Goal: Information Seeking & Learning: Compare options

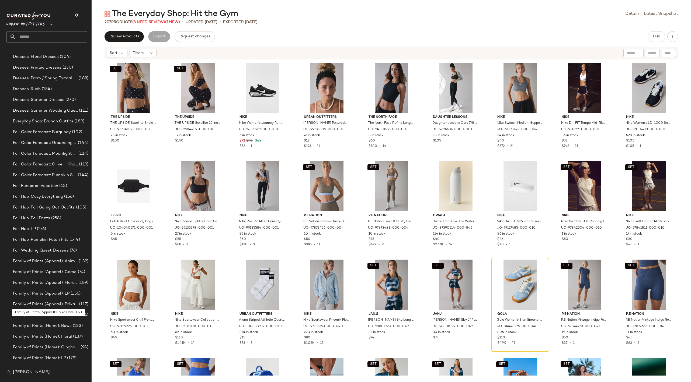
scroll to position [434, 0]
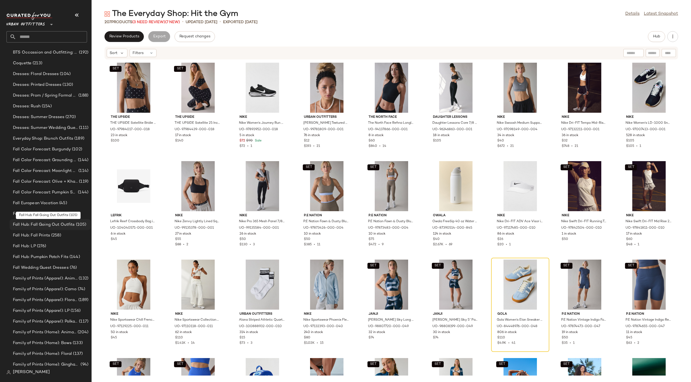
click at [56, 229] on div "Fall Hub: Fall Going Out Outfits (105)" at bounding box center [50, 224] width 81 height 11
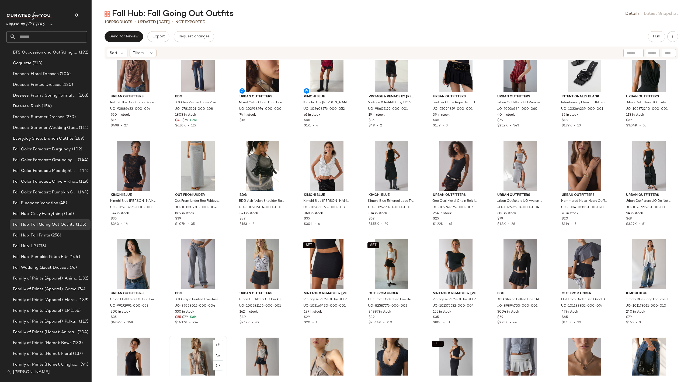
scroll to position [615, 0]
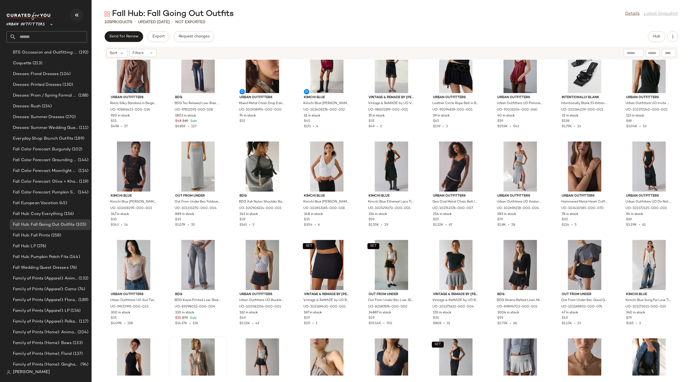
click at [80, 15] on button "button" at bounding box center [76, 15] width 13 height 13
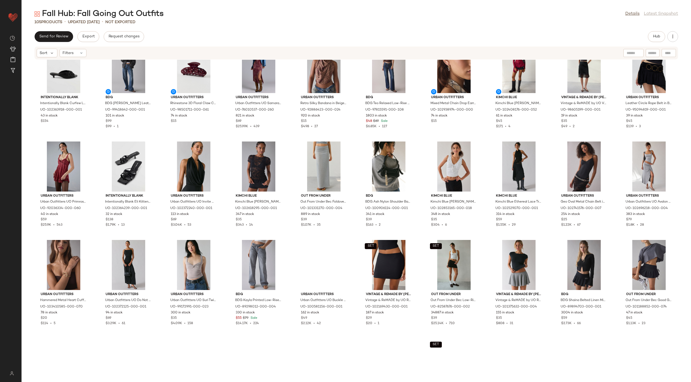
scroll to position [394, 0]
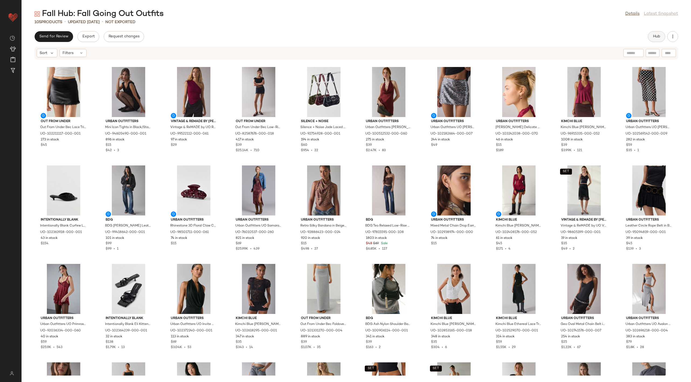
click at [656, 37] on span "Hub" at bounding box center [657, 36] width 8 height 4
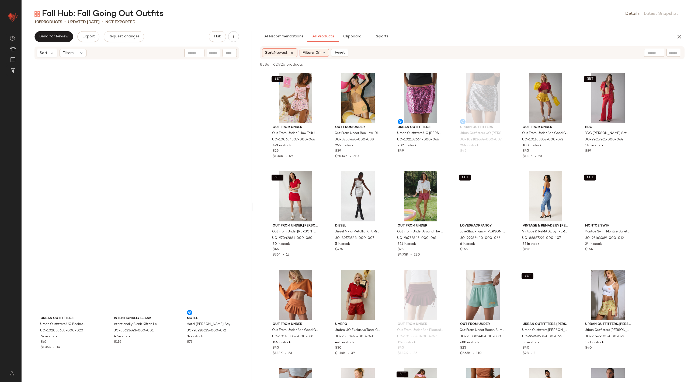
scroll to position [1084, 0]
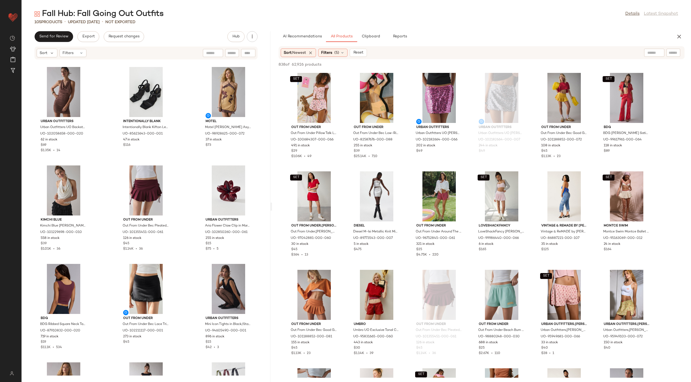
drag, startPoint x: 285, startPoint y: 205, endPoint x: 272, endPoint y: 211, distance: 13.6
click at [272, 211] on div "Fall Hub: Fall Going Out Outfits Details Latest Snapshot 105 Products • updated…" at bounding box center [356, 196] width 669 height 374
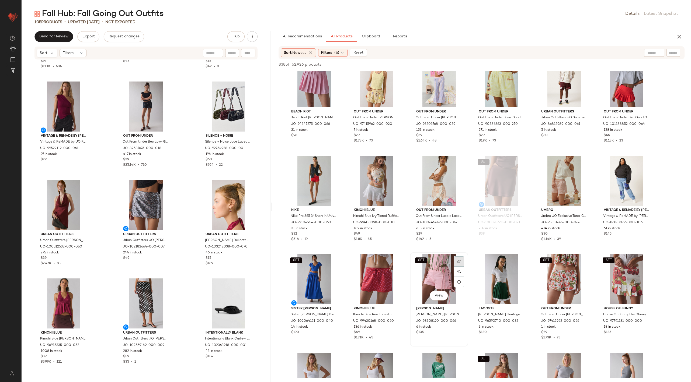
scroll to position [315, 0]
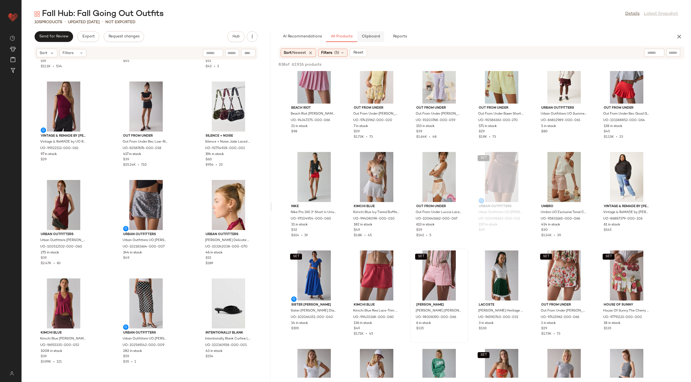
click at [372, 34] on button "Clipboard" at bounding box center [370, 36] width 27 height 11
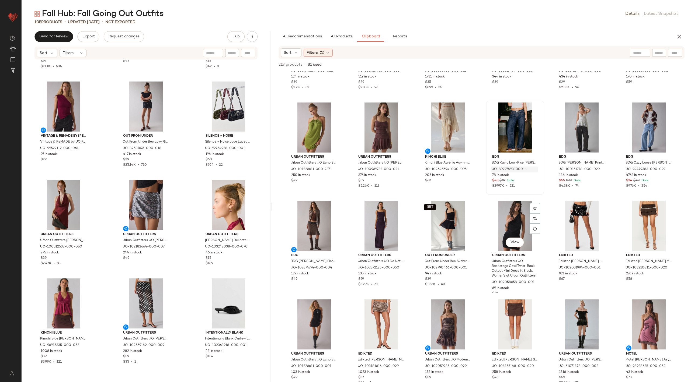
scroll to position [1258, 0]
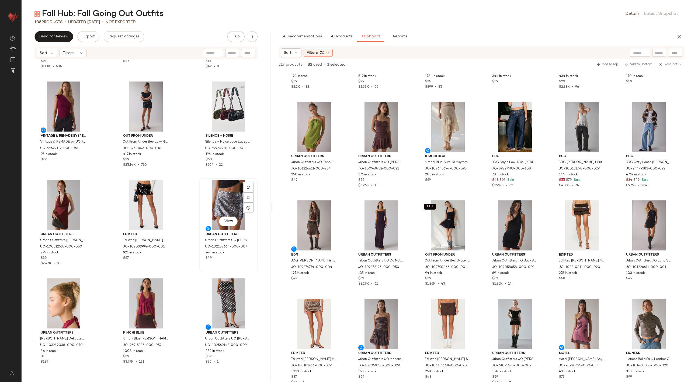
click at [229, 202] on div "View" at bounding box center [228, 205] width 54 height 50
click at [151, 195] on div "View" at bounding box center [146, 205] width 54 height 50
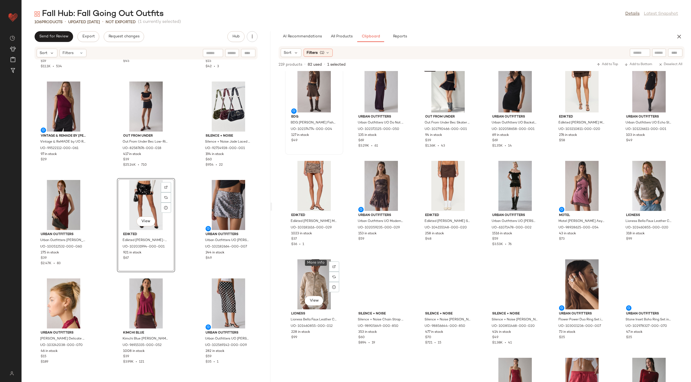
scroll to position [1420, 0]
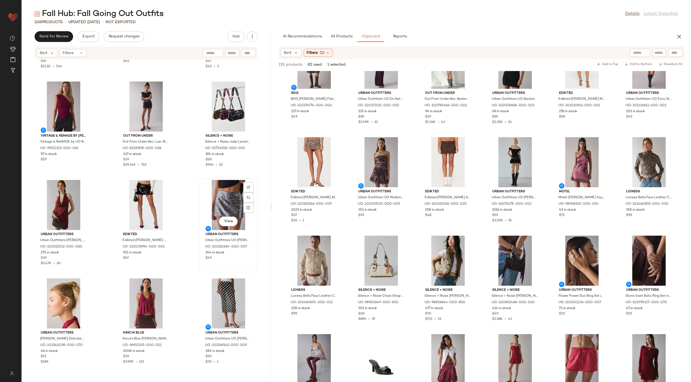
click at [225, 206] on div "View" at bounding box center [228, 205] width 54 height 50
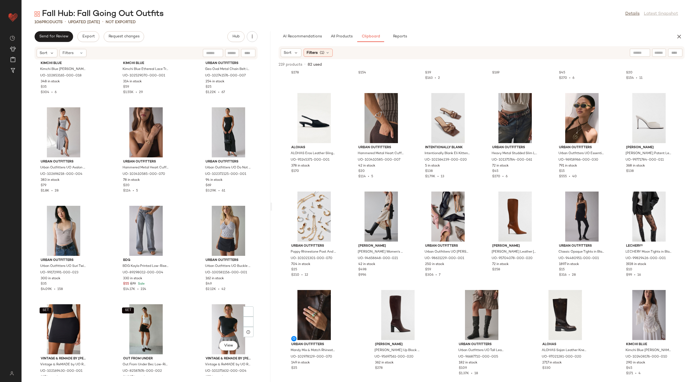
scroll to position [2248, 0]
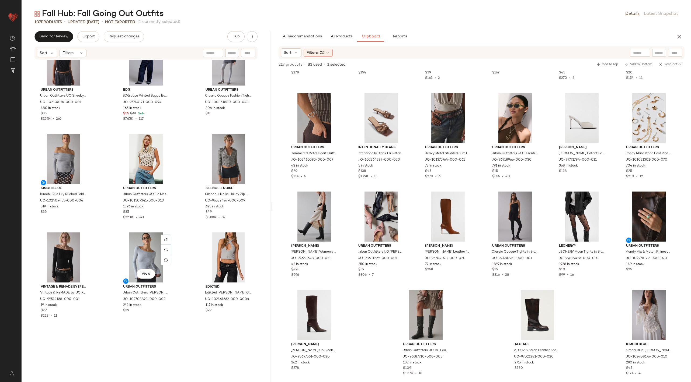
scroll to position [3233, 0]
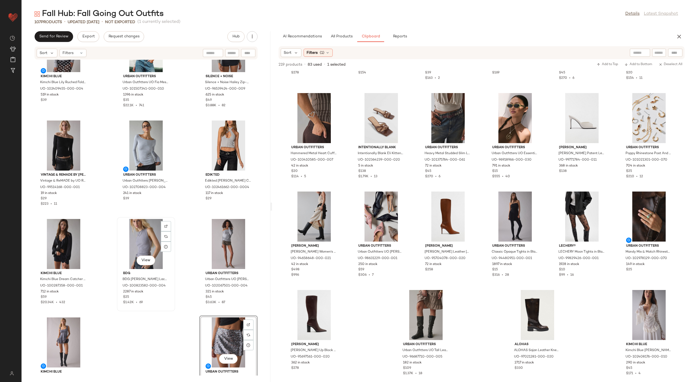
scroll to position [3196, 0]
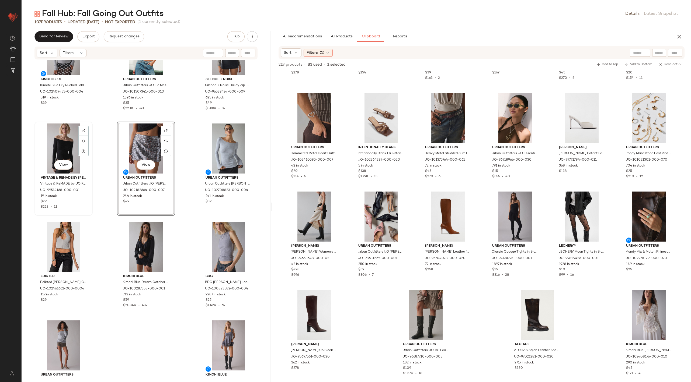
click at [55, 145] on div "View" at bounding box center [63, 149] width 54 height 50
click at [147, 145] on div "View" at bounding box center [146, 149] width 54 height 50
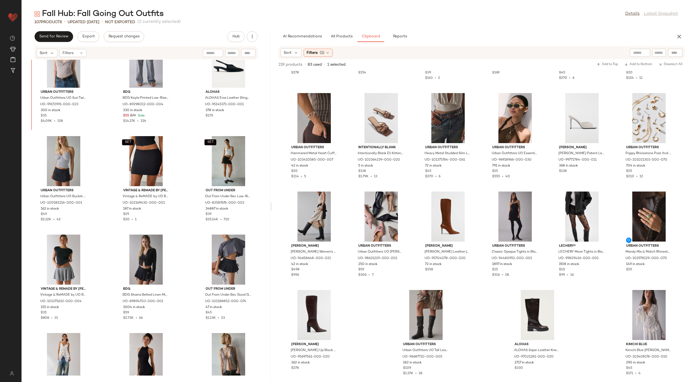
scroll to position [2395, 0]
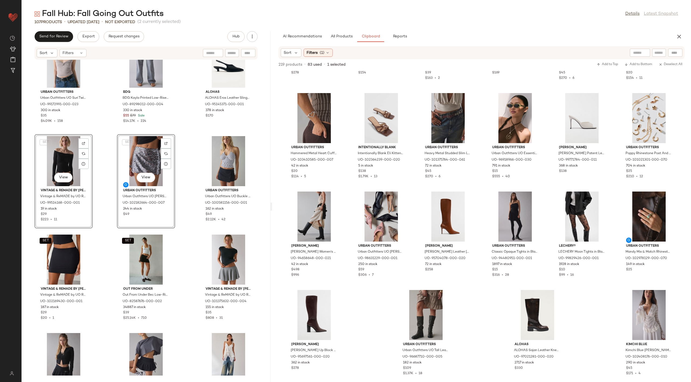
click at [178, 173] on div "Urban Outfitters Urban Outfitters UO Suri Twist-Front Cropped Tank Top in Taupe…" at bounding box center [146, 218] width 249 height 316
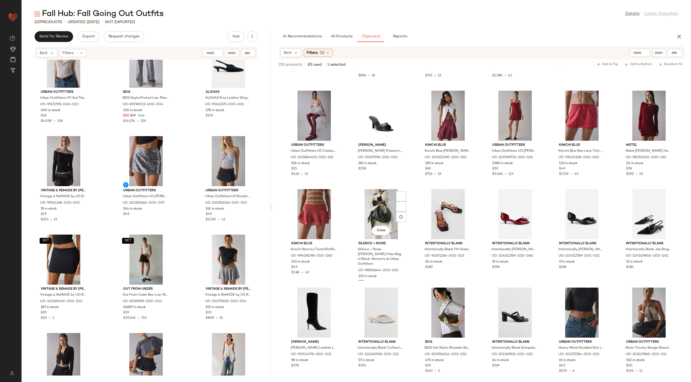
scroll to position [1638, 0]
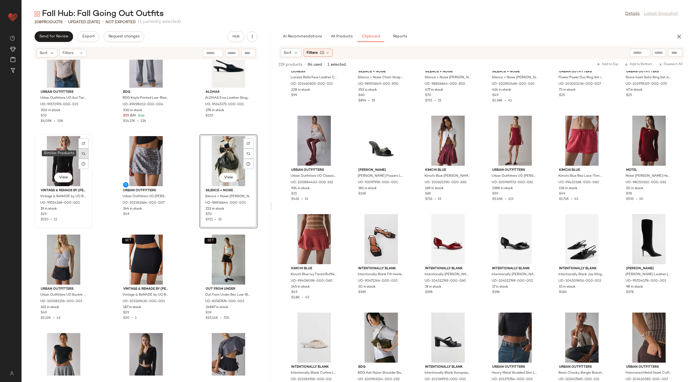
click at [84, 154] on img at bounding box center [83, 153] width 3 height 3
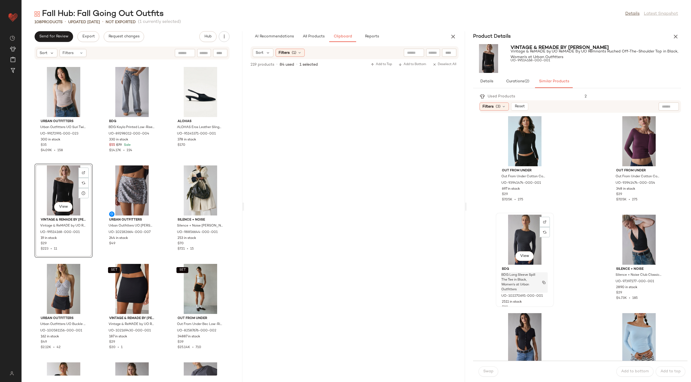
scroll to position [3, 0]
click at [645, 231] on div "View" at bounding box center [639, 239] width 54 height 50
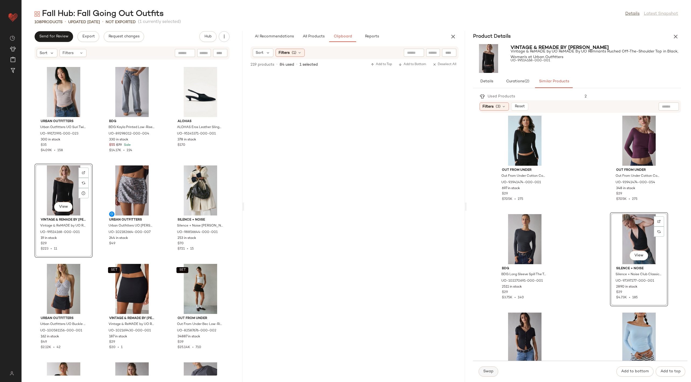
click at [486, 370] on button "Swap" at bounding box center [488, 372] width 20 height 10
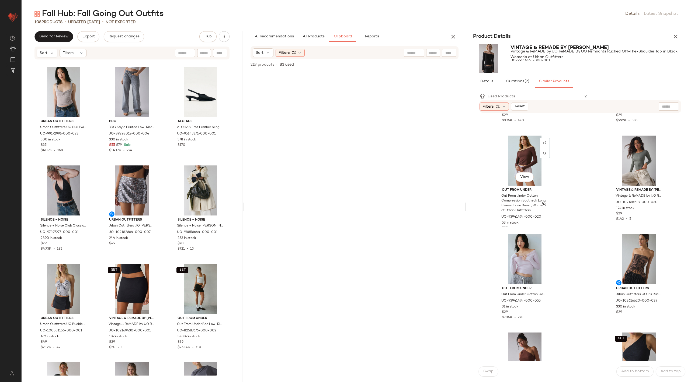
scroll to position [676, 0]
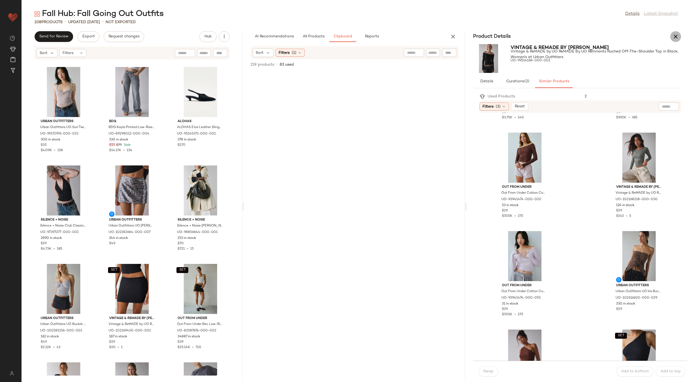
click at [676, 37] on icon "button" at bounding box center [675, 36] width 6 height 6
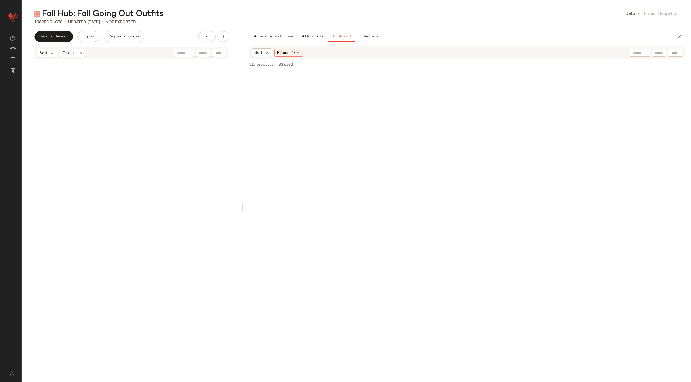
scroll to position [2070, 0]
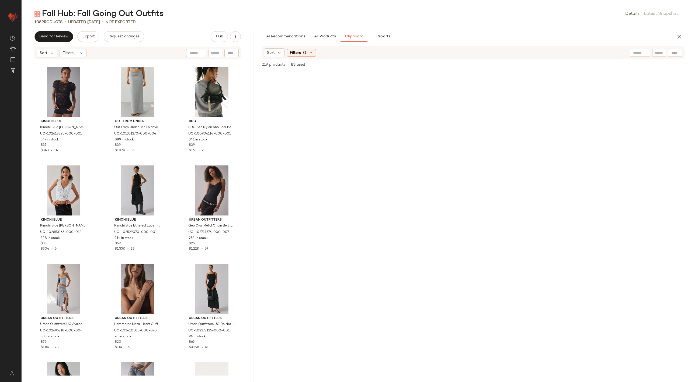
drag, startPoint x: 356, startPoint y: 205, endPoint x: 256, endPoint y: 203, distance: 100.2
click at [256, 203] on div "Fall Hub: Fall Going Out Outfits Details Latest Snapshot 108 Products • updated…" at bounding box center [356, 196] width 669 height 374
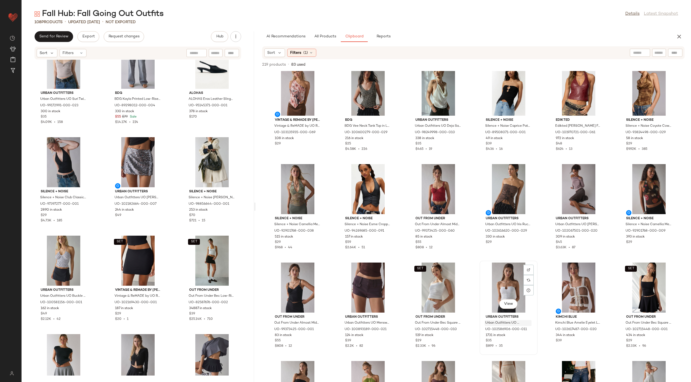
scroll to position [997, 0]
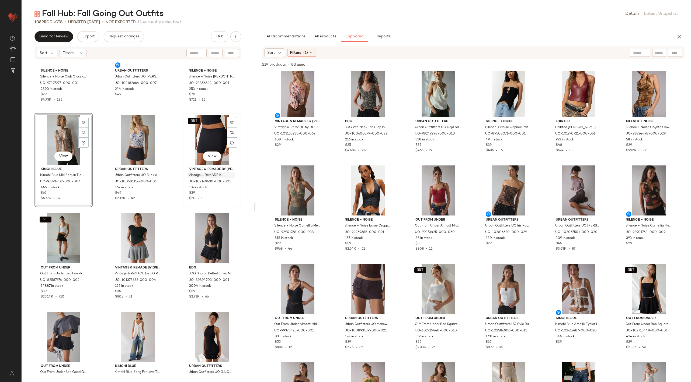
scroll to position [2510, 0]
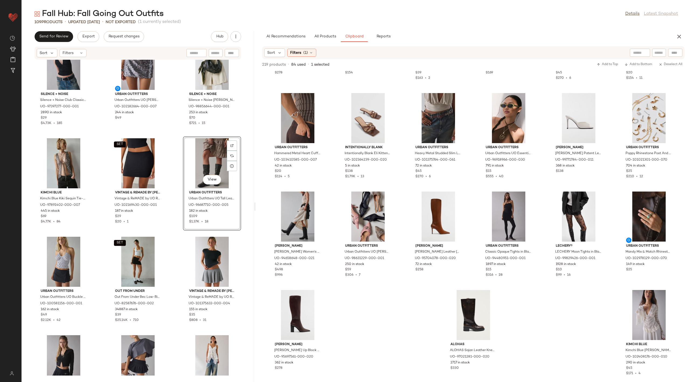
scroll to position [2497, 0]
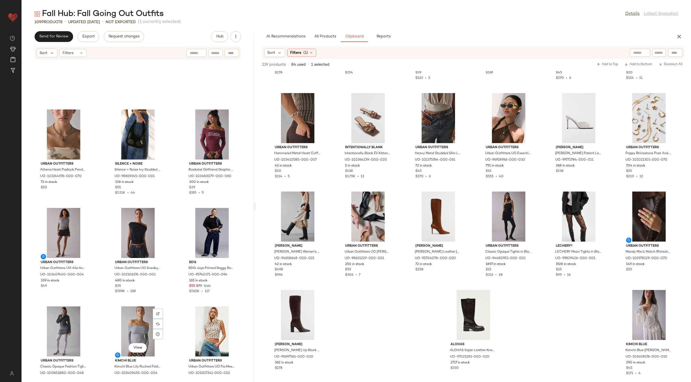
scroll to position [3113, 0]
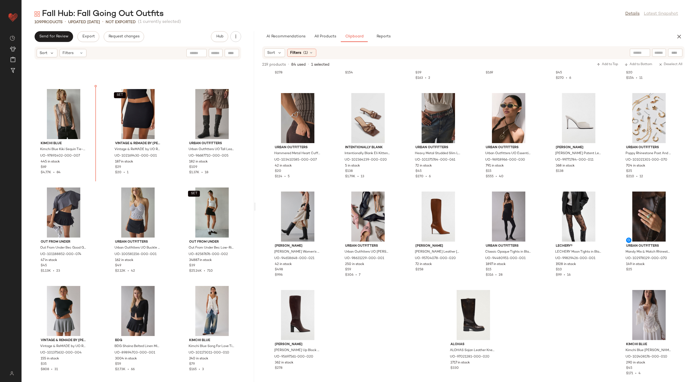
scroll to position [2541, 0]
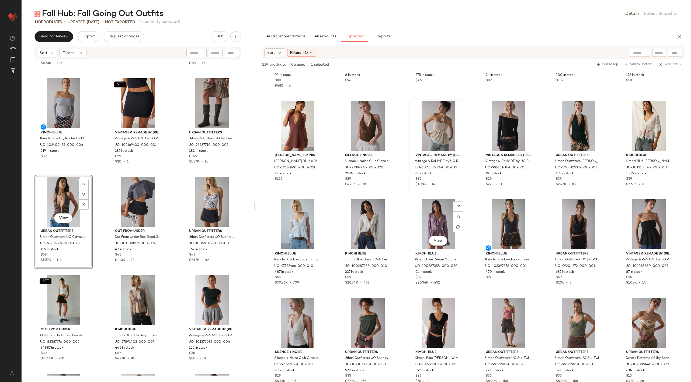
scroll to position [492, 0]
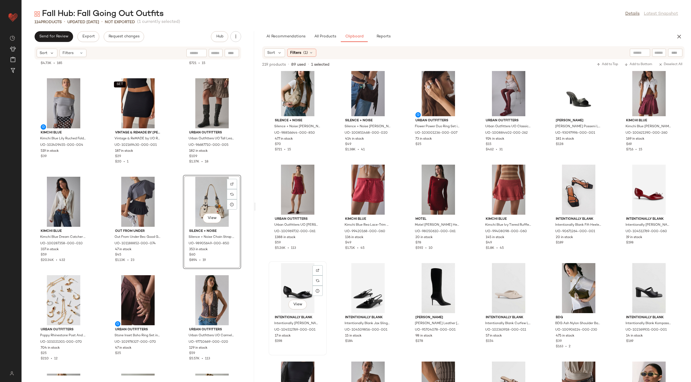
scroll to position [1609, 0]
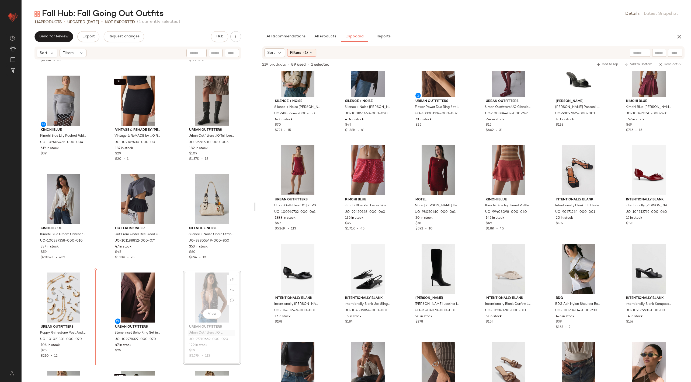
scroll to position [2555, 0]
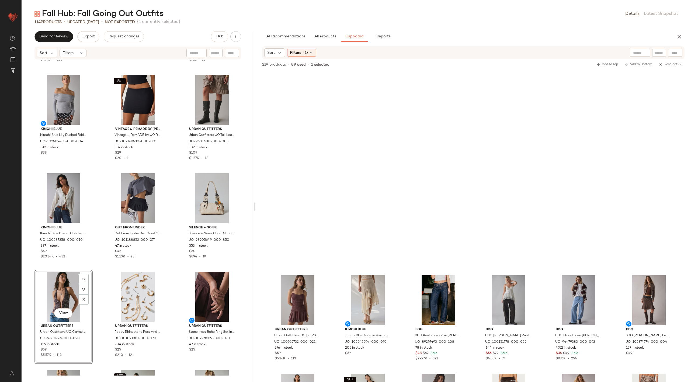
scroll to position [1600, 0]
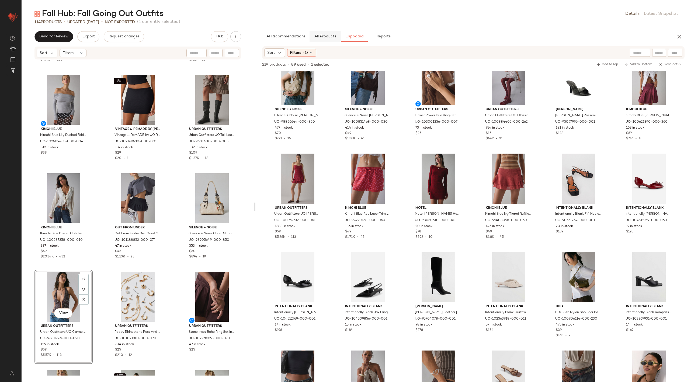
click at [325, 37] on span "All Products" at bounding box center [325, 36] width 22 height 4
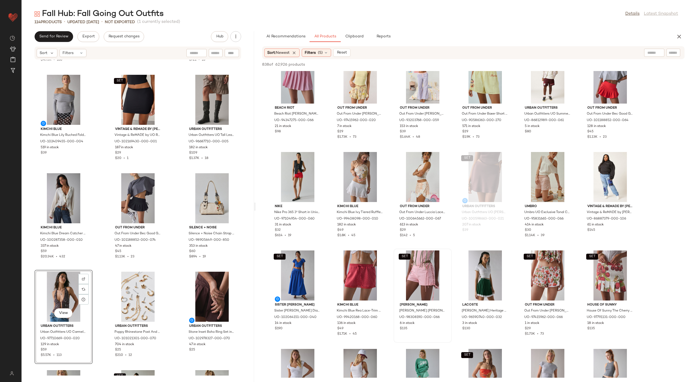
click at [656, 53] on div at bounding box center [654, 53] width 20 height 8
type input "*****"
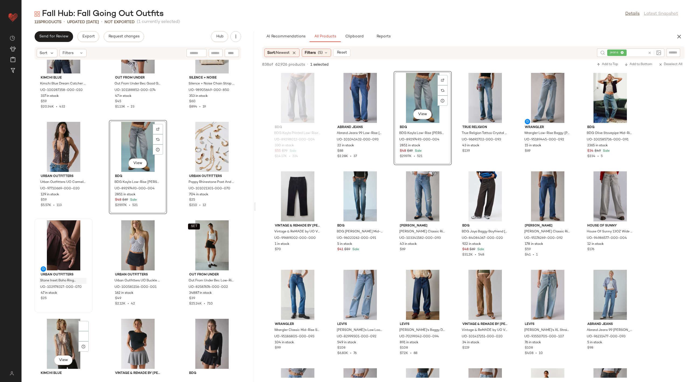
scroll to position [2711, 0]
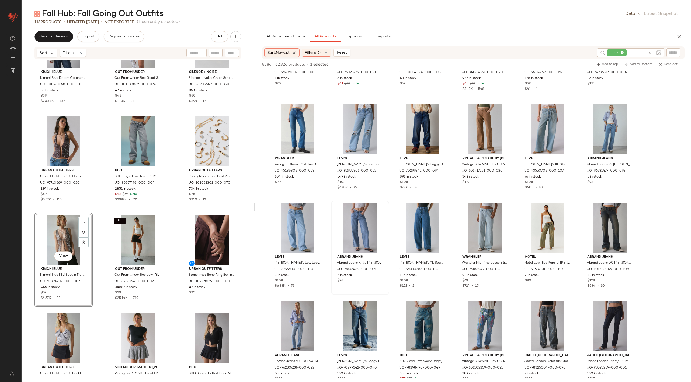
scroll to position [543, 0]
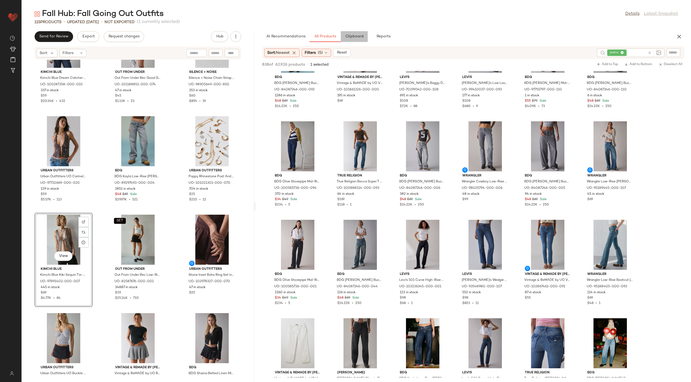
click at [352, 37] on span "Clipboard" at bounding box center [354, 36] width 19 height 4
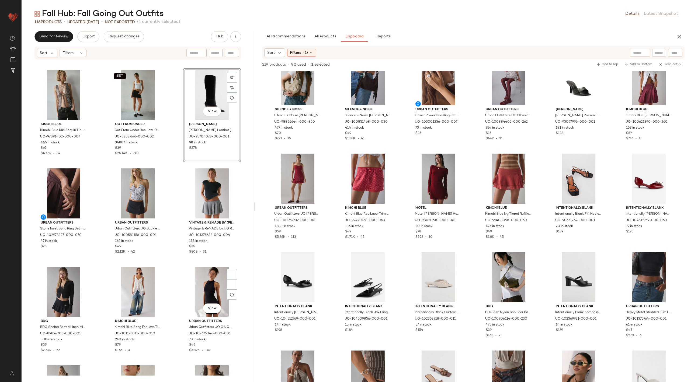
scroll to position [2856, 0]
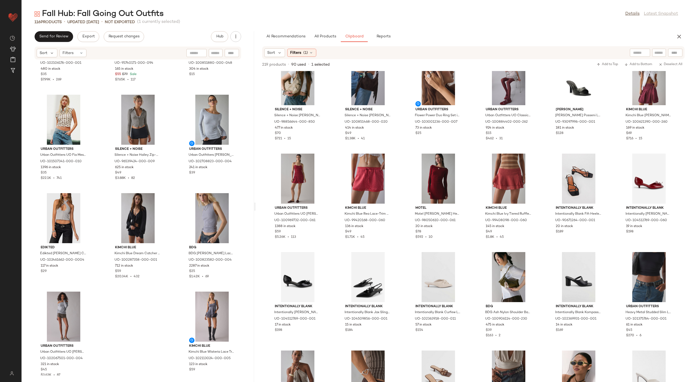
scroll to position [3511, 0]
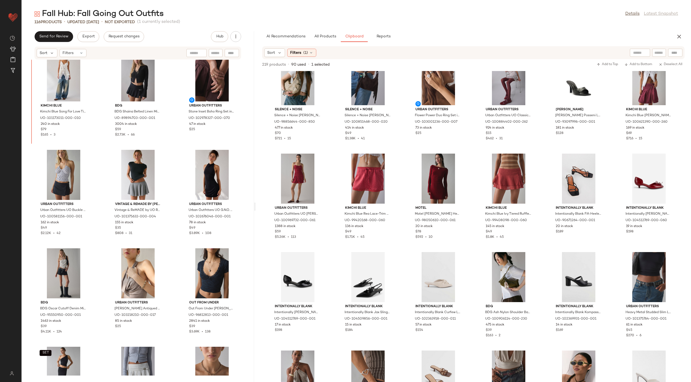
scroll to position [2971, 0]
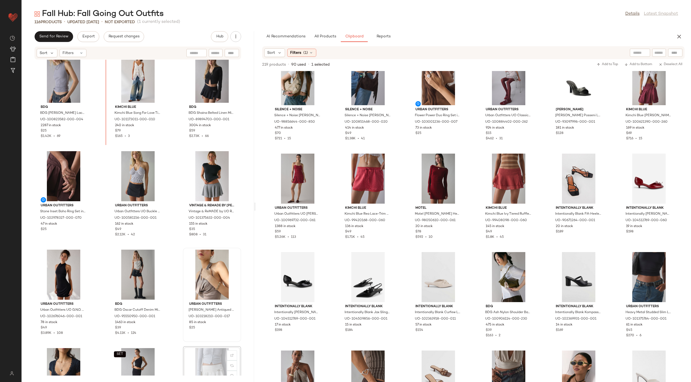
scroll to position [2964, 0]
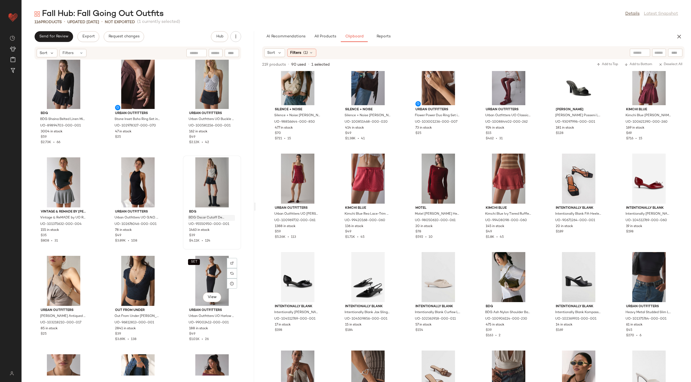
scroll to position [3071, 0]
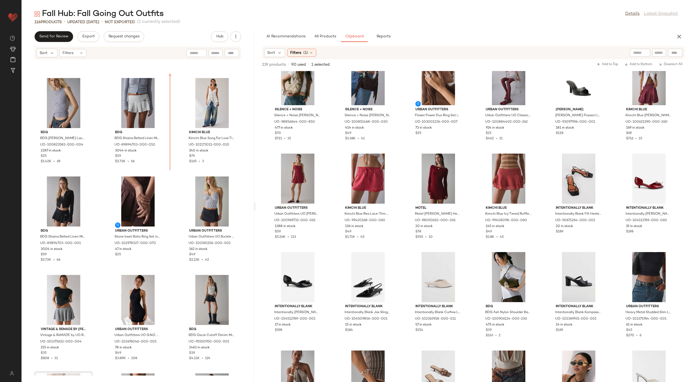
scroll to position [2944, 0]
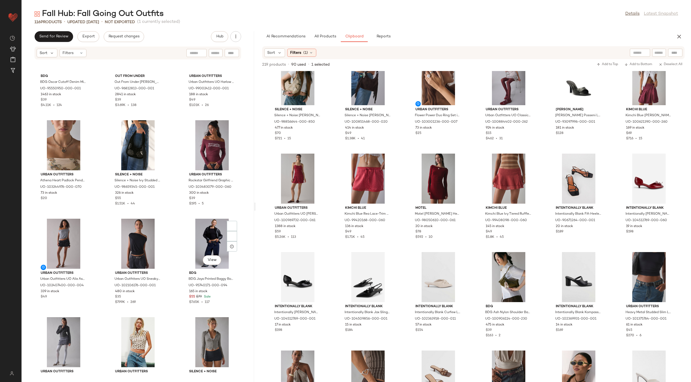
scroll to position [3290, 0]
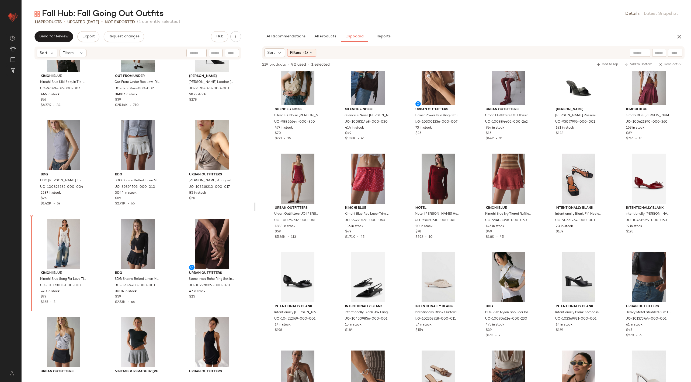
scroll to position [2896, 0]
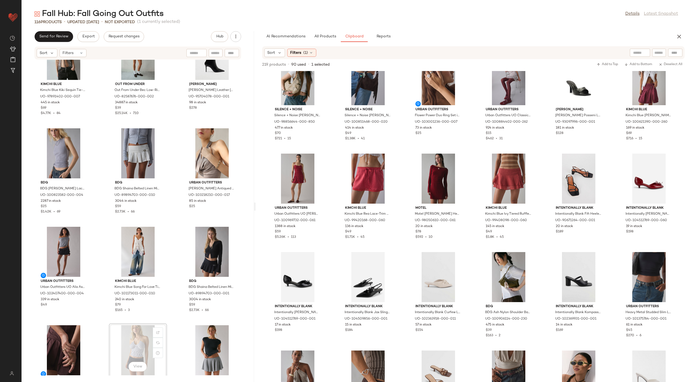
scroll to position [2896, 0]
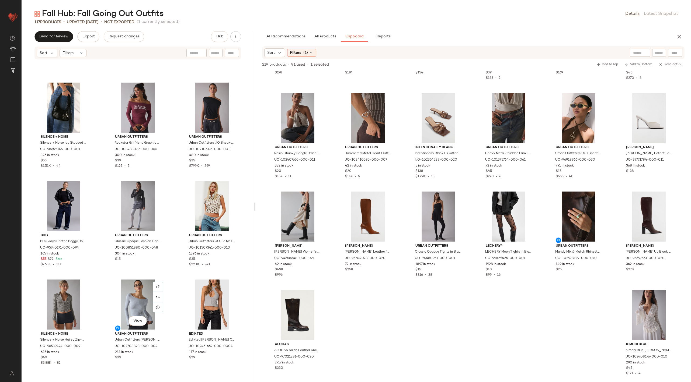
scroll to position [3402, 0]
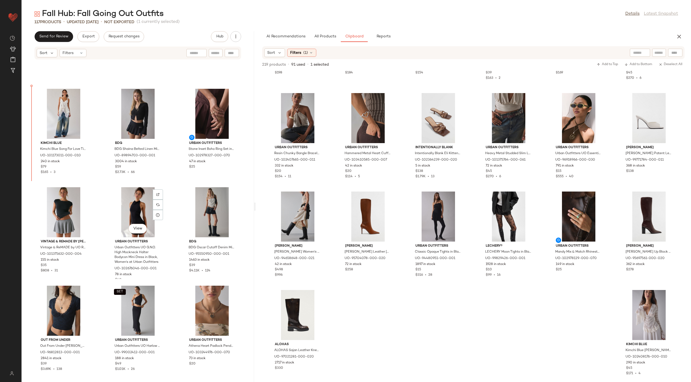
scroll to position [3131, 0]
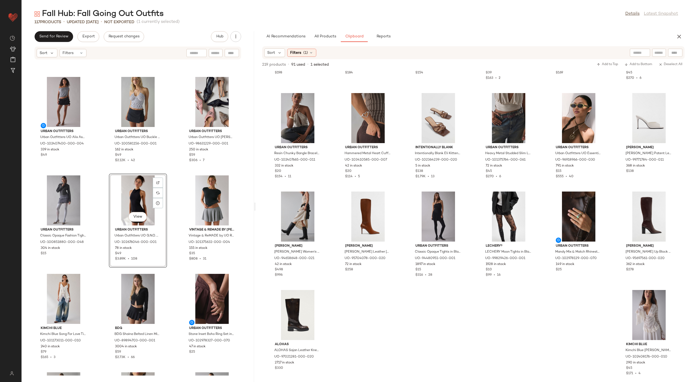
scroll to position [3008, 0]
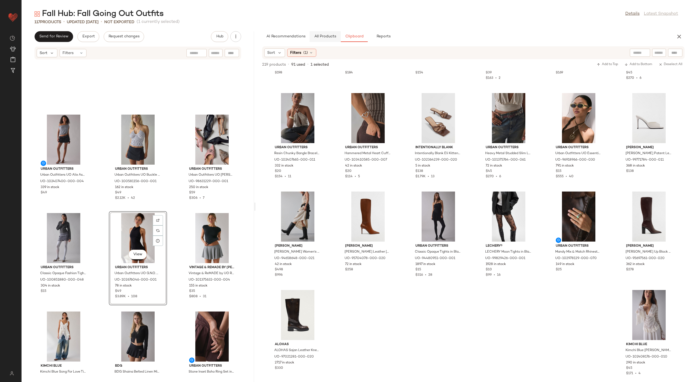
click at [328, 34] on button "All Products" at bounding box center [324, 36] width 31 height 11
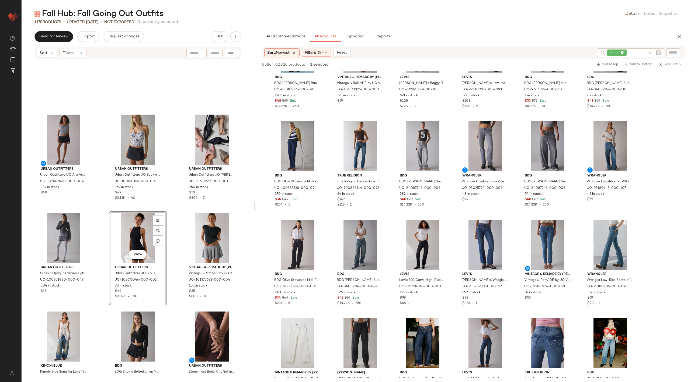
scroll to position [1858, 0]
click at [647, 52] on div at bounding box center [653, 52] width 16 height 9
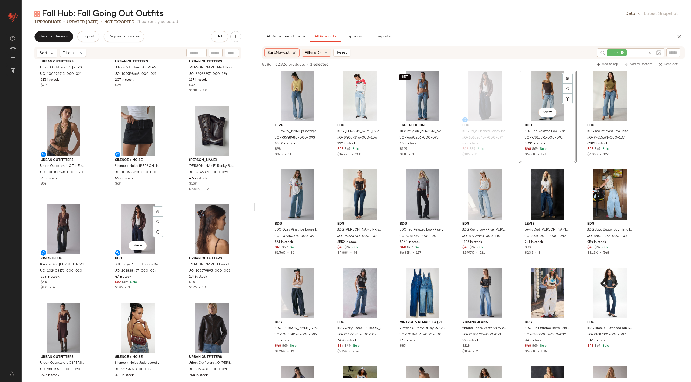
scroll to position [459, 0]
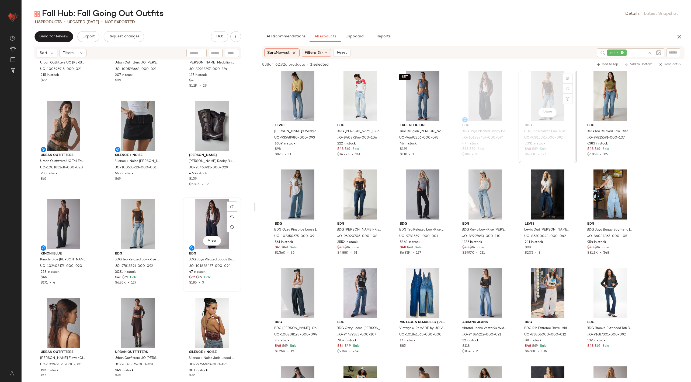
click at [208, 207] on div "View" at bounding box center [212, 225] width 54 height 50
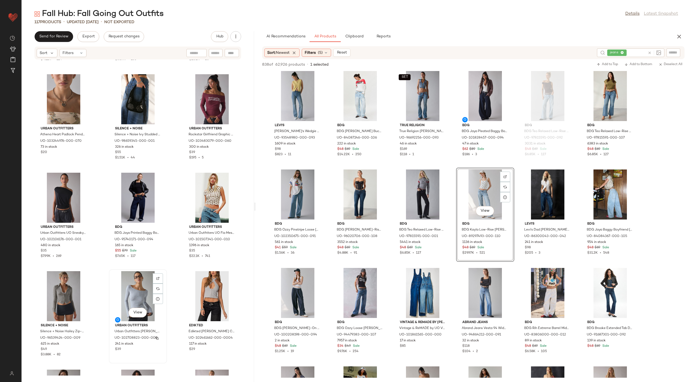
scroll to position [3447, 0]
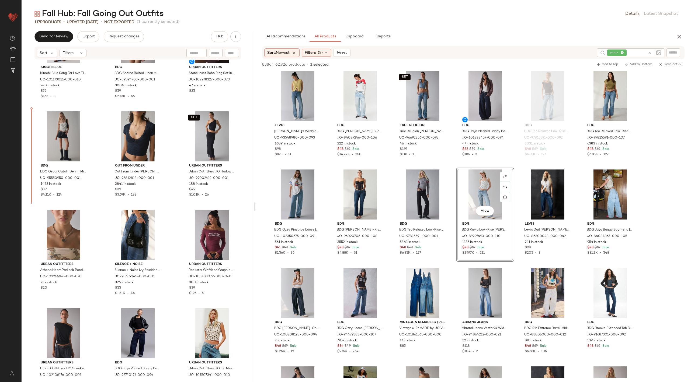
scroll to position [3307, 0]
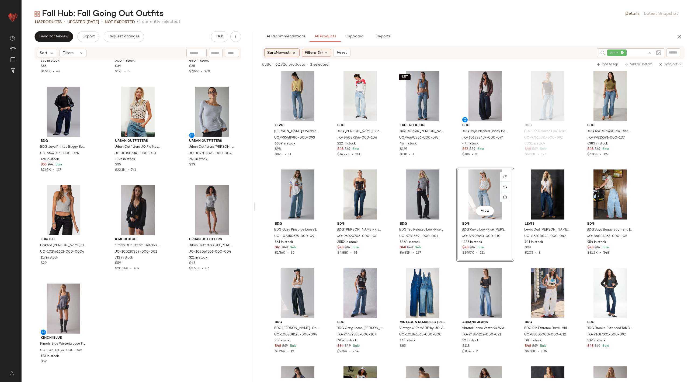
scroll to position [3626, 0]
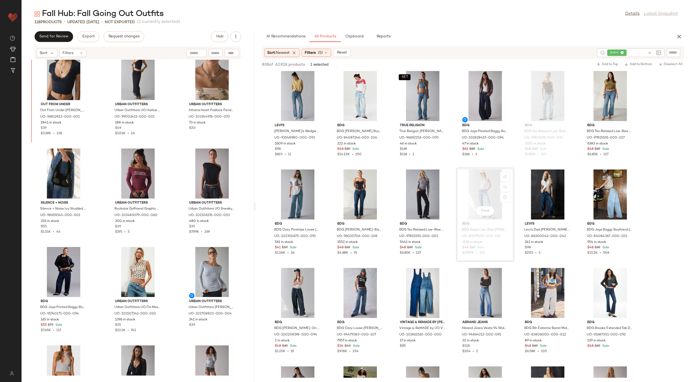
scroll to position [3439, 0]
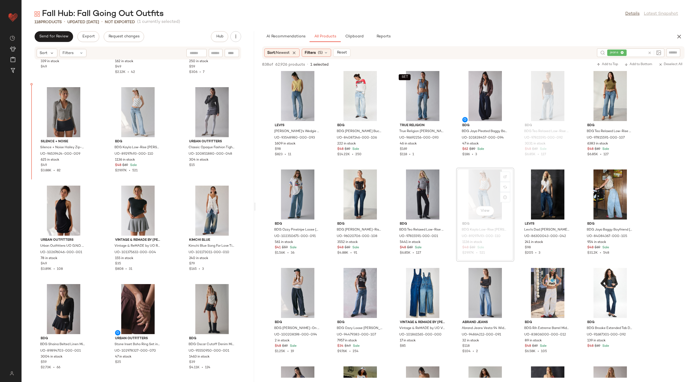
scroll to position [3122, 0]
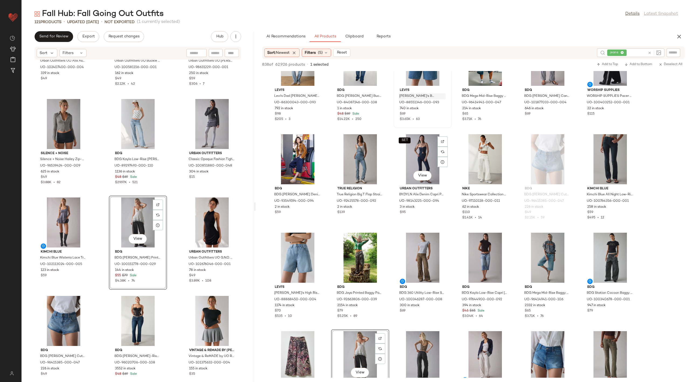
scroll to position [3288, 0]
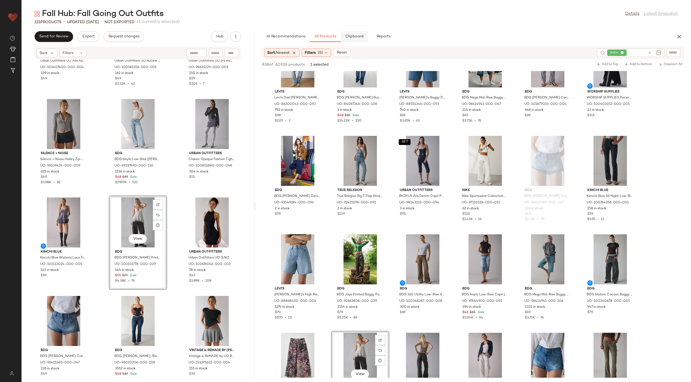
click at [359, 36] on span "Clipboard" at bounding box center [354, 36] width 19 height 4
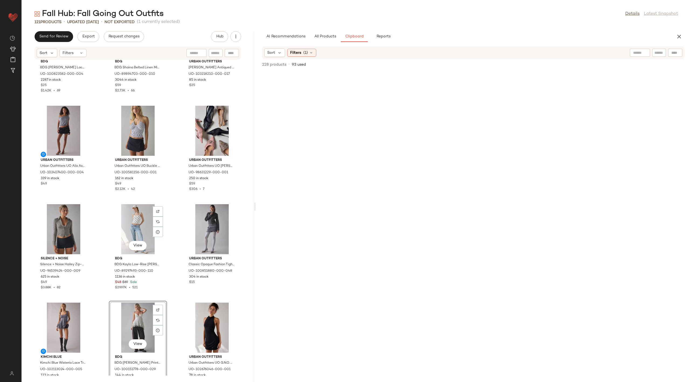
scroll to position [3018, 0]
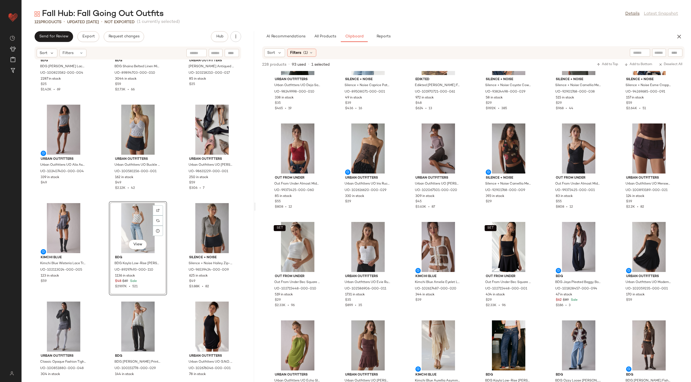
scroll to position [785, 0]
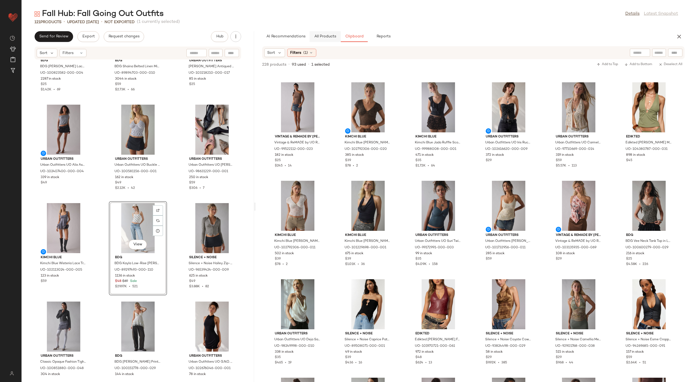
click at [331, 34] on button "All Products" at bounding box center [324, 36] width 31 height 11
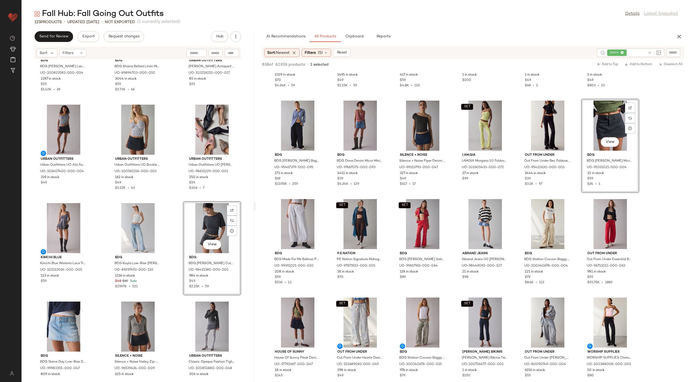
scroll to position [5780, 0]
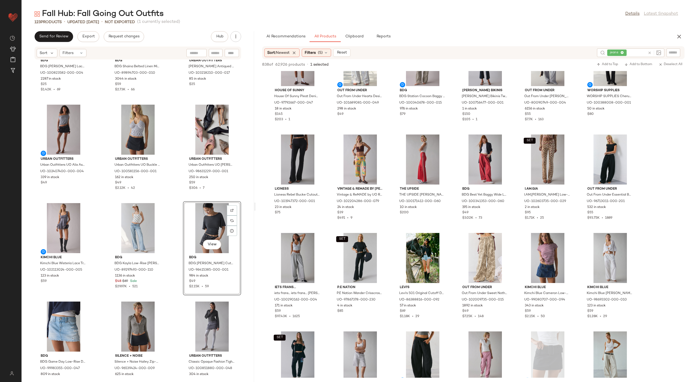
drag, startPoint x: 611, startPoint y: 251, endPoint x: 607, endPoint y: 1, distance: 250.2
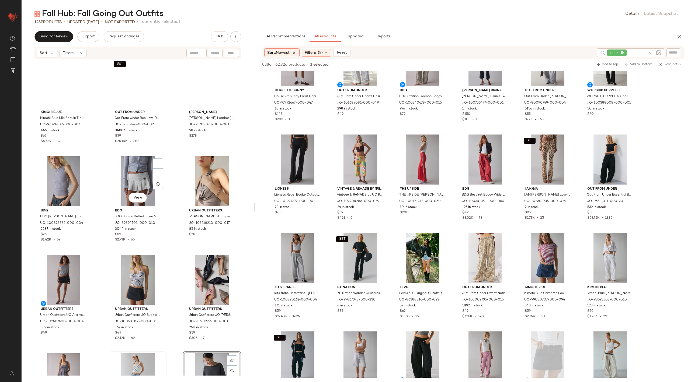
scroll to position [2537, 0]
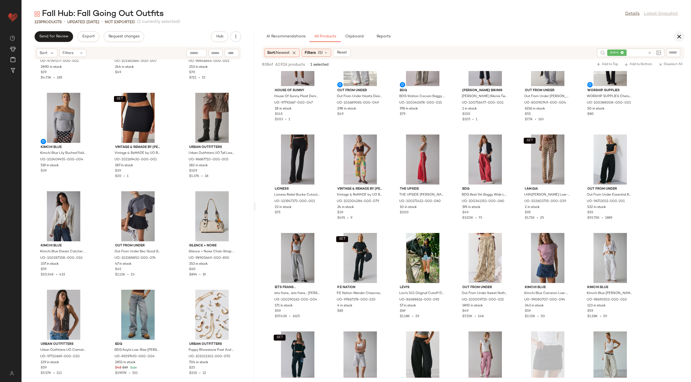
click at [680, 35] on icon "button" at bounding box center [679, 36] width 6 height 6
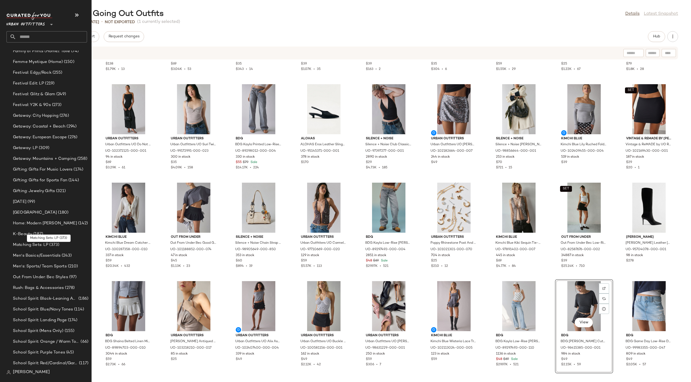
scroll to position [781, 0]
click at [62, 321] on span "School Spirit: Landing Page" at bounding box center [40, 321] width 54 height 6
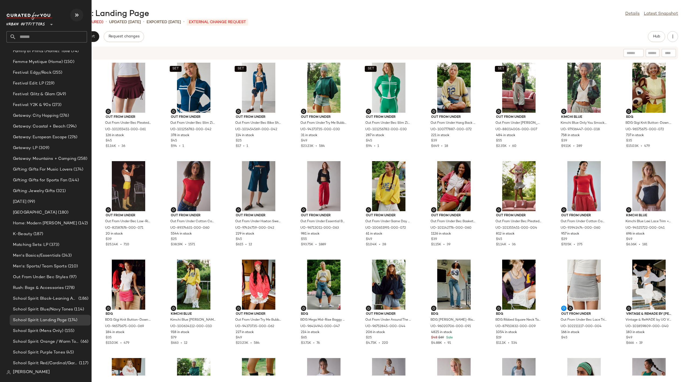
click at [78, 15] on icon "button" at bounding box center [77, 15] width 6 height 6
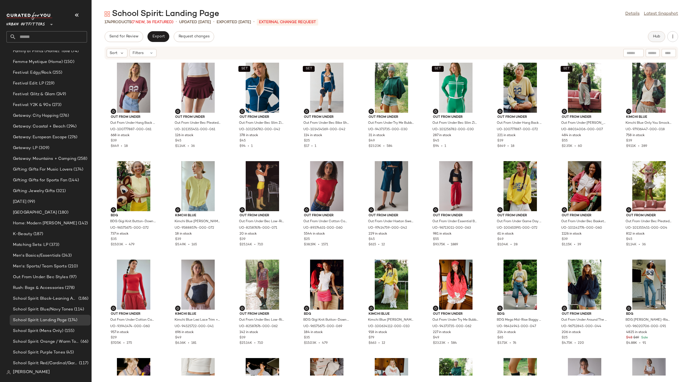
click at [650, 34] on button "Hub" at bounding box center [656, 36] width 17 height 11
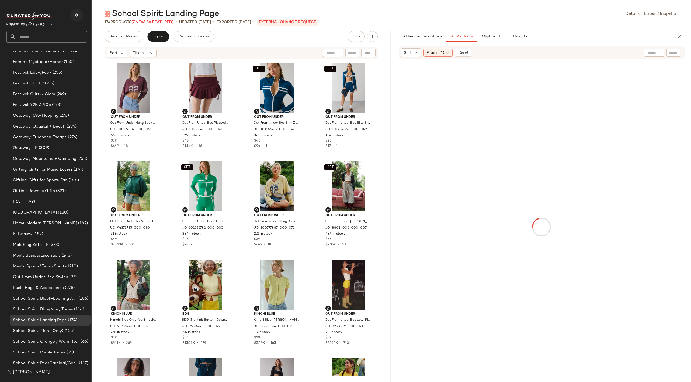
click at [72, 16] on button "button" at bounding box center [76, 15] width 13 height 13
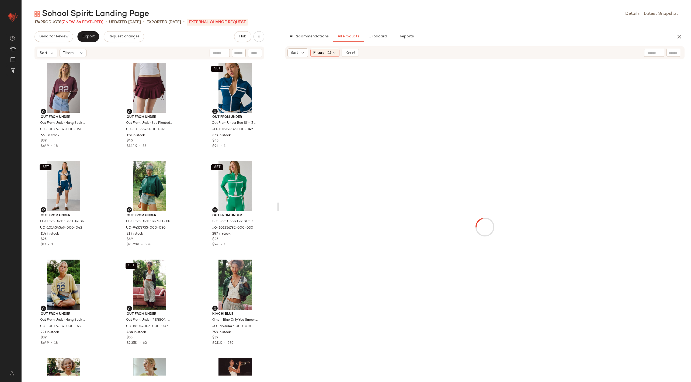
drag, startPoint x: 356, startPoint y: 208, endPoint x: 279, endPoint y: 200, distance: 77.8
click at [279, 200] on div "School Spirit: Landing Page Details Latest Snapshot 174 Products (7 New, 36 Fea…" at bounding box center [356, 196] width 669 height 374
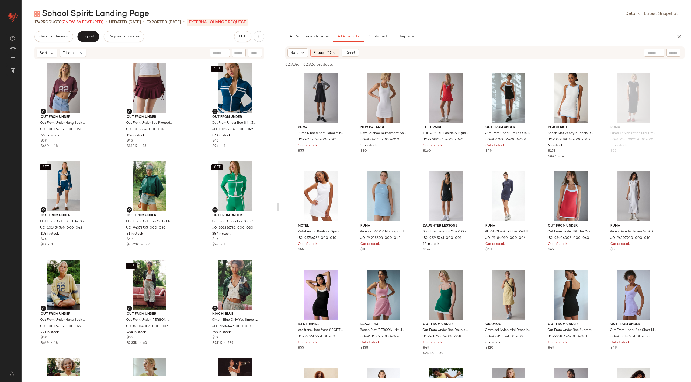
click at [659, 51] on div at bounding box center [654, 53] width 20 height 8
paste input "**********"
type input "**********"
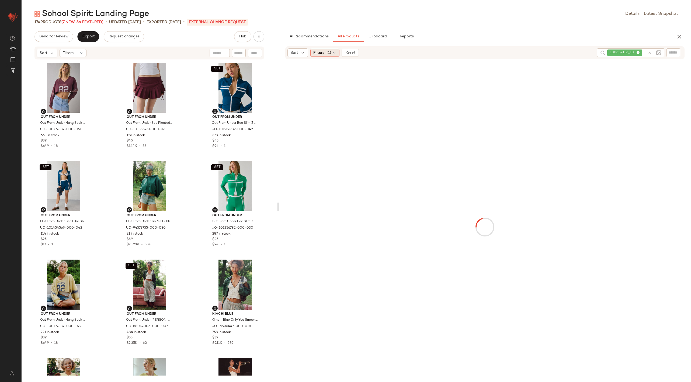
click at [323, 54] on span "Filters" at bounding box center [318, 53] width 11 height 6
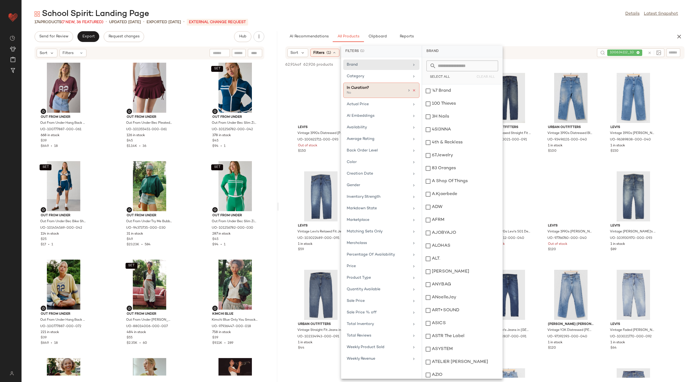
click at [414, 90] on icon at bounding box center [414, 91] width 4 height 4
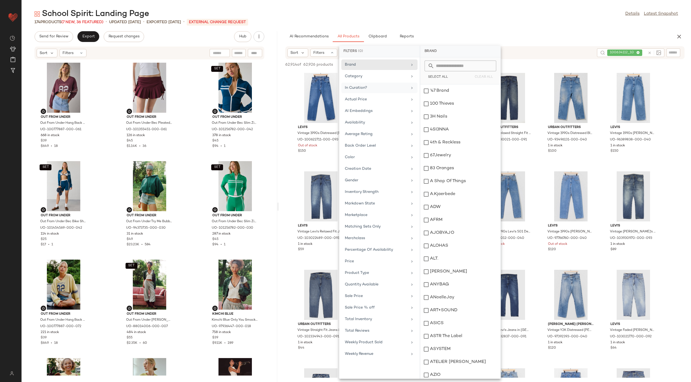
click at [650, 52] on icon at bounding box center [649, 53] width 4 height 4
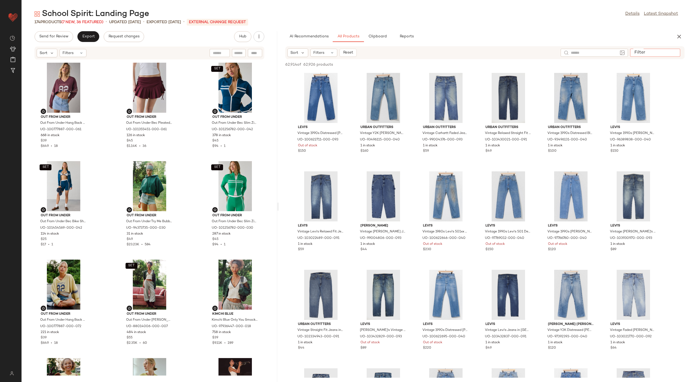
click at [669, 52] on input "Filter" at bounding box center [655, 53] width 46 height 6
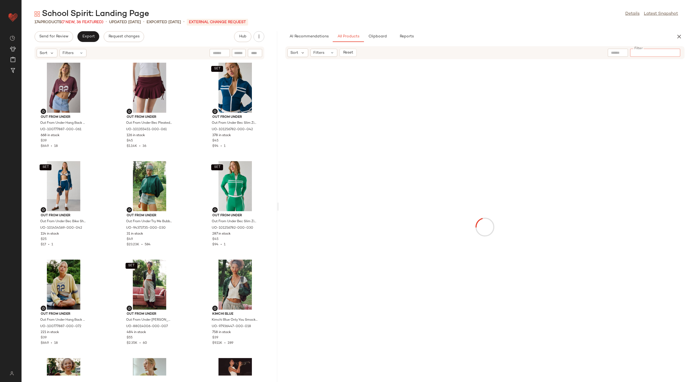
paste input "**********"
type input "**********"
click at [487, 241] on div "No Products Found No products match your current filters. Clear Filters" at bounding box center [484, 224] width 85 height 53
click at [491, 248] on button "Clear Filters" at bounding box center [485, 246] width 38 height 10
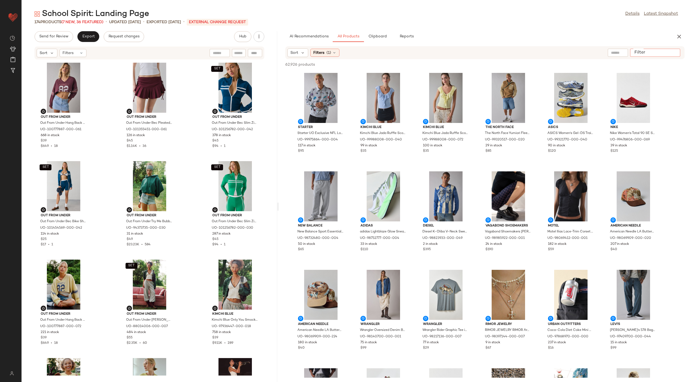
click at [672, 54] on input "Filter" at bounding box center [655, 53] width 46 height 6
paste input "**********"
drag, startPoint x: 653, startPoint y: 52, endPoint x: 670, endPoint y: 55, distance: 16.7
click at [670, 55] on input "**********" at bounding box center [655, 53] width 46 height 6
type input "*********"
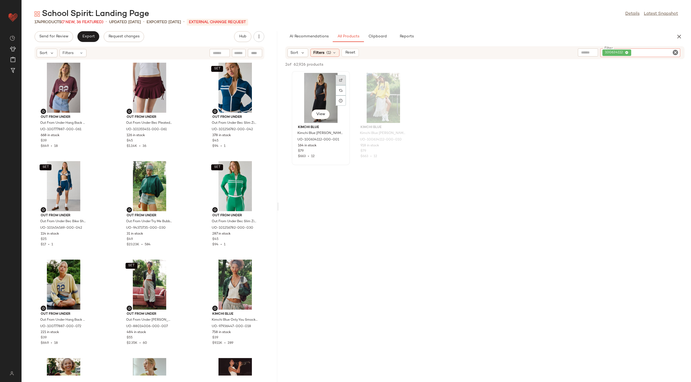
click at [343, 85] on div at bounding box center [341, 90] width 10 height 10
click at [674, 53] on icon "Clear Filter" at bounding box center [675, 52] width 6 height 6
click at [654, 53] on input "Filter" at bounding box center [655, 53] width 46 height 6
paste input "**********"
type input "**********"
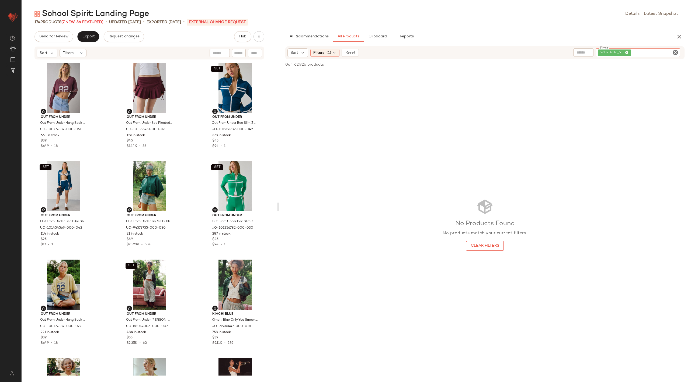
click at [637, 53] on input "Filter" at bounding box center [655, 53] width 46 height 6
drag, startPoint x: 617, startPoint y: 53, endPoint x: 630, endPoint y: 54, distance: 13.0
click at [630, 54] on span "96020706_91" at bounding box center [614, 53] width 33 height 6
click at [627, 53] on icon at bounding box center [627, 53] width 4 height 4
paste input "**********"
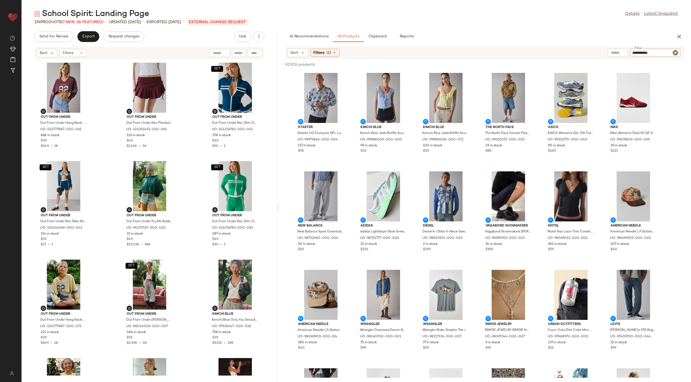
drag, startPoint x: 650, startPoint y: 53, endPoint x: 662, endPoint y: 54, distance: 11.3
click at [662, 54] on input "**********" at bounding box center [655, 53] width 46 height 6
type input "********"
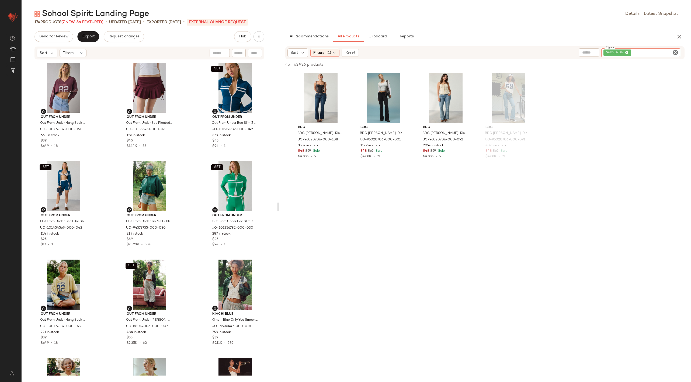
click at [675, 53] on icon "Clear Filter" at bounding box center [675, 52] width 6 height 6
click at [650, 53] on input "Filter" at bounding box center [655, 53] width 46 height 6
paste input "*********"
type input "*********"
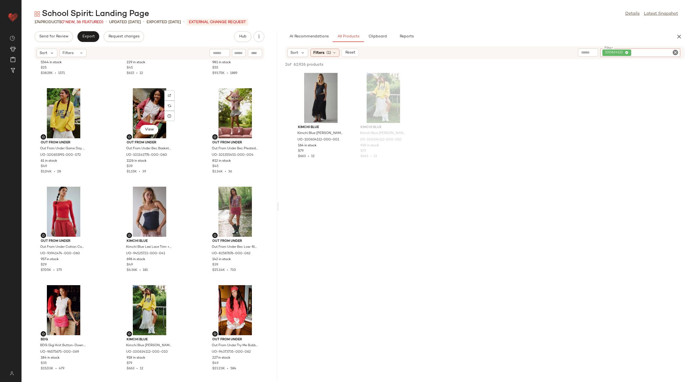
scroll to position [603, 0]
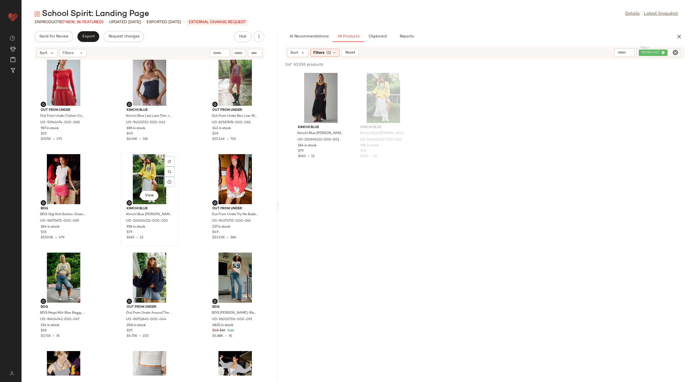
click at [148, 227] on div "918 in stock" at bounding box center [150, 227] width 46 height 5
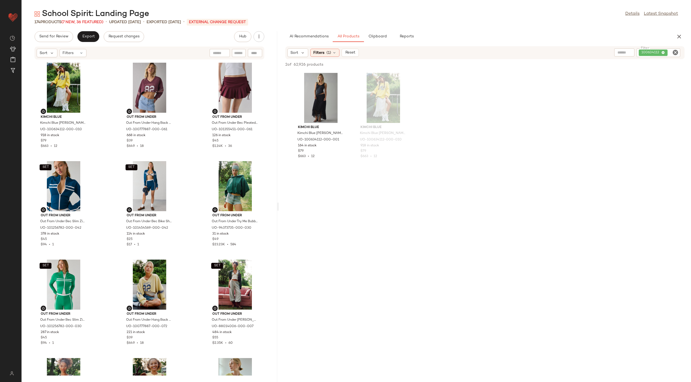
click at [675, 52] on icon "Clear Filter" at bounding box center [675, 52] width 6 height 6
click at [649, 53] on input "Filter" at bounding box center [655, 53] width 46 height 6
paste input "********"
type input "********"
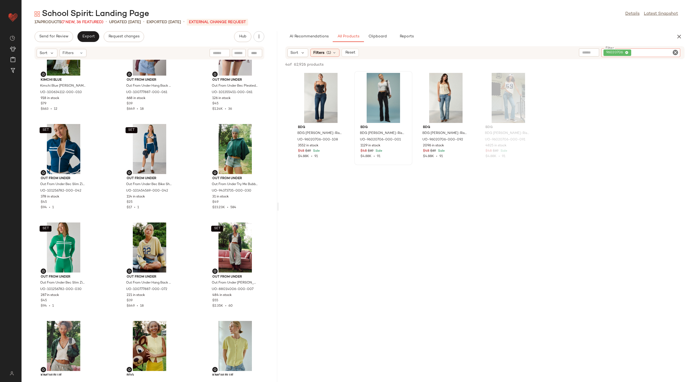
scroll to position [45, 0]
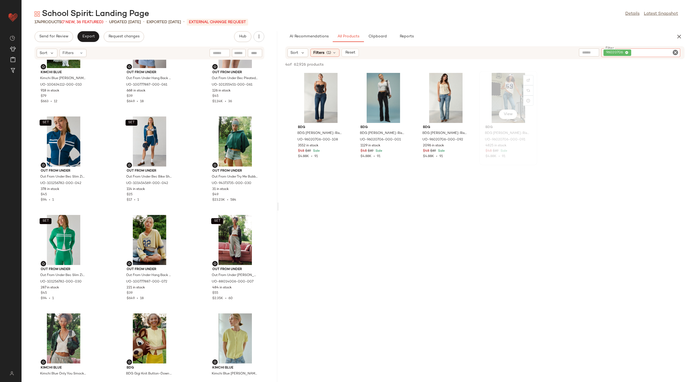
click at [508, 84] on div "View" at bounding box center [508, 98] width 54 height 50
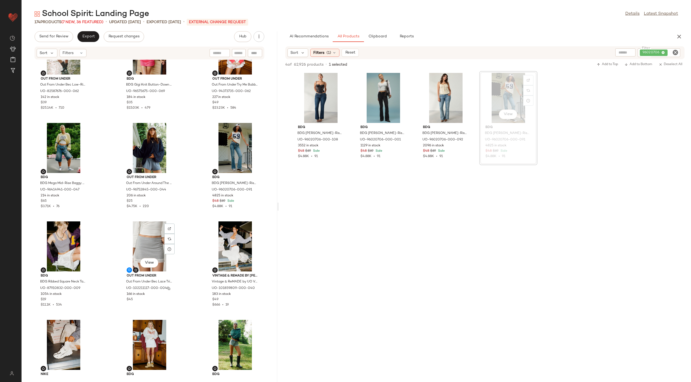
scroll to position [749, 0]
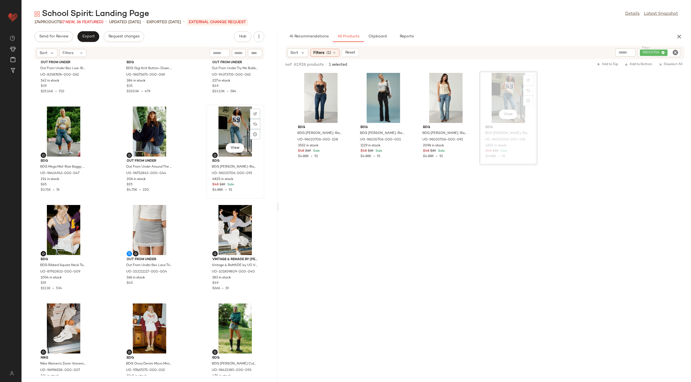
click at [232, 122] on div "View" at bounding box center [235, 132] width 54 height 50
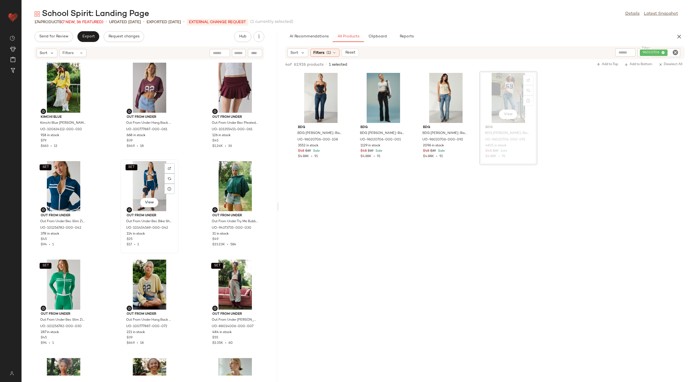
click at [165, 174] on div at bounding box center [169, 179] width 10 height 10
click at [676, 51] on icon "Clear Filter" at bounding box center [675, 52] width 6 height 6
click at [661, 51] on input "Filter" at bounding box center [655, 53] width 46 height 6
paste input "********"
type input "********"
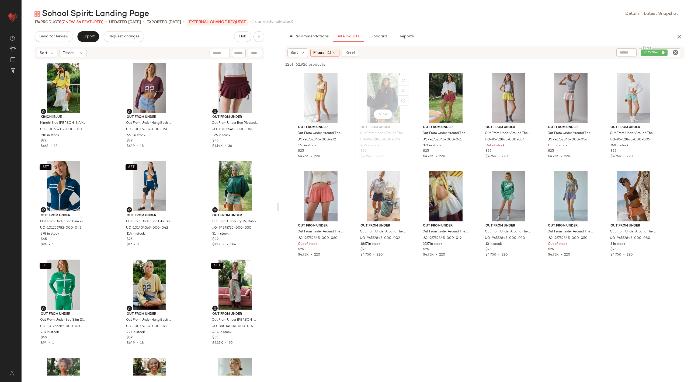
click at [389, 126] on span "Out From Under" at bounding box center [383, 127] width 46 height 5
click at [379, 91] on div "View" at bounding box center [383, 98] width 54 height 50
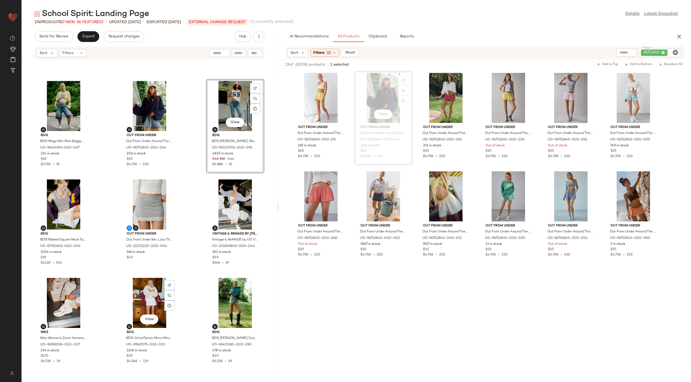
scroll to position [771, 0]
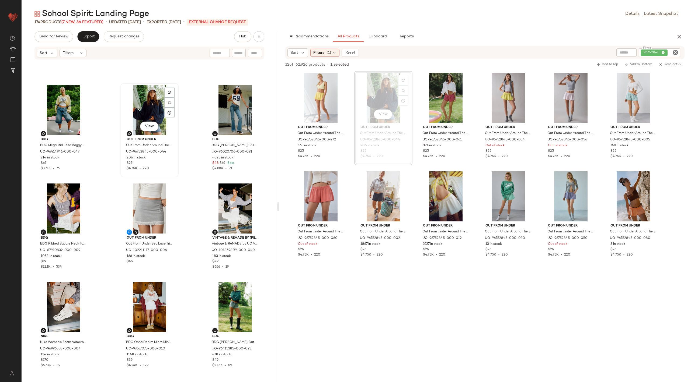
click at [150, 106] on div "View" at bounding box center [149, 110] width 54 height 50
click at [59, 105] on div "View" at bounding box center [63, 110] width 54 height 50
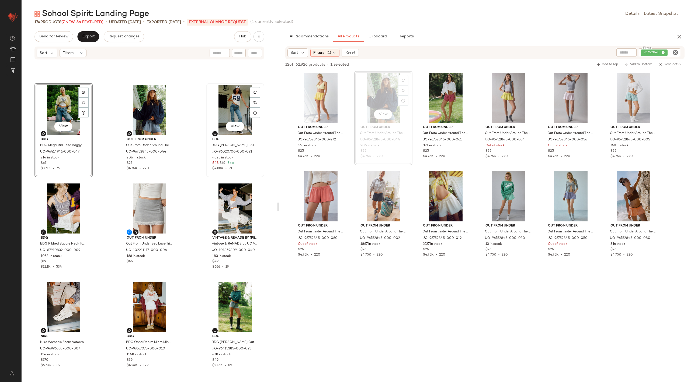
click at [221, 98] on div "View" at bounding box center [235, 110] width 54 height 50
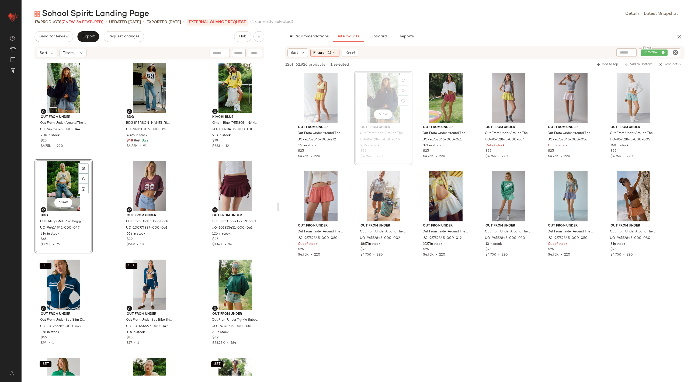
drag, startPoint x: 63, startPoint y: 88, endPoint x: 336, endPoint y: 6, distance: 285.0
click at [676, 51] on icon "Clear Filter" at bounding box center [675, 52] width 6 height 6
paste input "********"
type input "********"
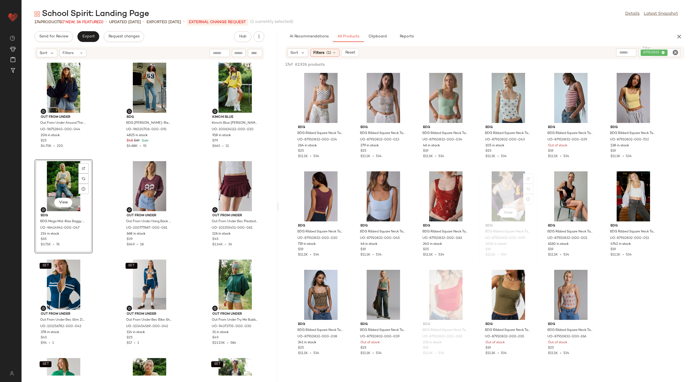
click at [500, 207] on div "View" at bounding box center [508, 197] width 54 height 50
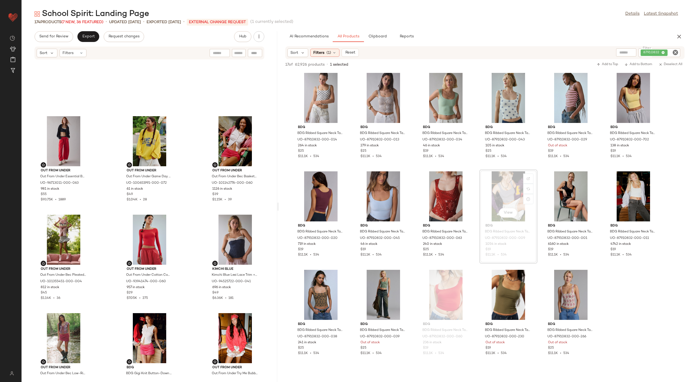
scroll to position [848, 0]
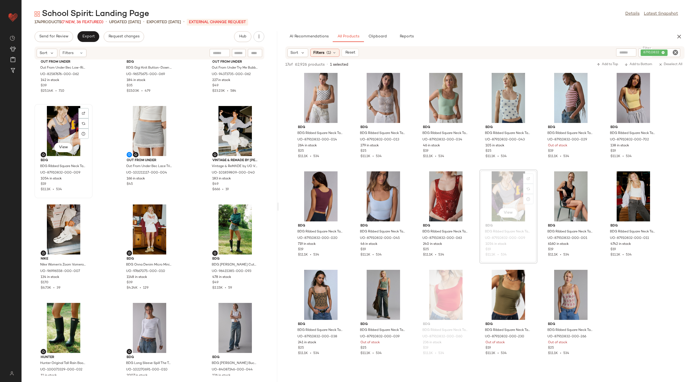
click at [62, 127] on div "View" at bounding box center [63, 131] width 54 height 50
click at [230, 125] on div "View" at bounding box center [235, 131] width 54 height 50
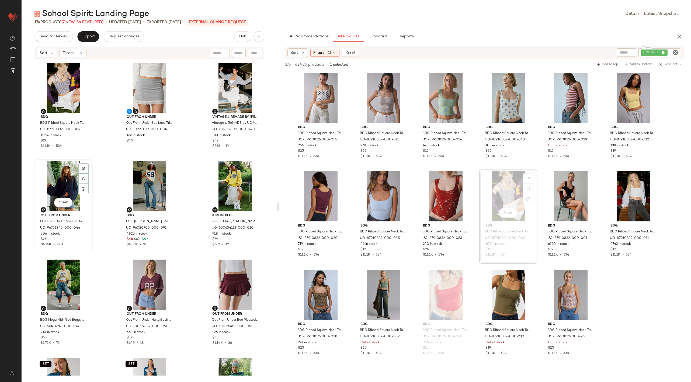
click at [57, 181] on div "View" at bounding box center [63, 186] width 54 height 50
click at [234, 182] on div "View" at bounding box center [235, 186] width 54 height 50
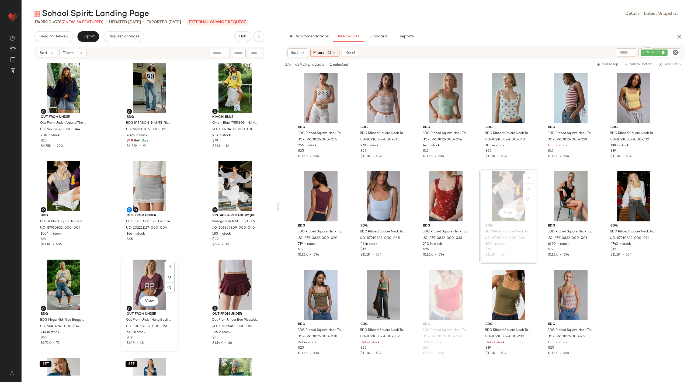
click at [152, 276] on div "View" at bounding box center [149, 285] width 54 height 50
click at [228, 277] on div "View" at bounding box center [235, 285] width 54 height 50
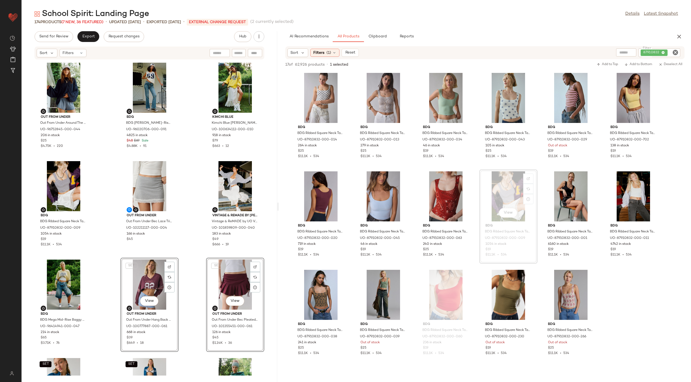
click at [107, 281] on div "Out From Under Out From Under Around The Way Knit Shortie in Slate, Women's at …" at bounding box center [150, 218] width 256 height 316
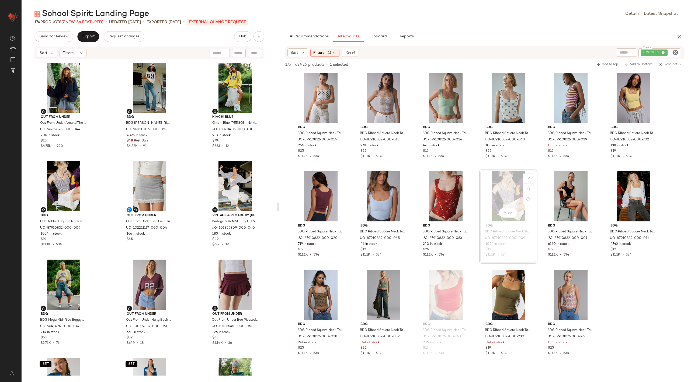
click at [675, 52] on icon "Clear Filter" at bounding box center [675, 52] width 6 height 6
paste input "********"
type input "********"
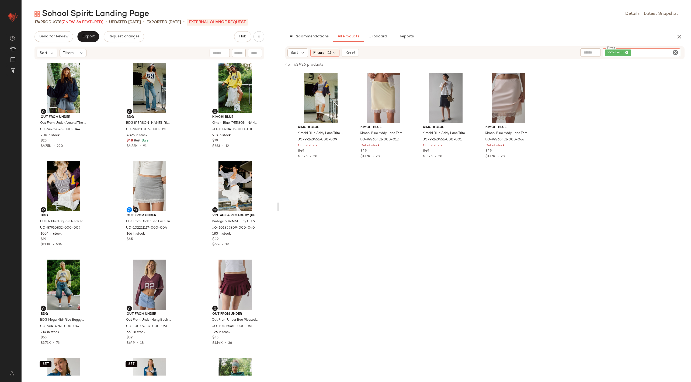
click at [674, 51] on icon "Clear Filter" at bounding box center [675, 52] width 6 height 6
click at [656, 56] on div at bounding box center [655, 53] width 50 height 8
paste input "**********"
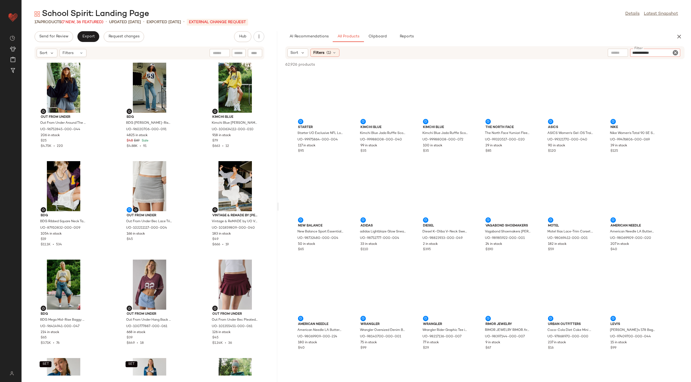
click at [665, 54] on input "**********" at bounding box center [655, 53] width 46 height 6
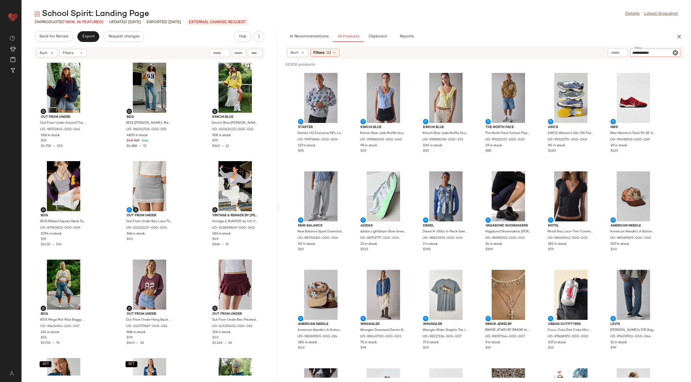
type input "*********"
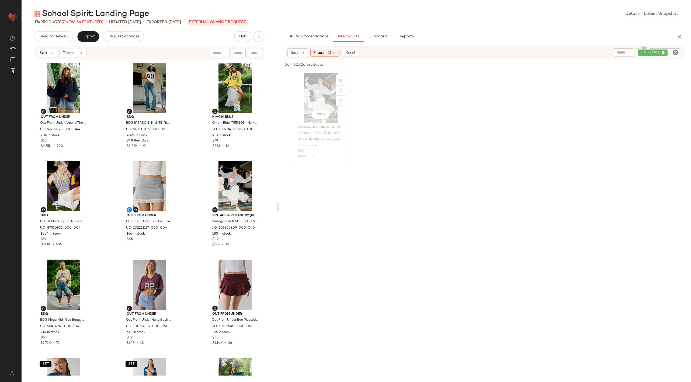
click at [313, 90] on div "View" at bounding box center [321, 98] width 54 height 50
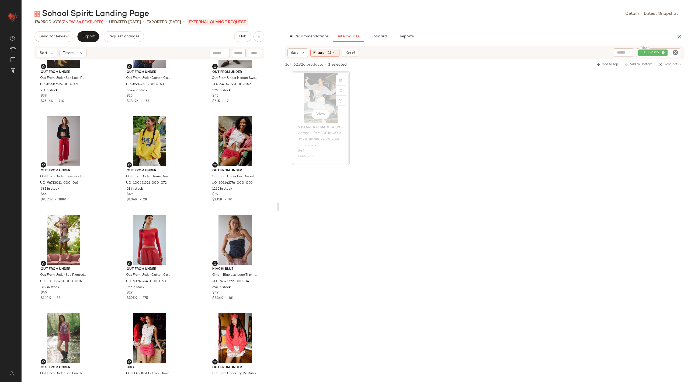
scroll to position [672, 0]
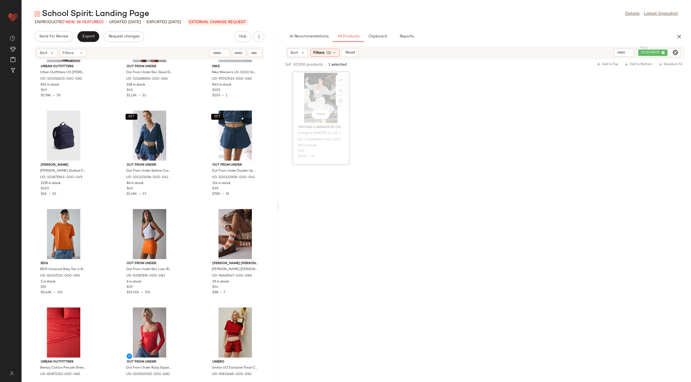
scroll to position [2321, 0]
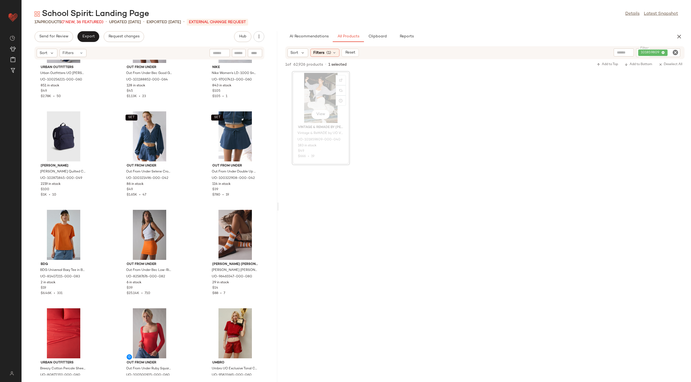
click at [311, 93] on div "View" at bounding box center [321, 98] width 54 height 50
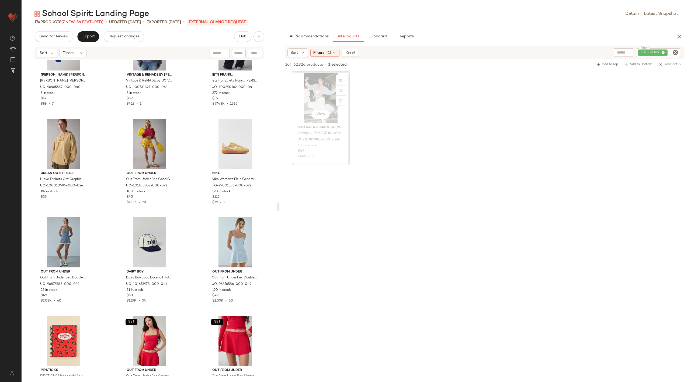
scroll to position [2824, 0]
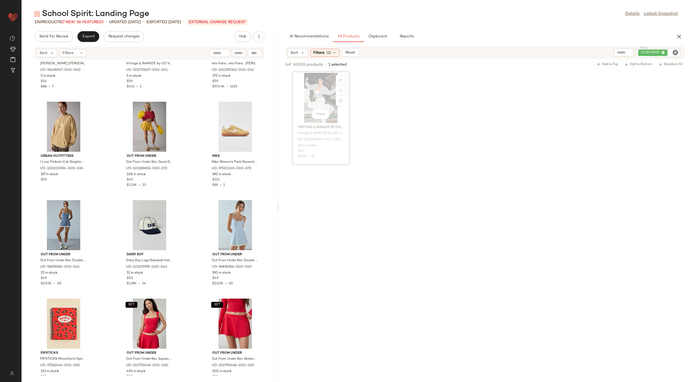
click at [427, 148] on div "View Vintage & ReMADE by UO Vintage & ReMADE by UO Vintage By UO Branded Printe…" at bounding box center [485, 118] width 412 height 94
click at [320, 86] on div "View" at bounding box center [321, 98] width 54 height 50
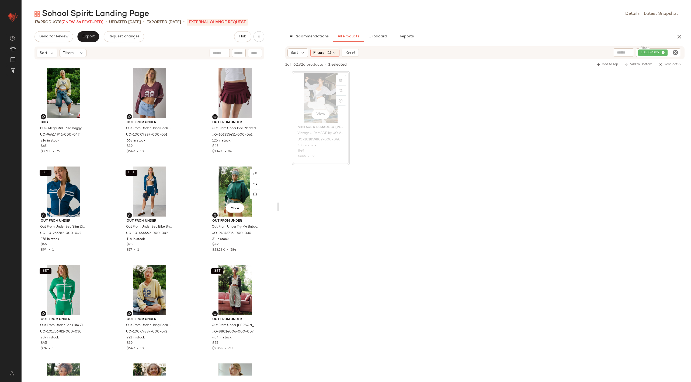
scroll to position [0, 0]
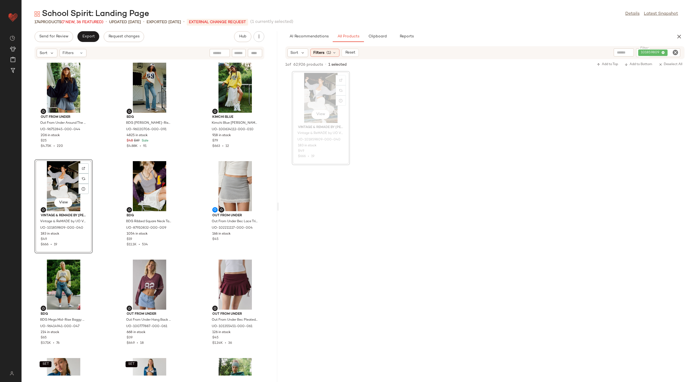
drag, startPoint x: 237, startPoint y: 227, endPoint x: 588, endPoint y: 2, distance: 416.4
click at [674, 53] on icon "Clear Filter" at bounding box center [675, 52] width 6 height 6
click at [664, 53] on input "Filter" at bounding box center [655, 53] width 46 height 6
paste input "********"
type input "********"
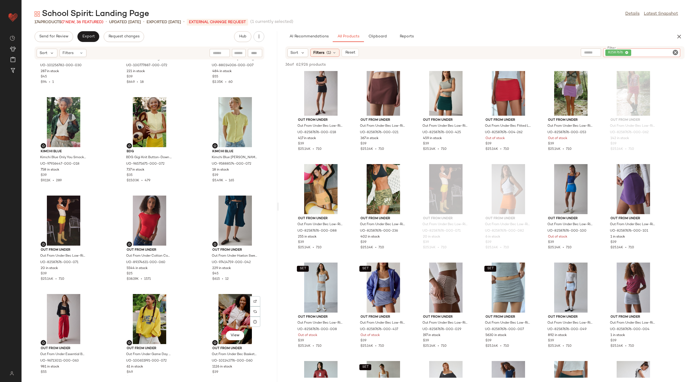
scroll to position [471, 0]
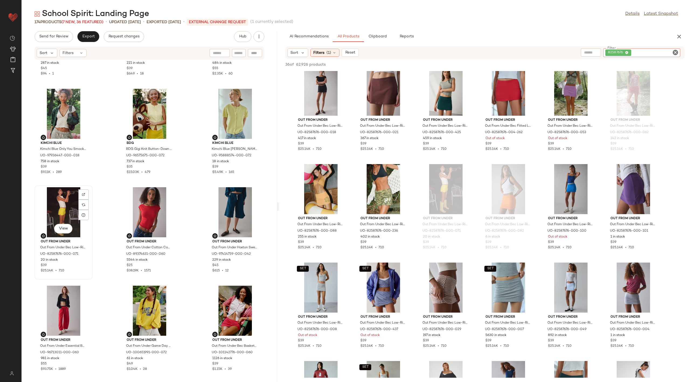
click at [58, 206] on div "View" at bounding box center [63, 212] width 54 height 50
click at [232, 208] on div "View" at bounding box center [235, 212] width 54 height 50
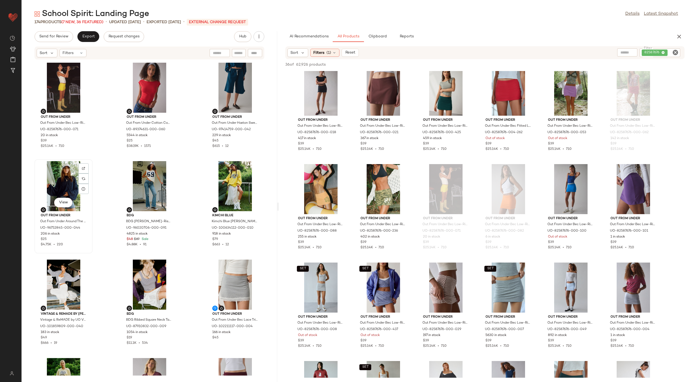
click at [62, 178] on div "View" at bounding box center [63, 186] width 54 height 50
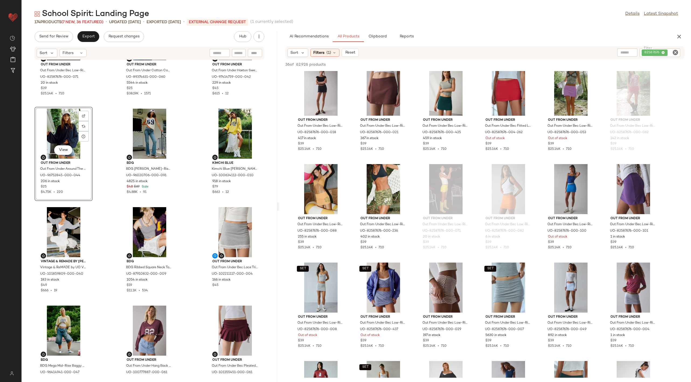
scroll to position [56, 0]
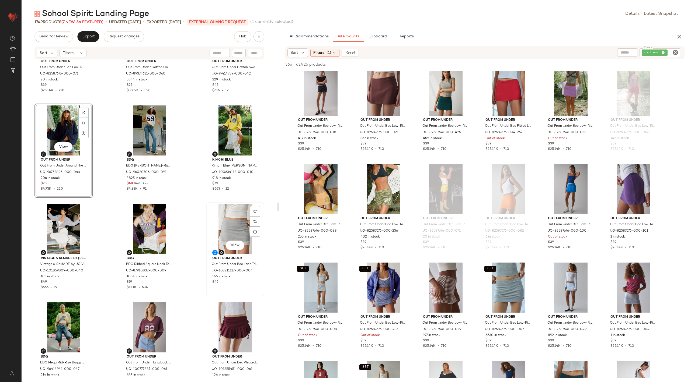
click at [229, 223] on div "View" at bounding box center [235, 229] width 54 height 50
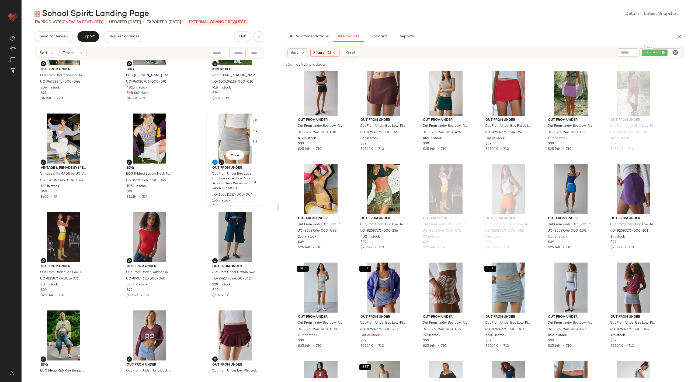
scroll to position [67, 0]
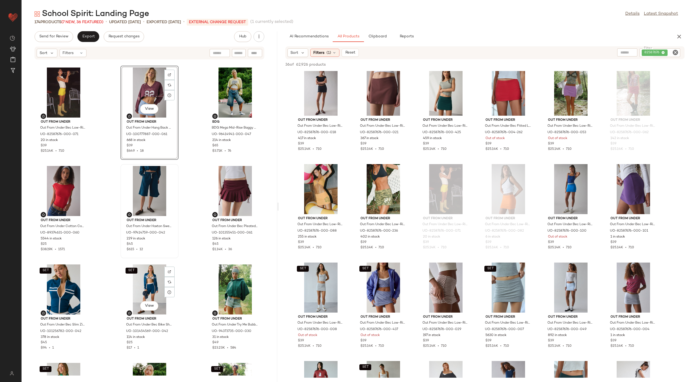
scroll to position [176, 0]
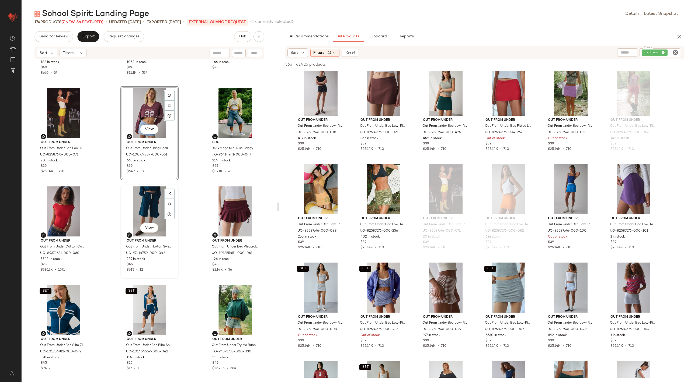
drag, startPoint x: 203, startPoint y: 253, endPoint x: 135, endPoint y: 242, distance: 68.4
click at [135, 242] on div "Vintage & ReMADE by UO Vintage & ReMADE by UO Vintage By UO Branded Printed But…" at bounding box center [150, 218] width 256 height 316
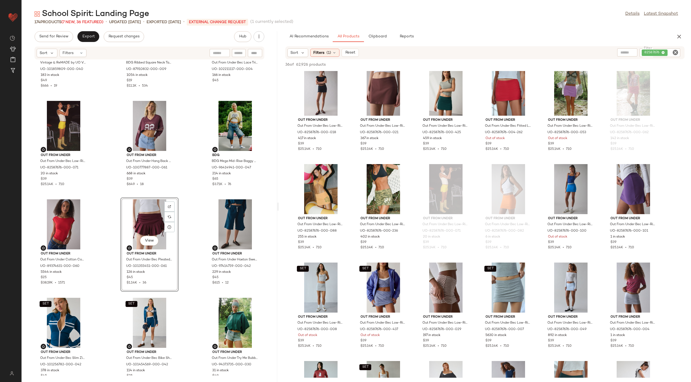
scroll to position [163, 0]
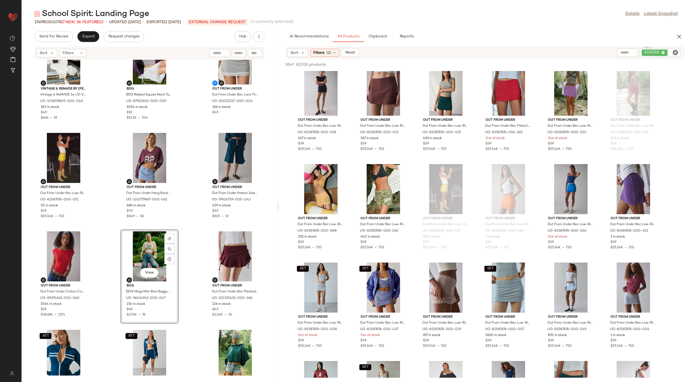
scroll to position [127, 0]
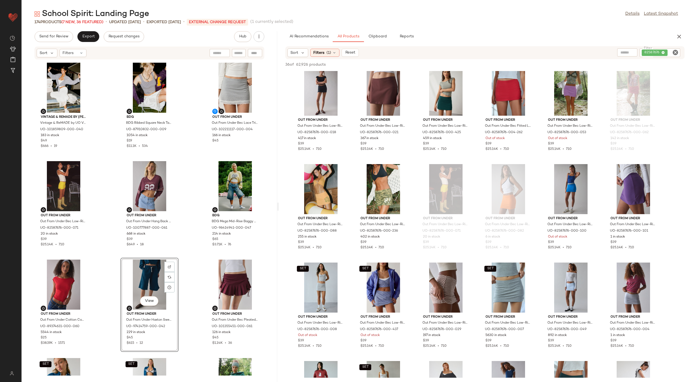
scroll to position [99, 0]
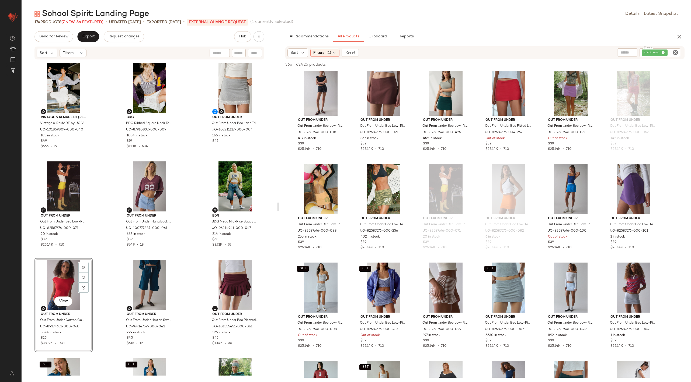
scroll to position [102, 0]
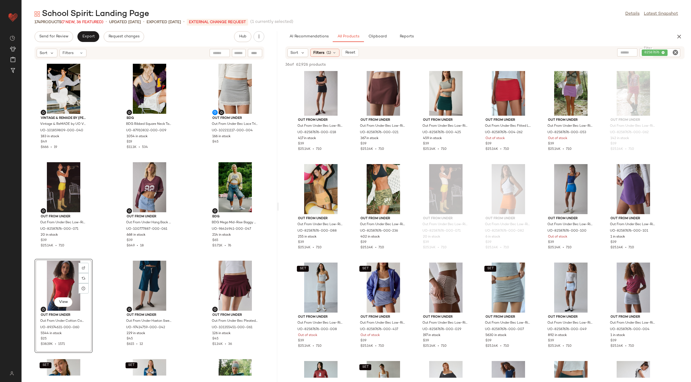
drag, startPoint x: 141, startPoint y: 119, endPoint x: 497, endPoint y: 0, distance: 375.0
click at [672, 52] on icon "Clear Filter" at bounding box center [675, 52] width 6 height 6
paste input "********"
type input "********"
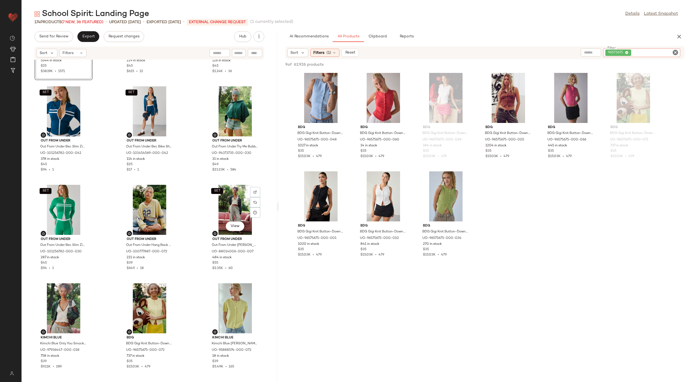
scroll to position [380, 0]
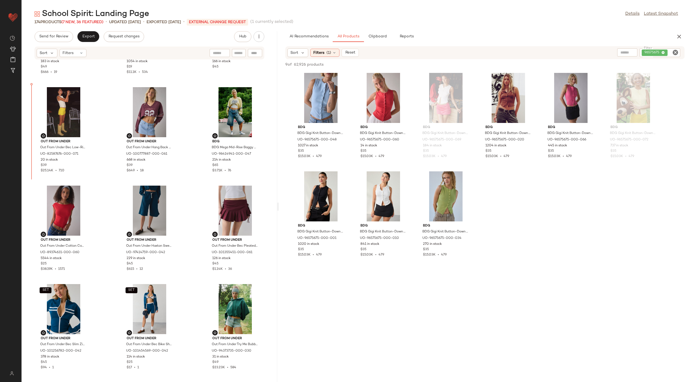
scroll to position [173, 0]
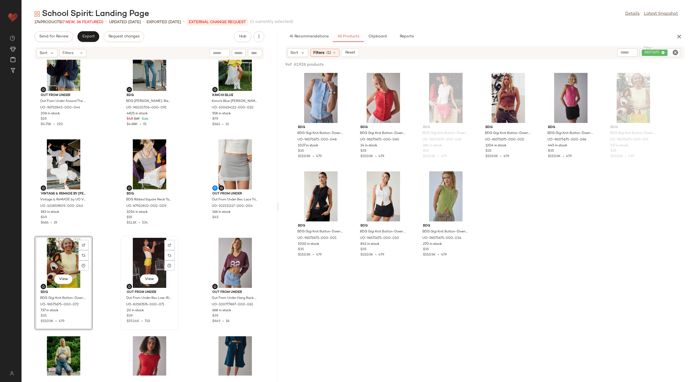
scroll to position [24, 0]
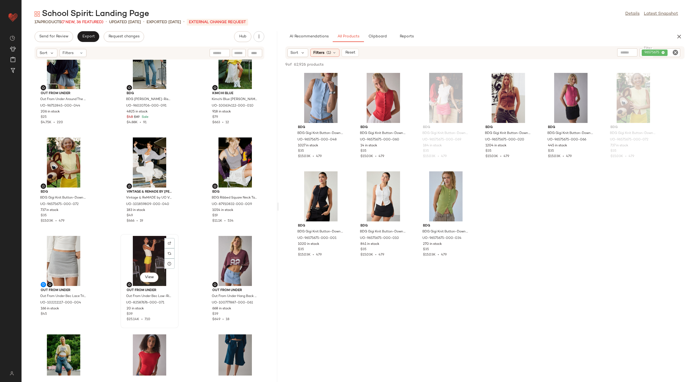
scroll to position [24, 0]
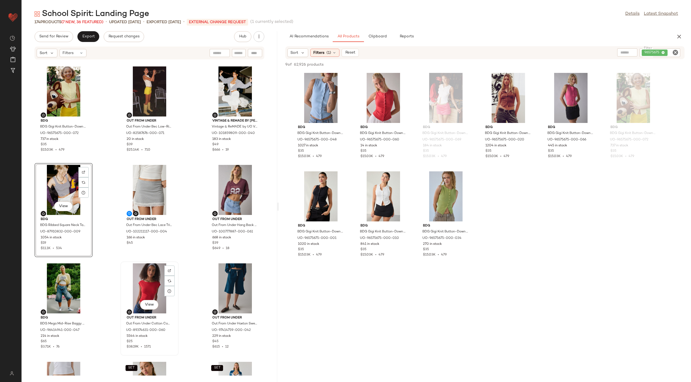
scroll to position [95, 0]
drag, startPoint x: 74, startPoint y: 269, endPoint x: 593, endPoint y: 1, distance: 583.6
click at [677, 52] on icon "Clear Filter" at bounding box center [675, 52] width 6 height 6
paste input "*********"
type input "*********"
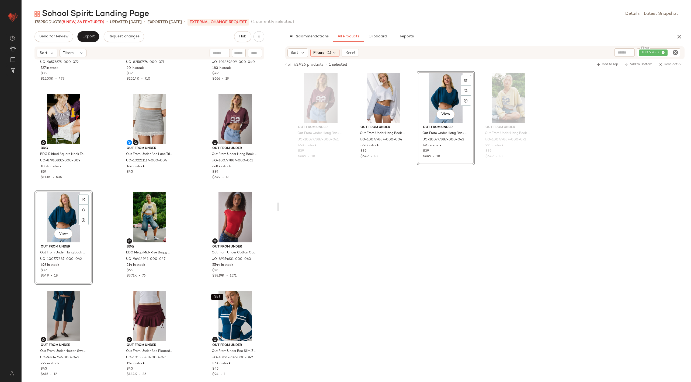
scroll to position [177, 0]
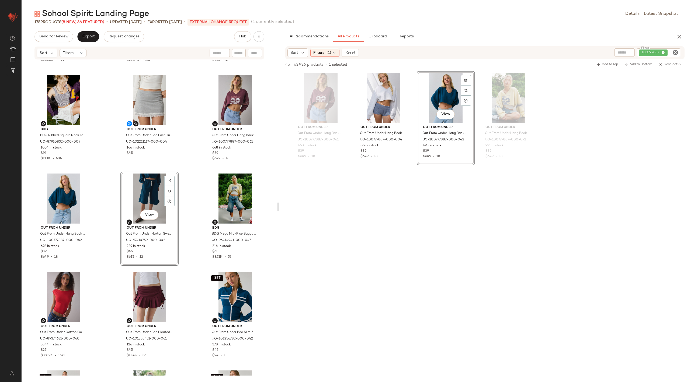
scroll to position [191, 0]
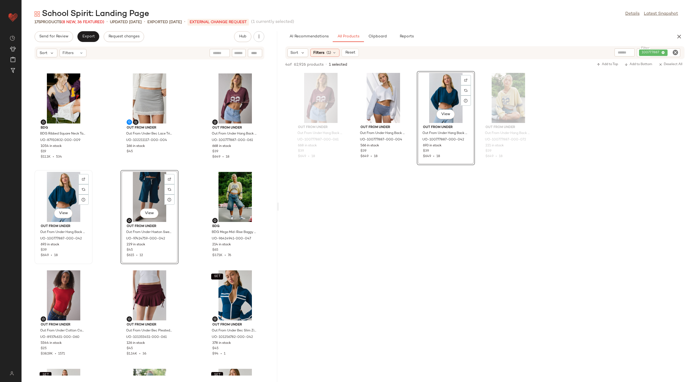
click at [49, 182] on div "View" at bounding box center [63, 197] width 54 height 50
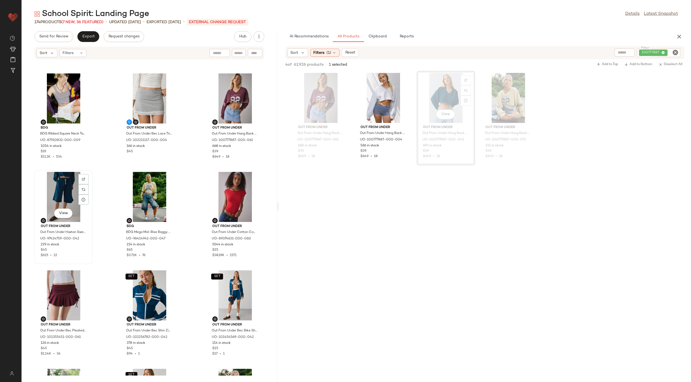
click at [65, 193] on div "View" at bounding box center [63, 197] width 54 height 50
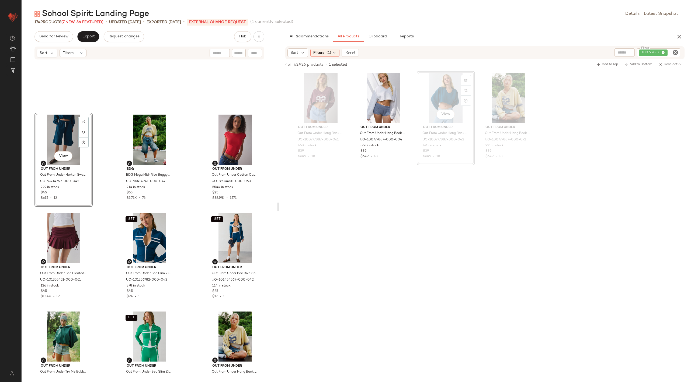
scroll to position [335, 0]
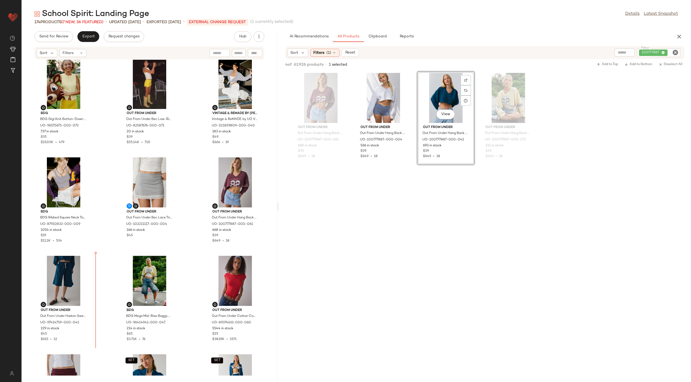
scroll to position [106, 0]
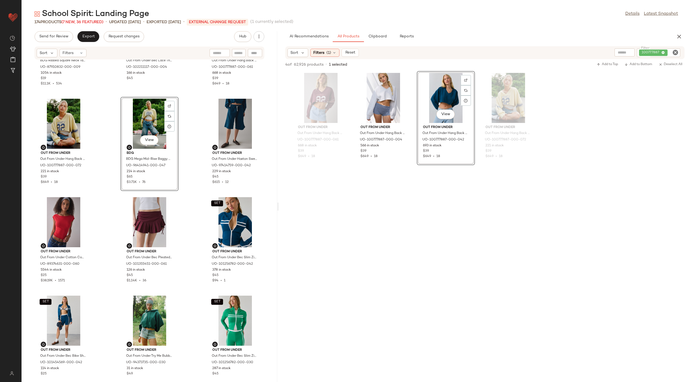
scroll to position [268, 0]
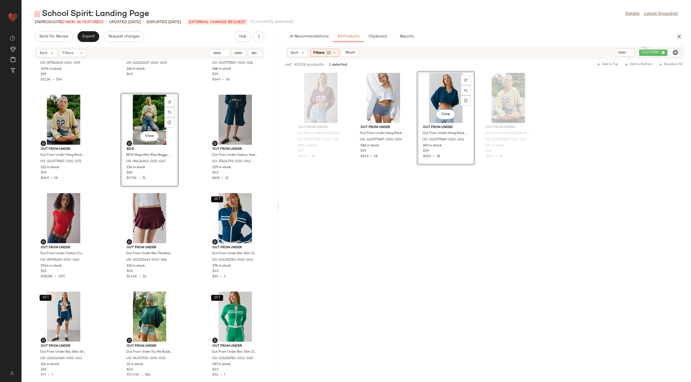
drag, startPoint x: 220, startPoint y: 298, endPoint x: 493, endPoint y: 1, distance: 403.0
click at [678, 50] on icon "Clear Filter" at bounding box center [675, 52] width 6 height 6
click at [657, 53] on input "Filter" at bounding box center [655, 53] width 46 height 6
paste input "*********"
type input "*********"
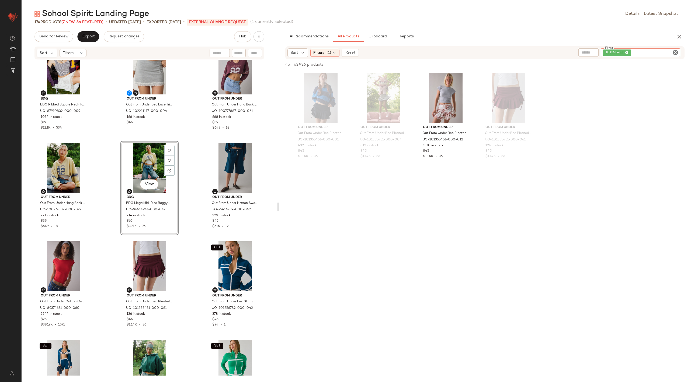
scroll to position [219, 0]
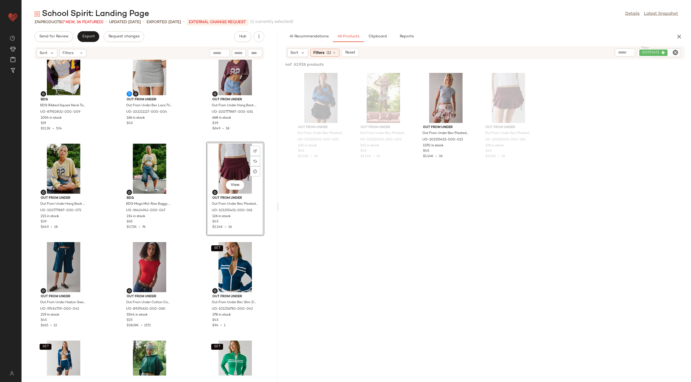
scroll to position [231, 0]
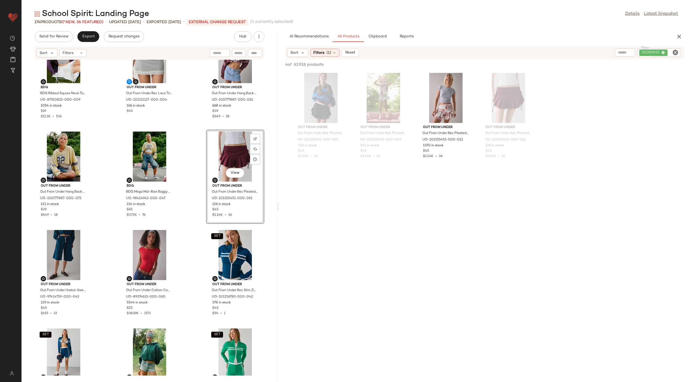
drag, startPoint x: 135, startPoint y: 258, endPoint x: 413, endPoint y: 2, distance: 378.6
click at [676, 53] on icon "Clear Filter" at bounding box center [675, 52] width 6 height 6
paste input "********"
type input "********"
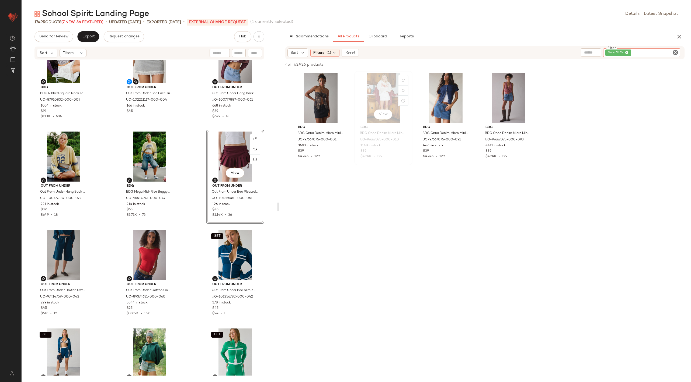
click at [382, 98] on div "View" at bounding box center [383, 98] width 54 height 50
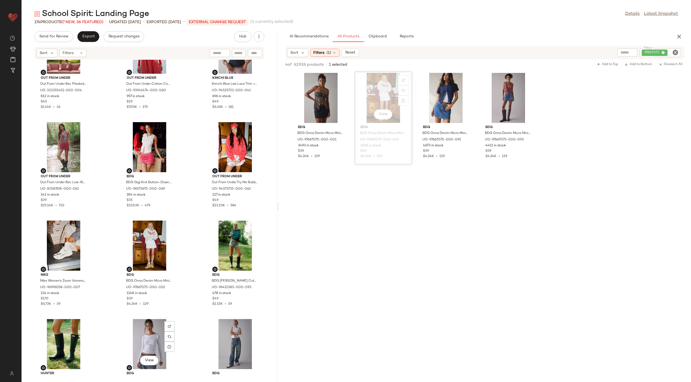
scroll to position [842, 0]
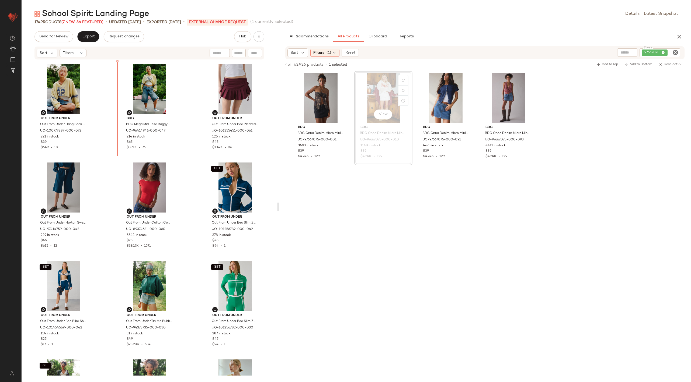
scroll to position [287, 0]
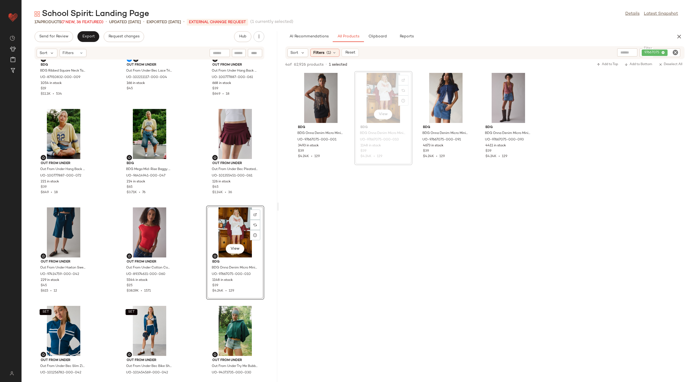
scroll to position [249, 0]
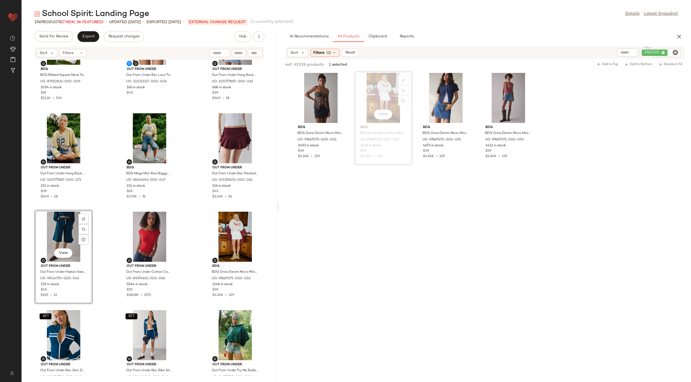
drag, startPoint x: 60, startPoint y: 228, endPoint x: 475, endPoint y: 4, distance: 471.9
click at [676, 51] on icon "Clear Filter" at bounding box center [675, 52] width 6 height 6
paste input "********"
type input "********"
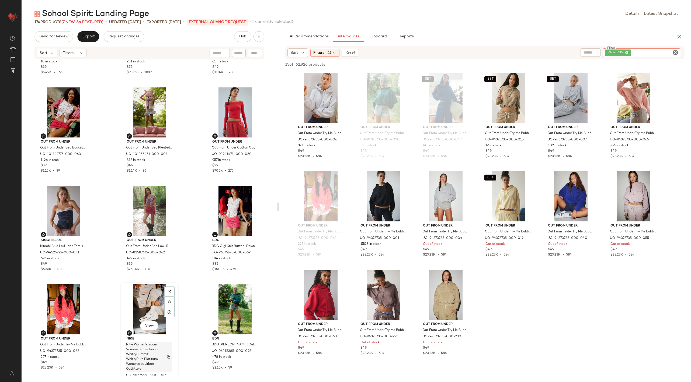
scroll to position [764, 0]
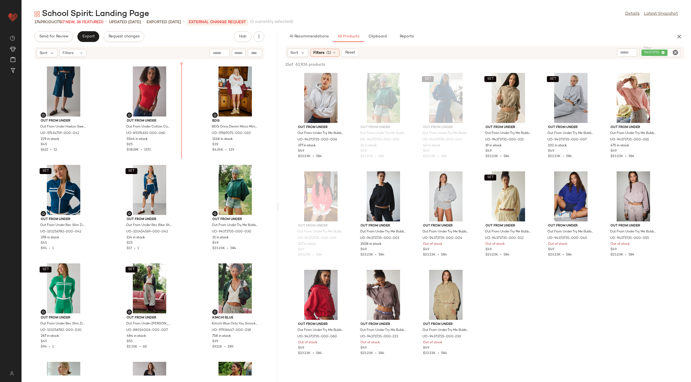
scroll to position [384, 0]
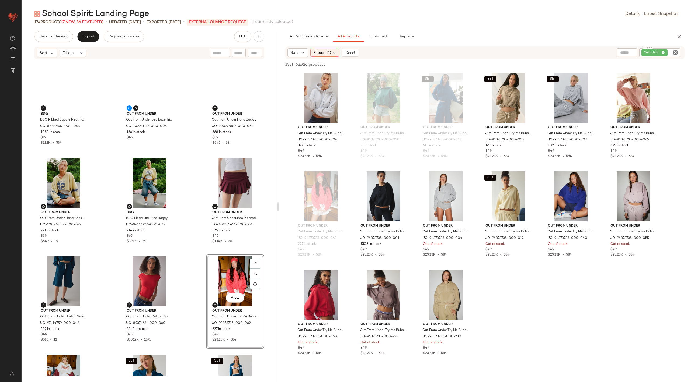
scroll to position [172, 0]
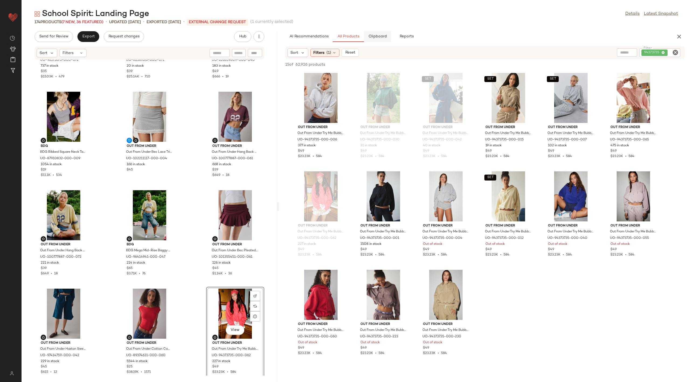
click at [381, 34] on span "Clipboard" at bounding box center [377, 36] width 19 height 4
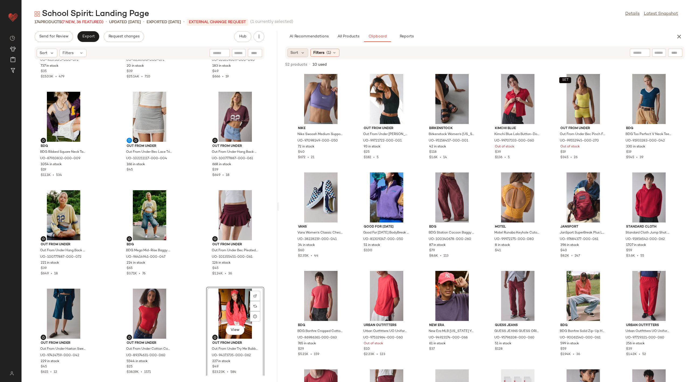
click at [293, 50] on span "Sort" at bounding box center [294, 53] width 8 height 6
click at [321, 67] on label "Newest" at bounding box center [330, 68] width 65 height 8
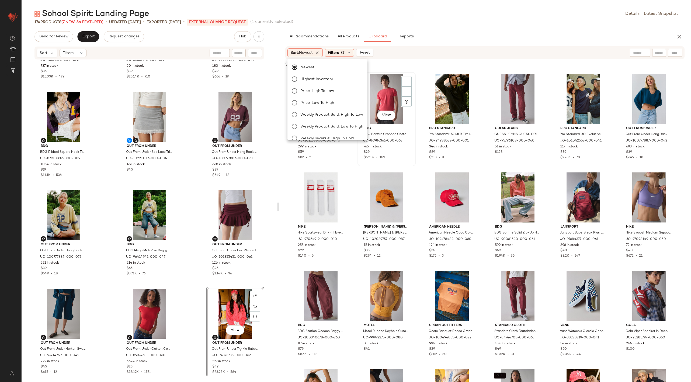
click at [414, 165] on div "View BDG BDG Bonfire Cropped Cotton Tee in Red, Men's at Urban Outfitters UO-86…" at bounding box center [386, 119] width 58 height 94
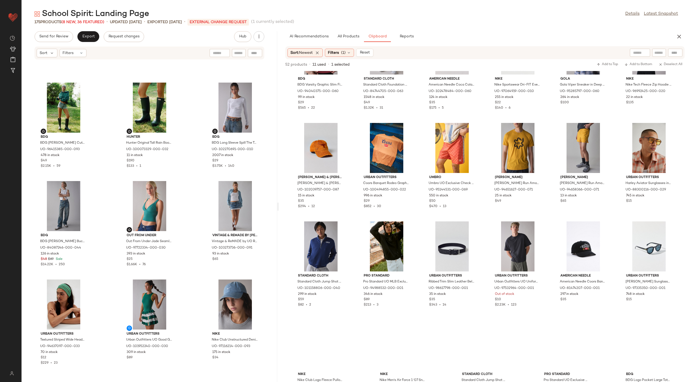
scroll to position [379, 0]
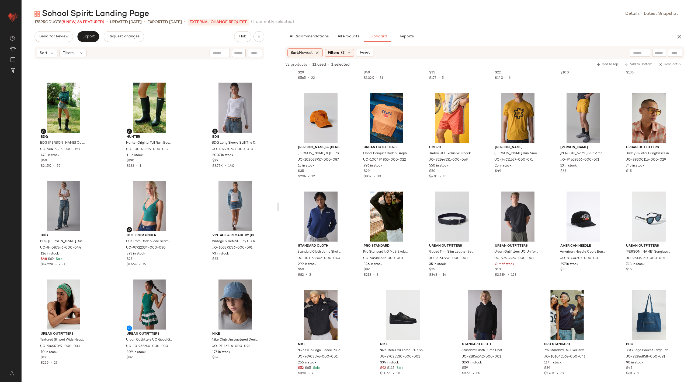
click at [352, 43] on div "AI Recommendations All Products Clipboard Reports Sort Filters (1) Reset Filter…" at bounding box center [485, 206] width 412 height 351
click at [349, 39] on span "All Products" at bounding box center [348, 36] width 22 height 4
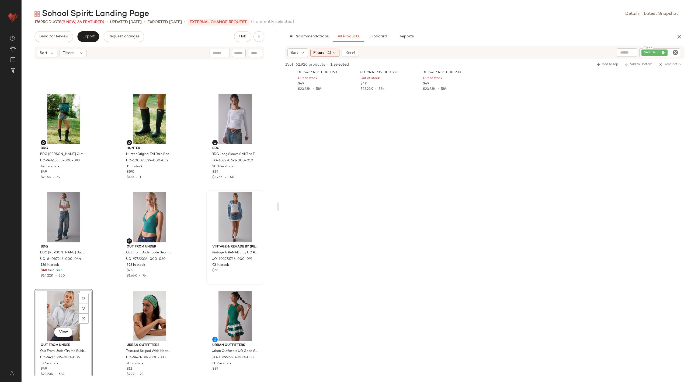
scroll to position [1053, 0]
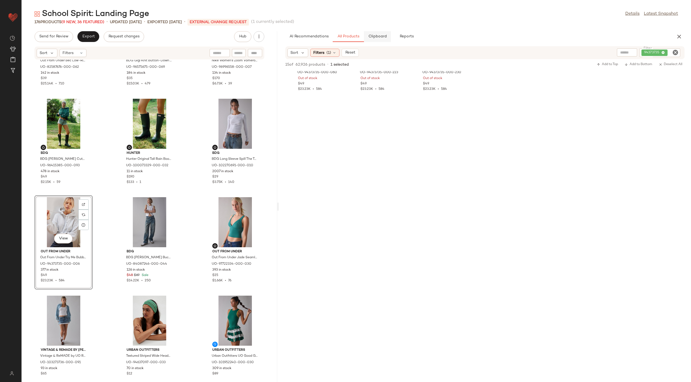
click at [378, 36] on span "Clipboard" at bounding box center [377, 36] width 19 height 4
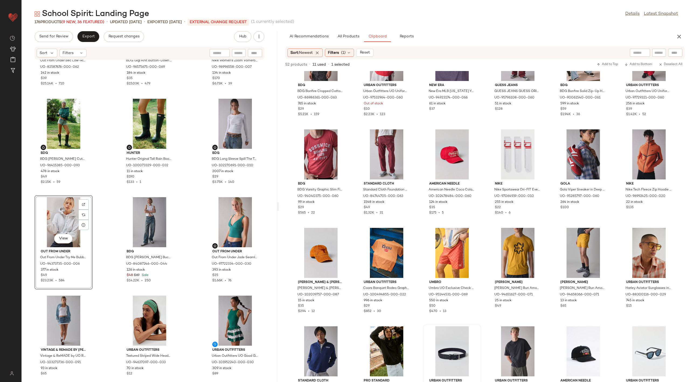
scroll to position [0, 0]
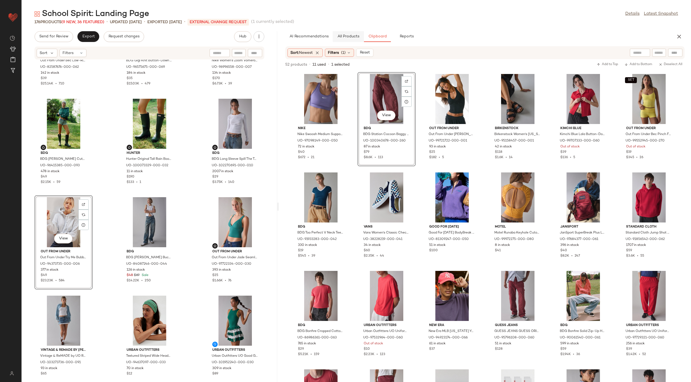
click at [343, 34] on button "All Products" at bounding box center [348, 36] width 31 height 11
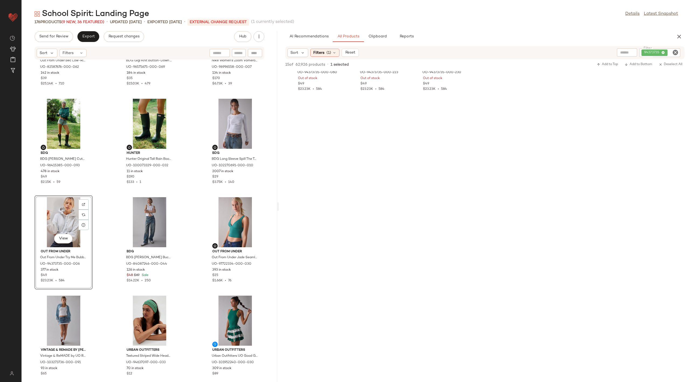
click at [675, 53] on icon "Clear Filter" at bounding box center [675, 52] width 6 height 6
type input "*****"
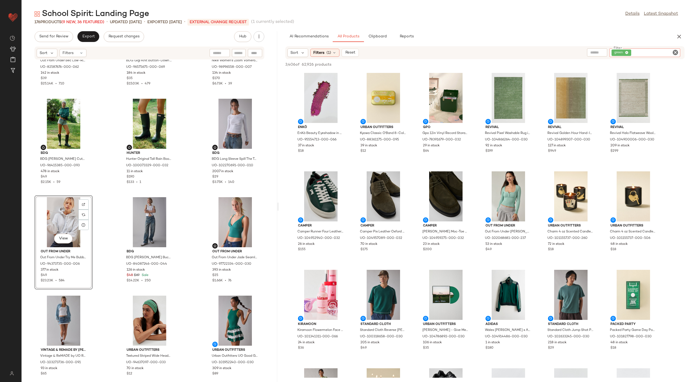
click at [676, 50] on icon "Clear Filter" at bounding box center [675, 52] width 6 height 6
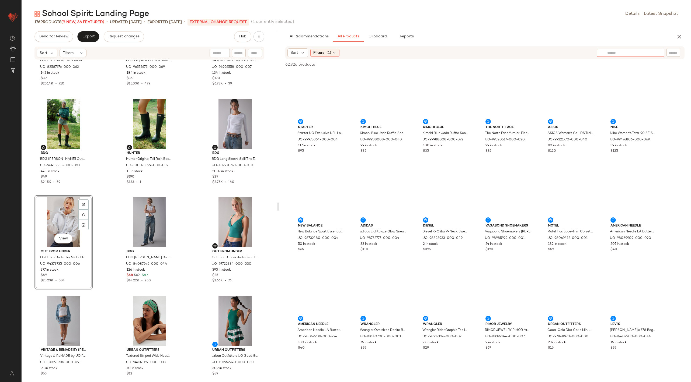
click at [620, 55] on input "text" at bounding box center [630, 53] width 47 height 6
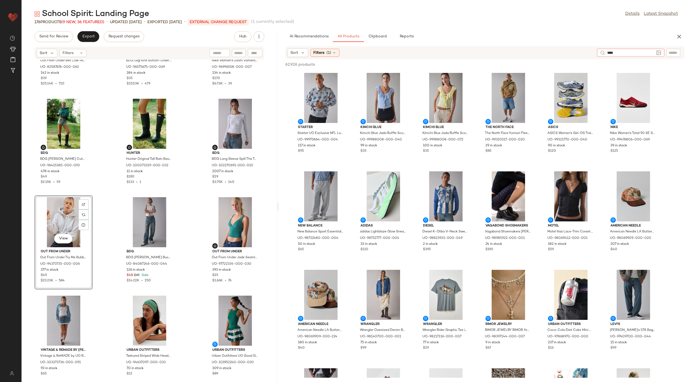
type input "*****"
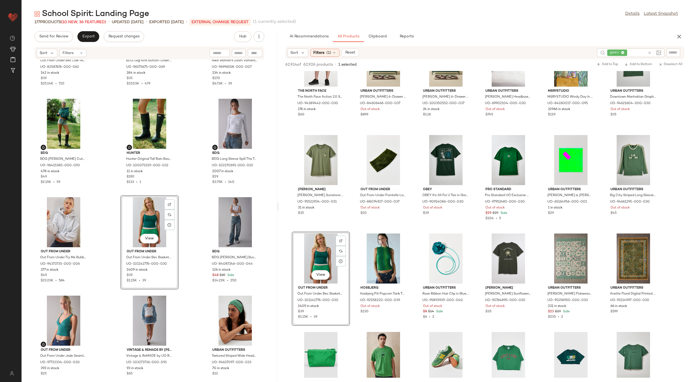
scroll to position [1056, 0]
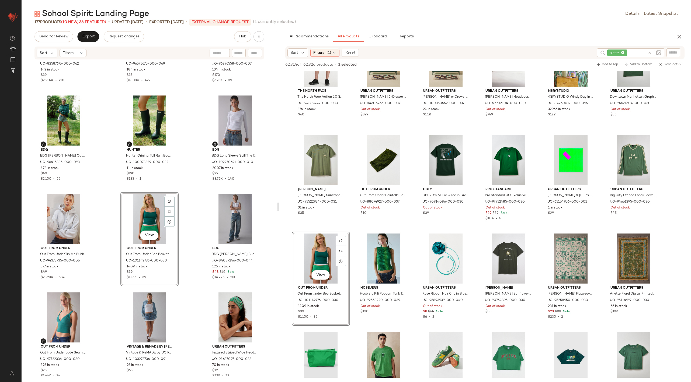
click at [188, 280] on div "Out From Under Out From Under Bec Low-Rise Micro Mini Skort in [GEOGRAPHIC_DATA…" at bounding box center [150, 218] width 256 height 316
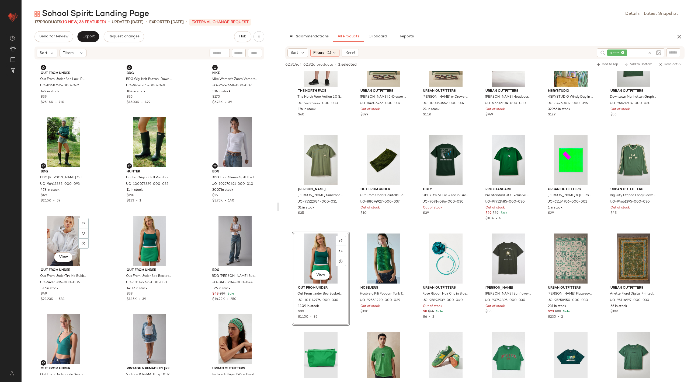
scroll to position [1031, 0]
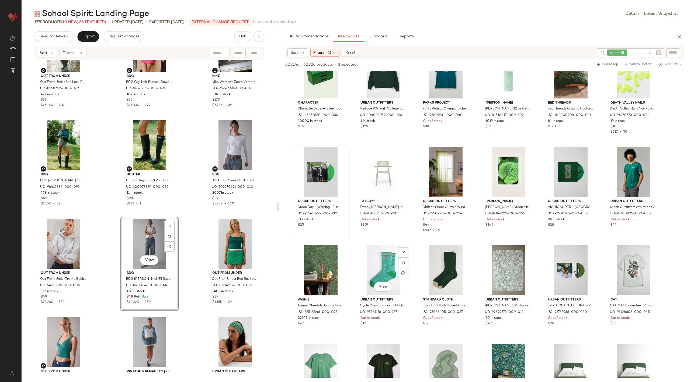
scroll to position [1107, 0]
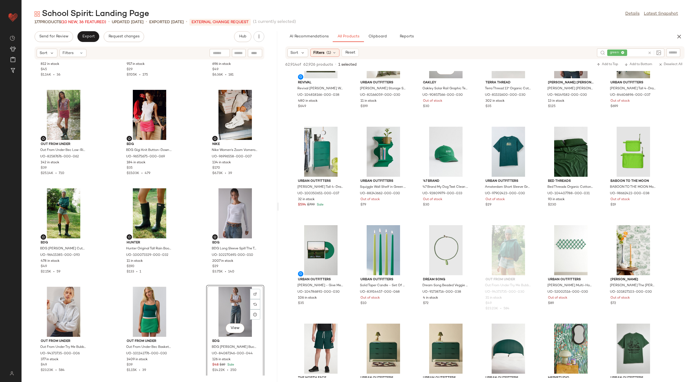
scroll to position [1524, 0]
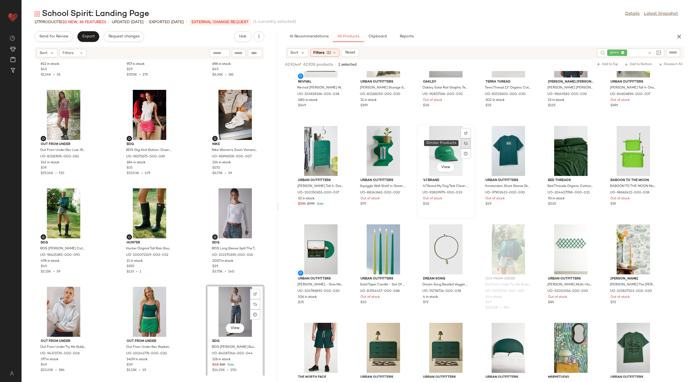
click at [469, 145] on div at bounding box center [466, 143] width 10 height 10
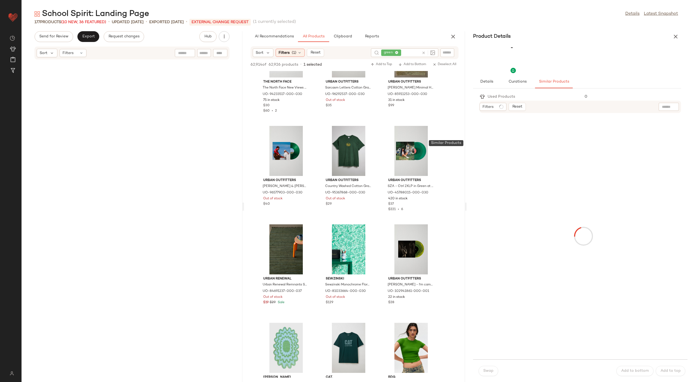
scroll to position [3003, 0]
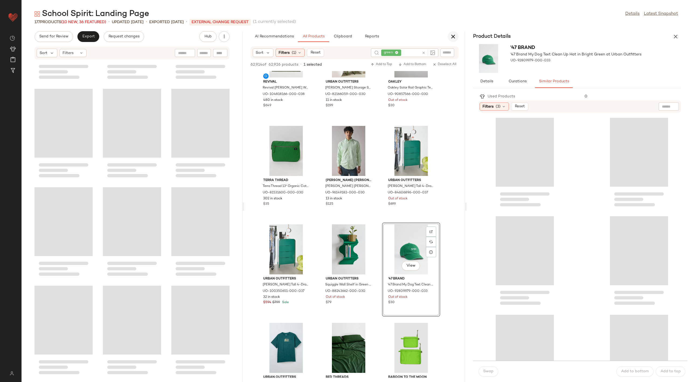
click at [448, 37] on button "button" at bounding box center [453, 36] width 11 height 11
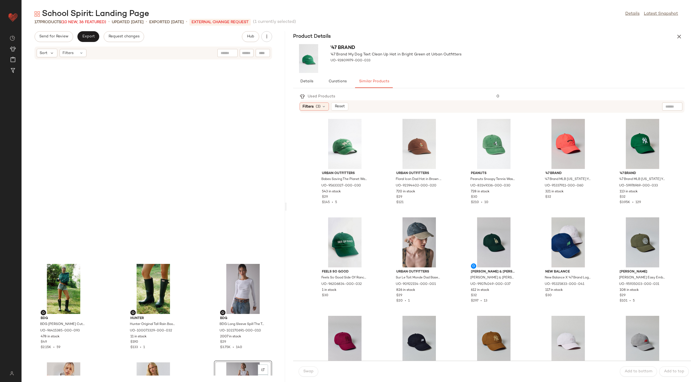
scroll to position [1084, 0]
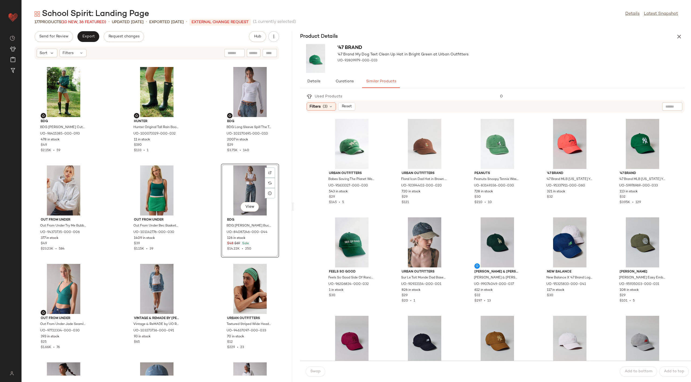
drag, startPoint x: 356, startPoint y: 208, endPoint x: 294, endPoint y: 214, distance: 62.8
click at [294, 214] on div "School Spirit: Landing Page Details Latest Snapshot 177 Products (10 New, 36 Fe…" at bounding box center [356, 196] width 669 height 374
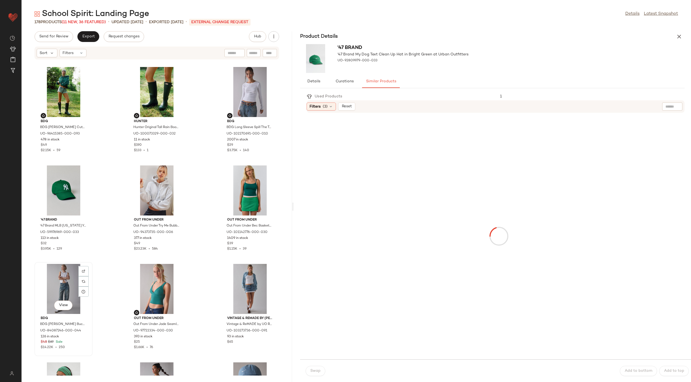
click at [59, 272] on div "View" at bounding box center [63, 289] width 54 height 50
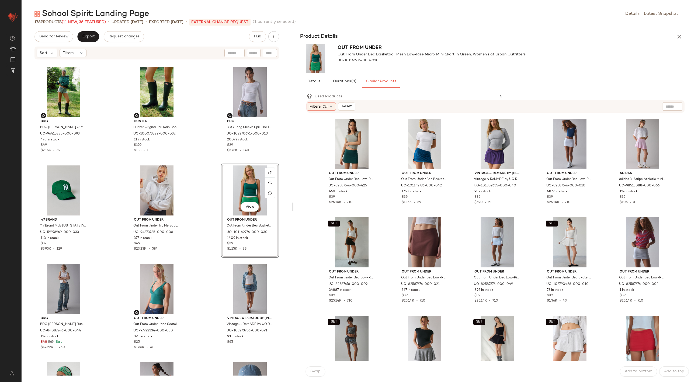
click at [241, 189] on div "View" at bounding box center [250, 191] width 54 height 50
click at [287, 219] on div "BDG BDG Georgie Denim Cutoff Short in Angel Wash, Women's at Urban Outfitters U…" at bounding box center [157, 218] width 270 height 316
click at [247, 191] on div "View" at bounding box center [250, 191] width 54 height 50
click at [679, 39] on icon "button" at bounding box center [679, 36] width 6 height 6
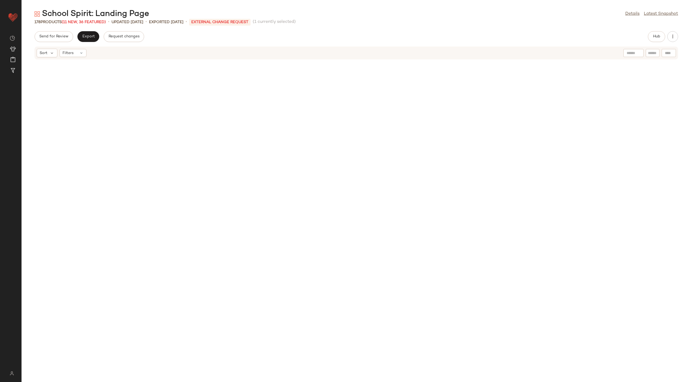
scroll to position [201, 0]
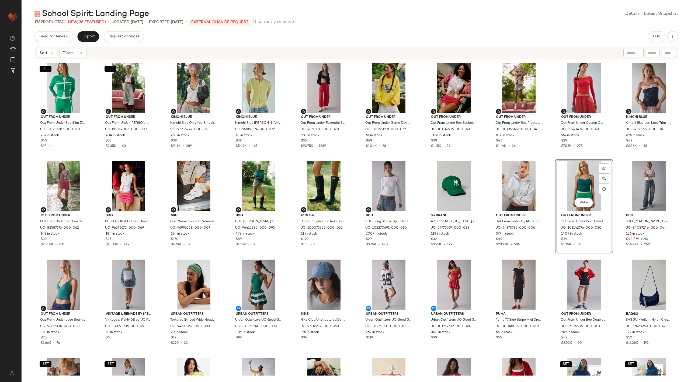
click at [572, 177] on div "View" at bounding box center [584, 186] width 54 height 50
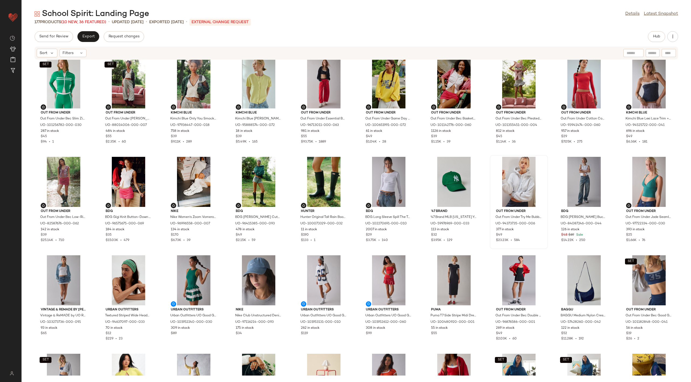
scroll to position [0, 0]
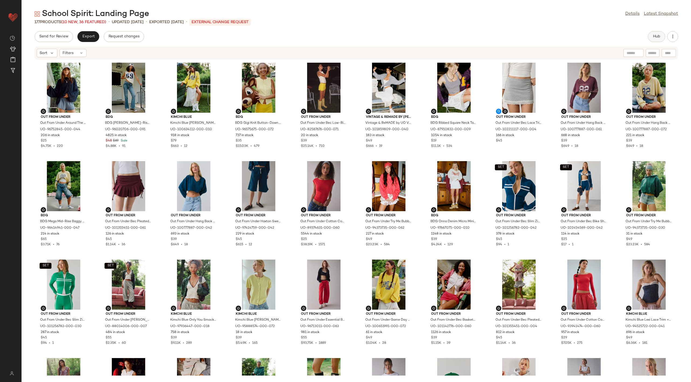
click at [651, 36] on button "Hub" at bounding box center [656, 36] width 17 height 11
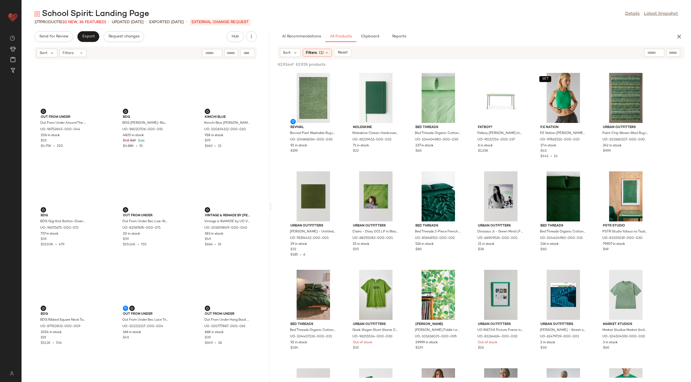
drag, startPoint x: 357, startPoint y: 205, endPoint x: 273, endPoint y: 203, distance: 83.5
click at [273, 203] on div "School Spirit: Landing Page Details Latest Snapshot 177 Products (10 New, 36 Fe…" at bounding box center [356, 196] width 669 height 374
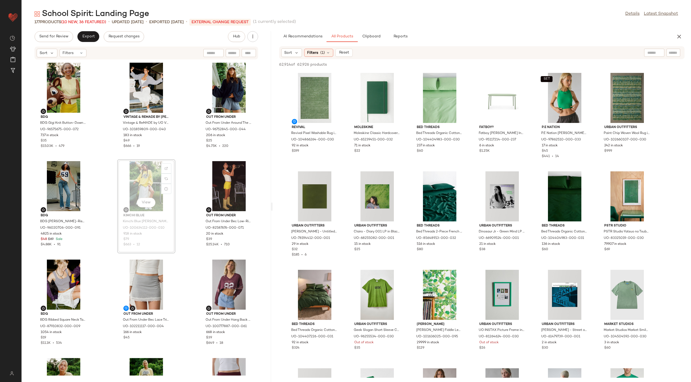
scroll to position [0, 0]
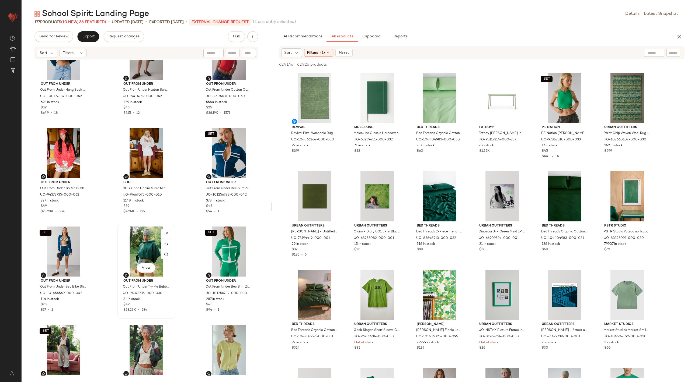
scroll to position [437, 0]
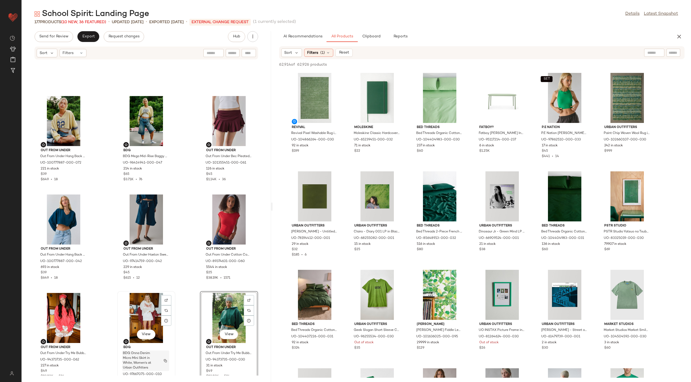
scroll to position [265, 0]
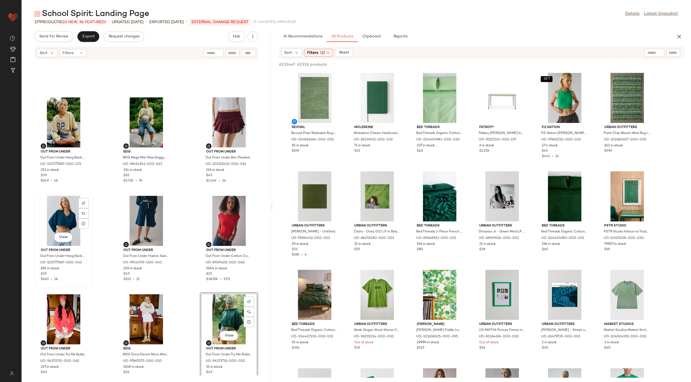
click at [64, 211] on div "View" at bounding box center [63, 221] width 54 height 50
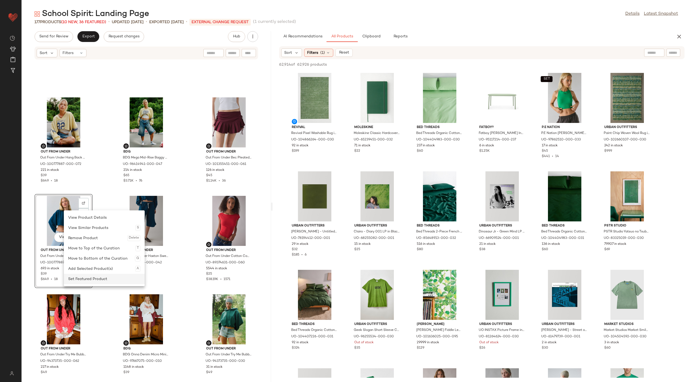
click at [103, 280] on div "Set Featured Product" at bounding box center [104, 279] width 72 height 10
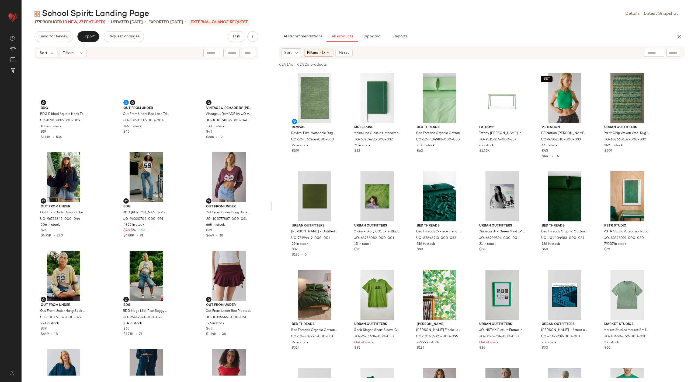
scroll to position [76, 0]
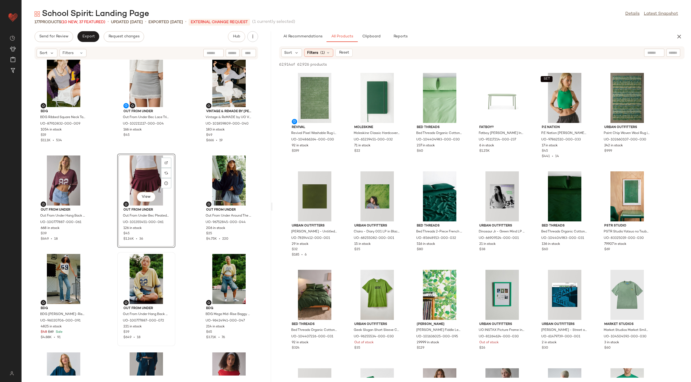
scroll to position [110, 0]
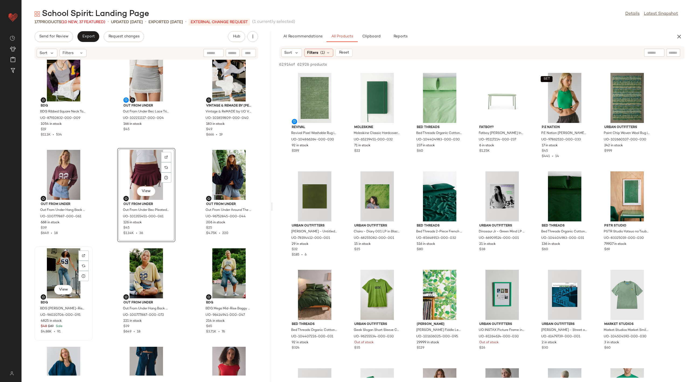
click at [66, 265] on div "View" at bounding box center [63, 274] width 54 height 50
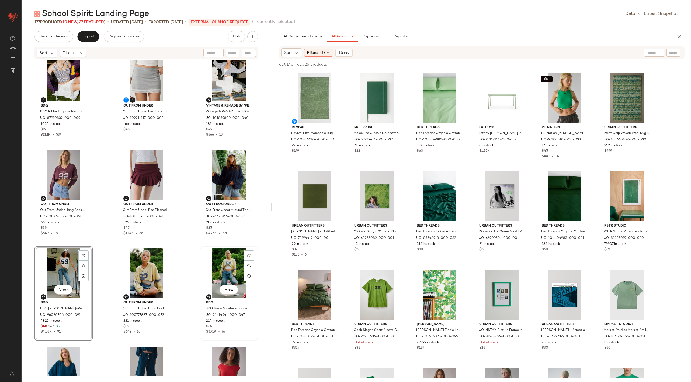
click at [224, 272] on div "View" at bounding box center [229, 274] width 54 height 50
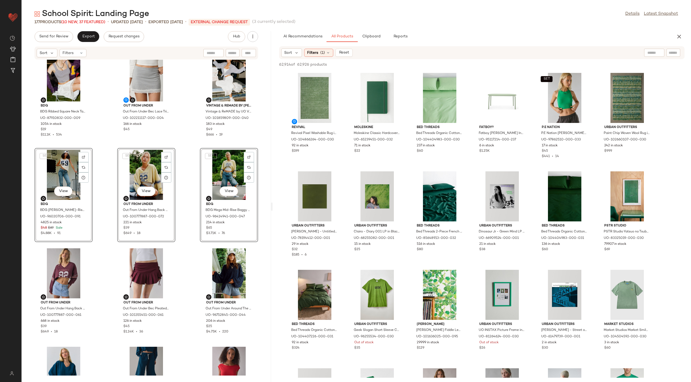
click at [184, 192] on div "BDG BDG Gigi Knit Button-Down Tank Top in Butter Yellow, Women's at Urban Outfi…" at bounding box center [146, 218] width 249 height 316
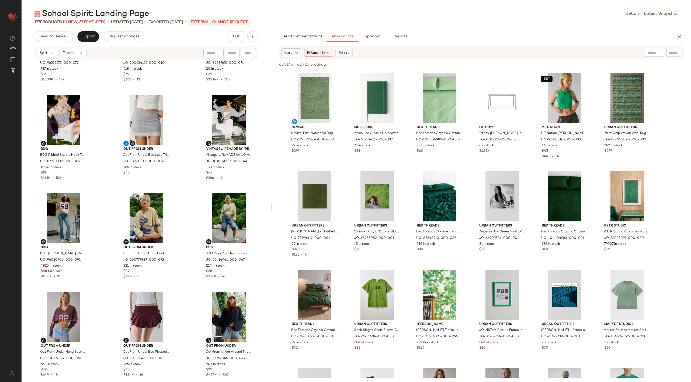
scroll to position [68, 0]
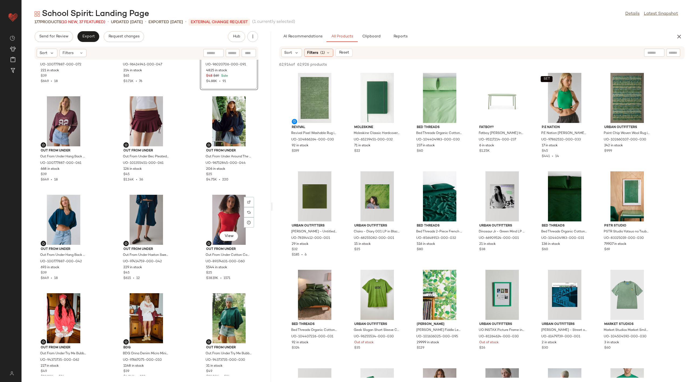
scroll to position [270, 0]
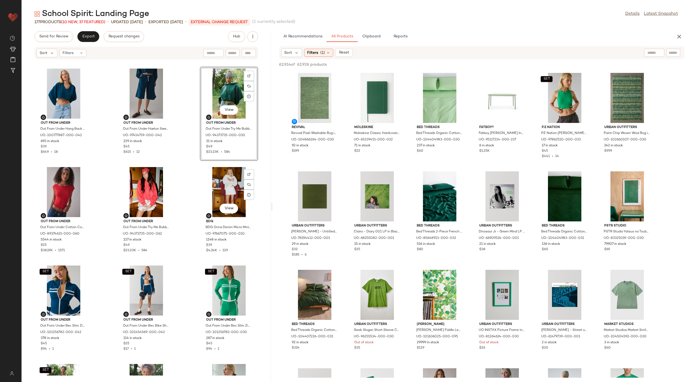
scroll to position [361, 0]
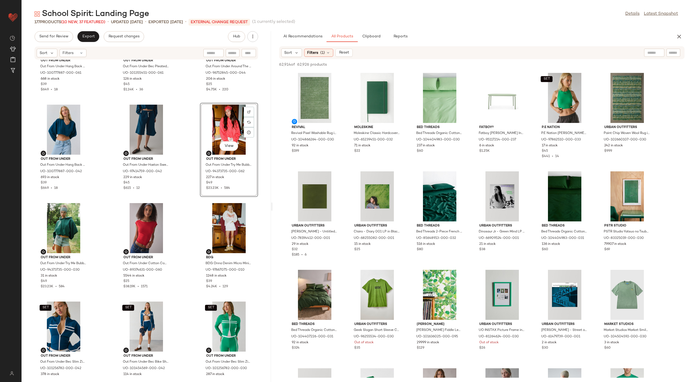
scroll to position [353, 0]
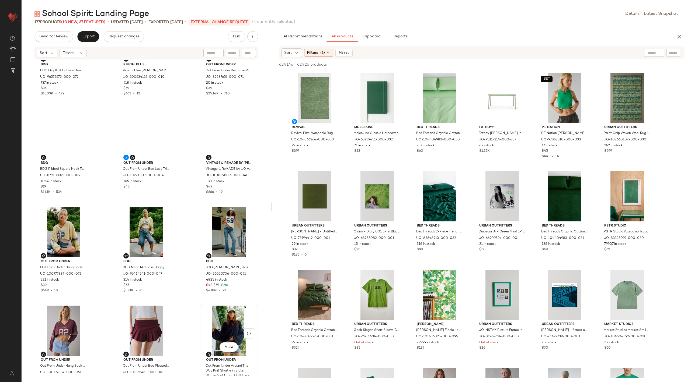
scroll to position [33, 0]
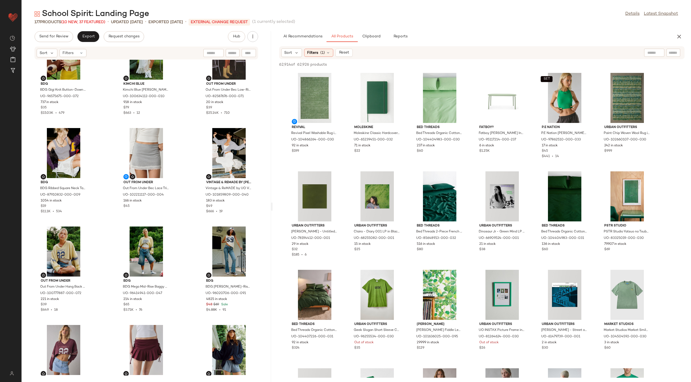
click at [190, 301] on div "BDG BDG Gigi Knit Button-Down Tank Top in Butter Yellow, Women's at Urban Outfi…" at bounding box center [146, 218] width 249 height 316
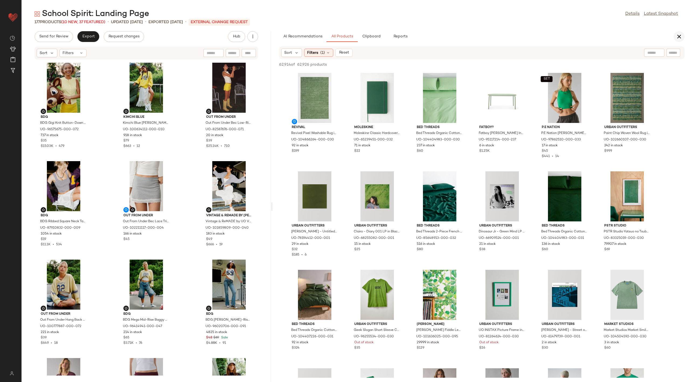
click at [677, 35] on icon "button" at bounding box center [679, 36] width 6 height 6
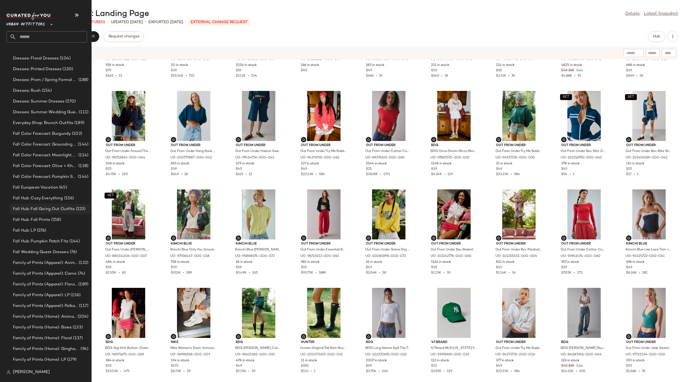
scroll to position [433, 0]
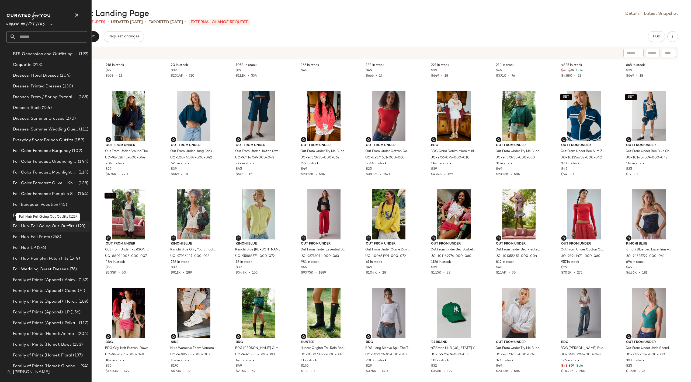
click at [54, 228] on span "Fall Hub: Fall Going Out Outfits" at bounding box center [44, 227] width 62 height 6
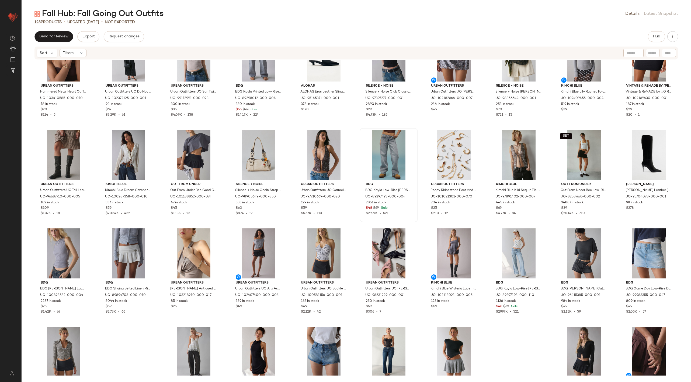
scroll to position [744, 0]
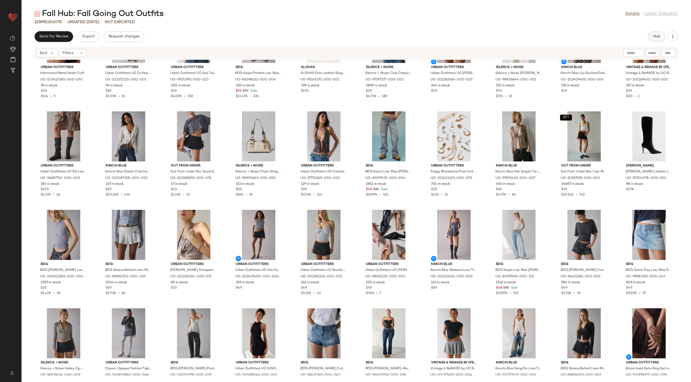
click at [652, 39] on button "Hub" at bounding box center [656, 36] width 17 height 11
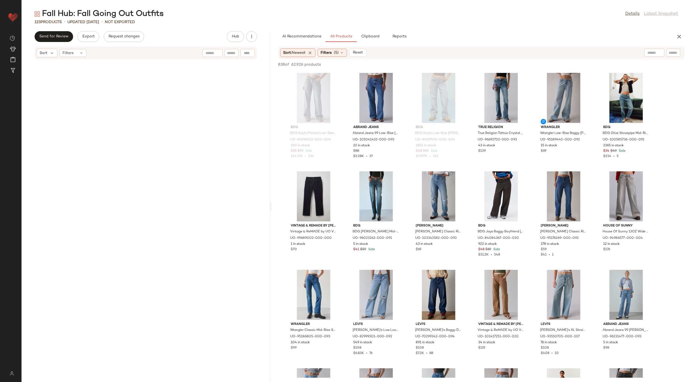
scroll to position [2366, 0]
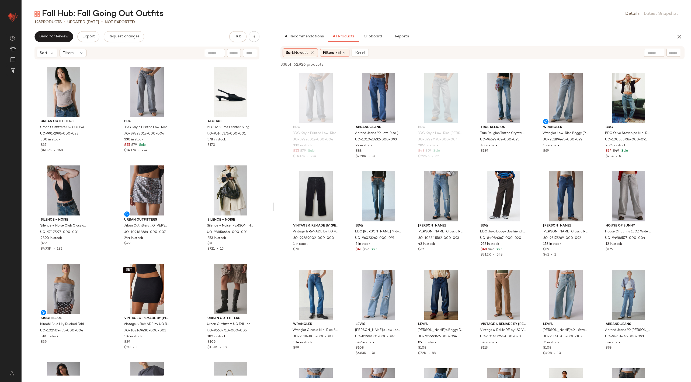
drag, startPoint x: 356, startPoint y: 207, endPoint x: 274, endPoint y: 186, distance: 84.8
click at [274, 186] on div "Fall Hub: Fall Going Out Outfits Details Latest Snapshot 123 Products • updated…" at bounding box center [356, 196] width 669 height 374
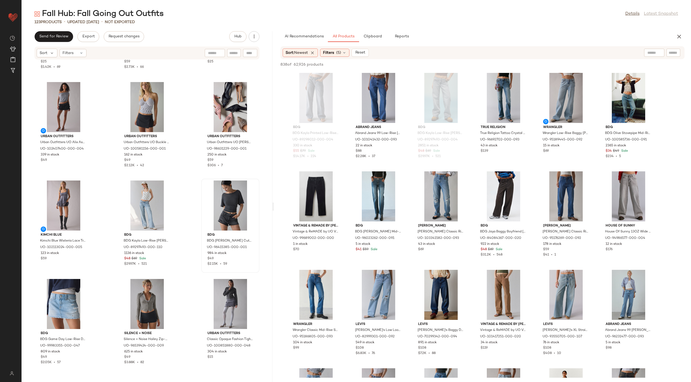
scroll to position [3048, 0]
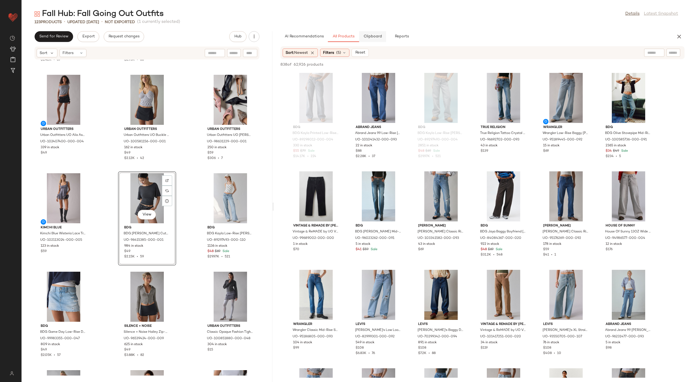
click at [377, 39] on span "Clipboard" at bounding box center [372, 36] width 19 height 4
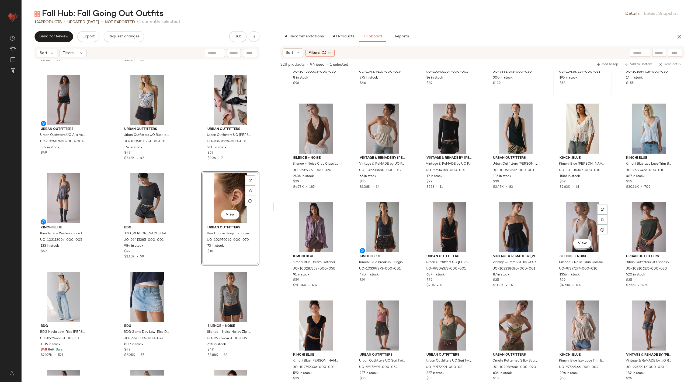
scroll to position [481, 0]
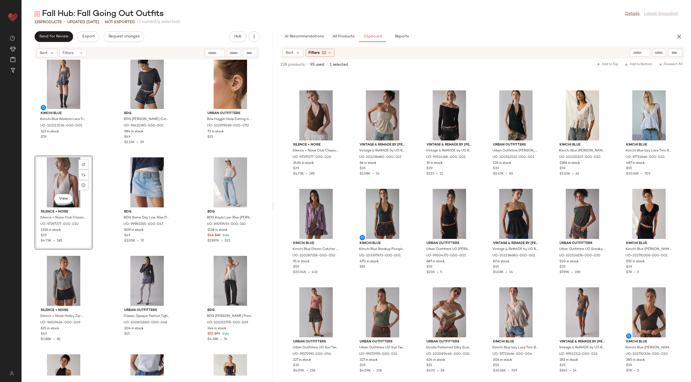
scroll to position [3166, 0]
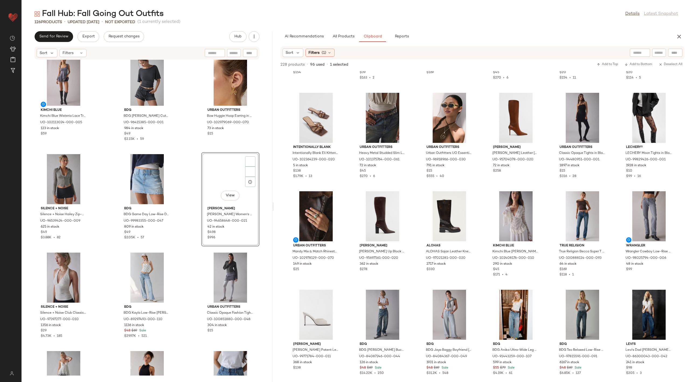
scroll to position [1858, 0]
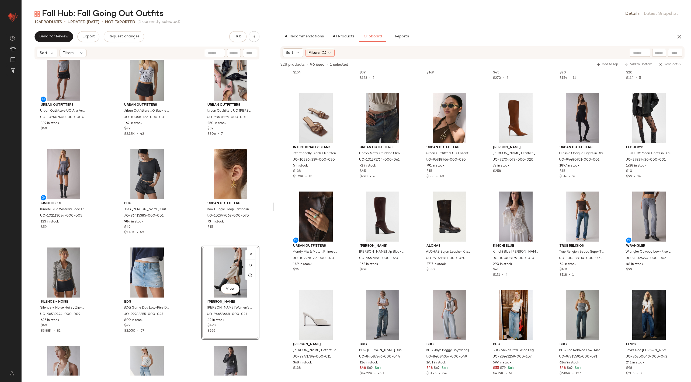
click at [195, 185] on div "Urban Outfitters Urban Outfitters UO Alix Asymmetric Off-The-Shoulder Ruched Se…" at bounding box center [147, 218] width 251 height 316
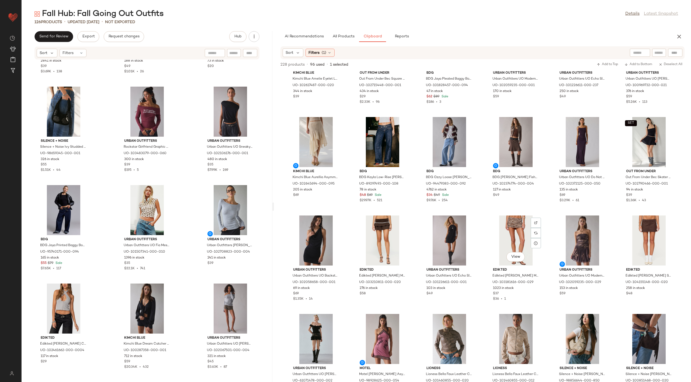
scroll to position [1249, 0]
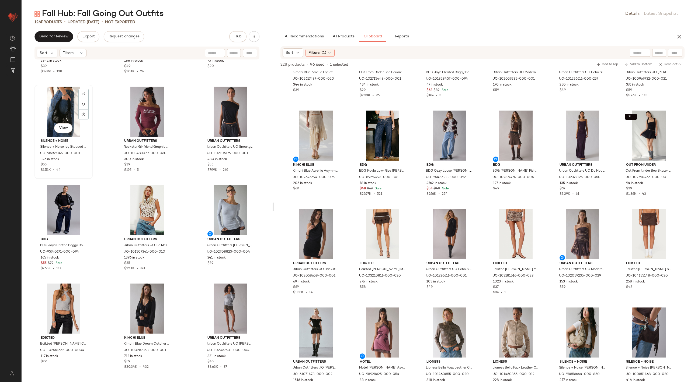
click at [60, 109] on div "View" at bounding box center [63, 112] width 54 height 50
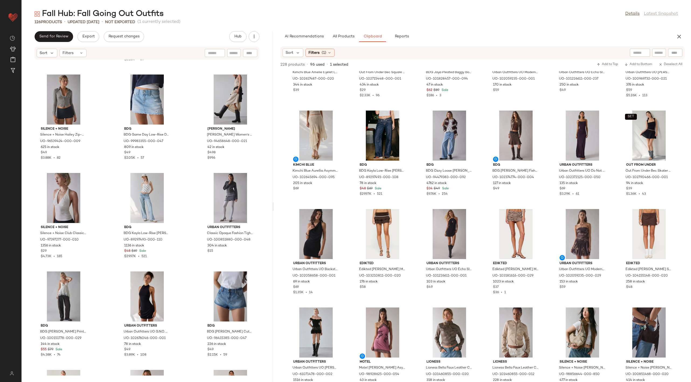
scroll to position [3261, 0]
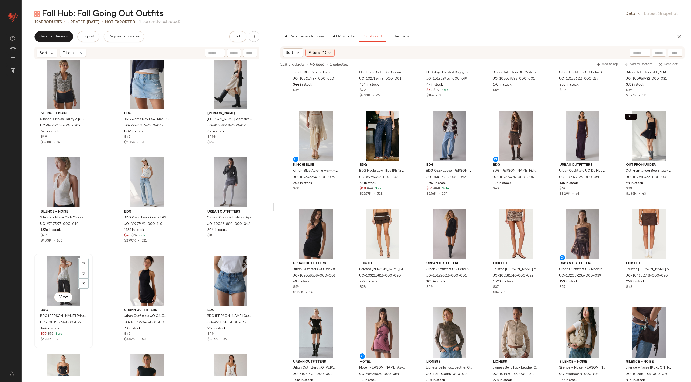
click at [57, 268] on div "View" at bounding box center [63, 281] width 54 height 50
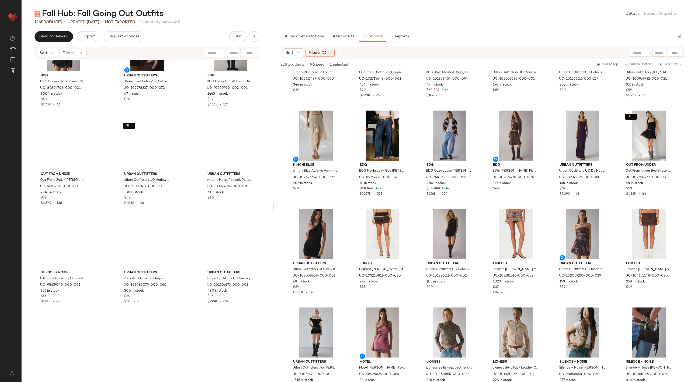
scroll to position [3825, 0]
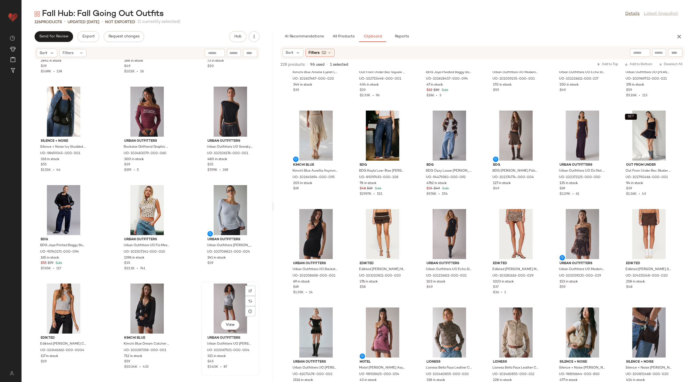
click at [232, 299] on div "View" at bounding box center [230, 309] width 54 height 50
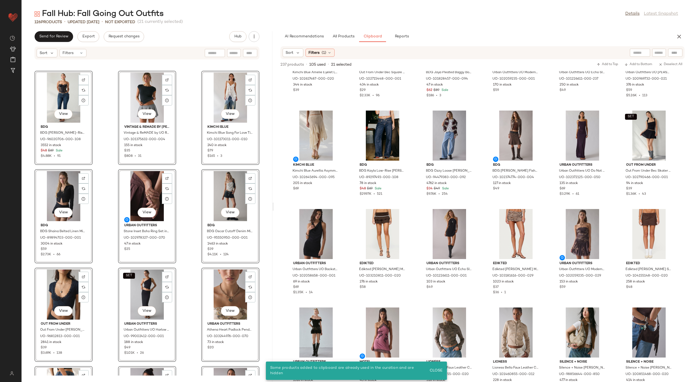
click at [189, 235] on div "View BDG BDG Brooke Low-Rise Flare Jean in Kansas Wash, Women's at Urban Outfit…" at bounding box center [147, 218] width 251 height 316
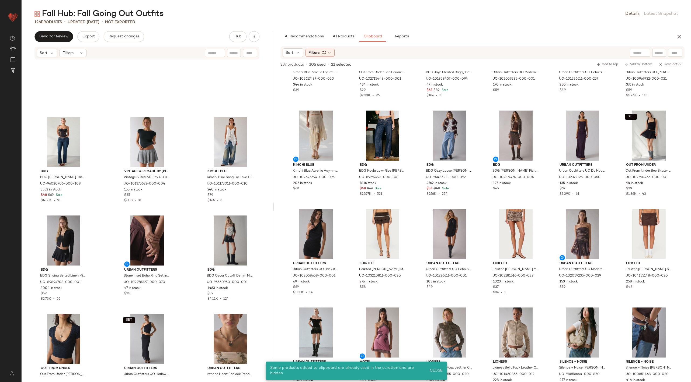
scroll to position [3331, 0]
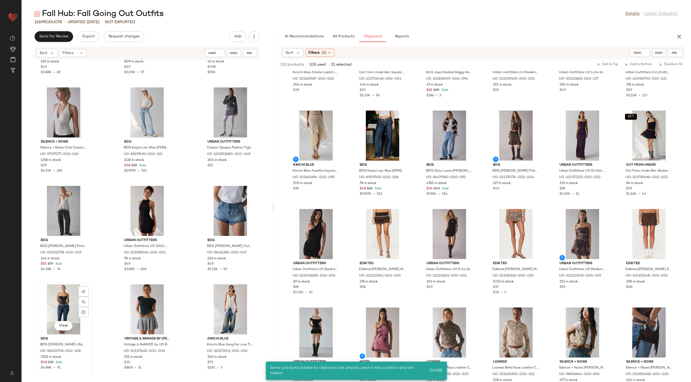
click at [58, 294] on div "View" at bounding box center [63, 310] width 54 height 50
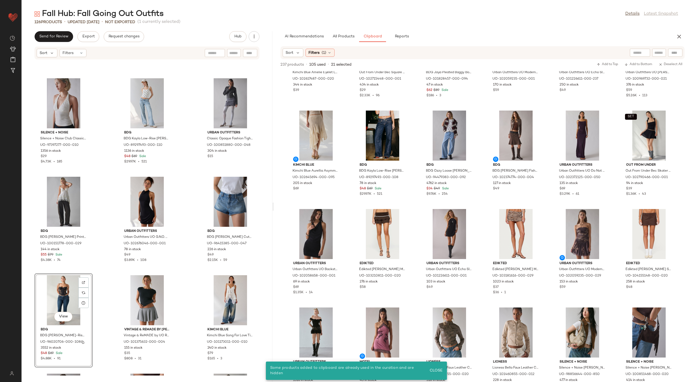
scroll to position [3825, 0]
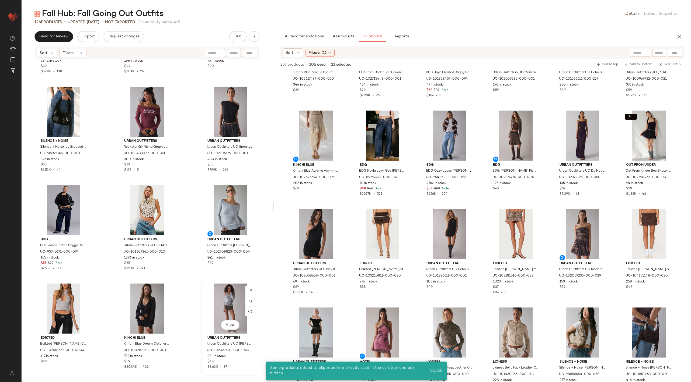
click at [221, 290] on div "View" at bounding box center [230, 309] width 54 height 50
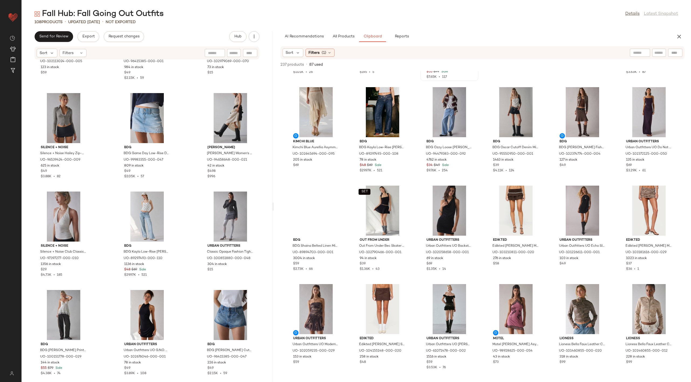
scroll to position [2154, 0]
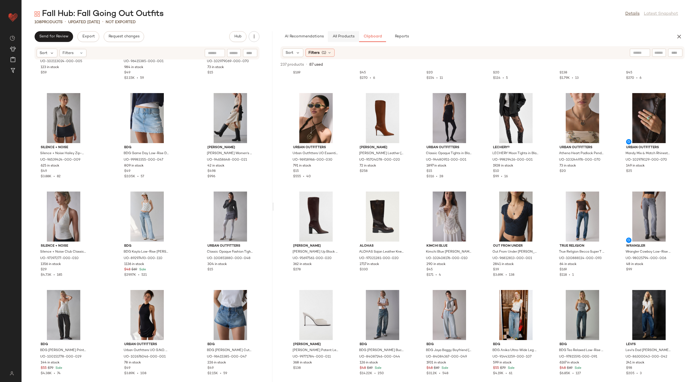
click at [339, 32] on button "All Products" at bounding box center [343, 36] width 31 height 11
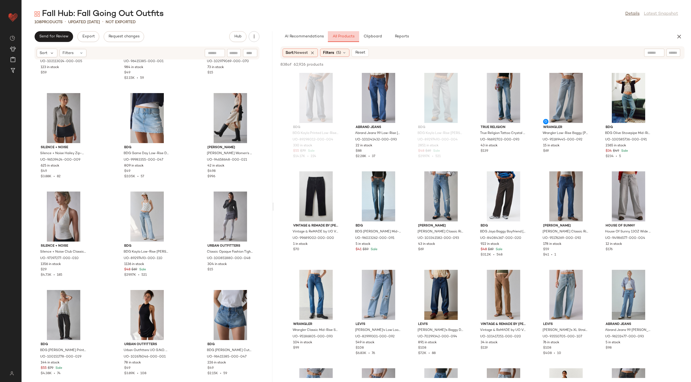
scroll to position [2154, 0]
click at [652, 49] on div at bounding box center [630, 53] width 47 height 8
type input "****"
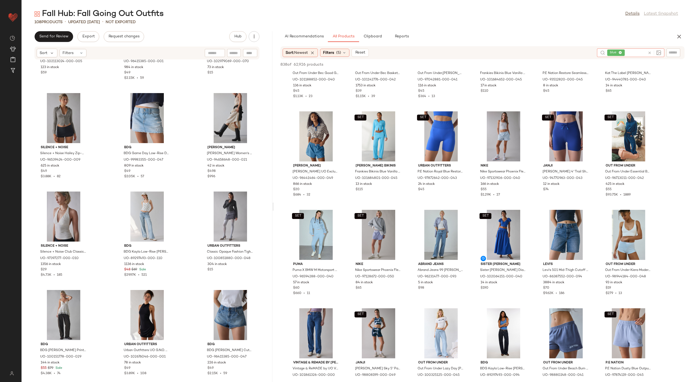
scroll to position [221, 0]
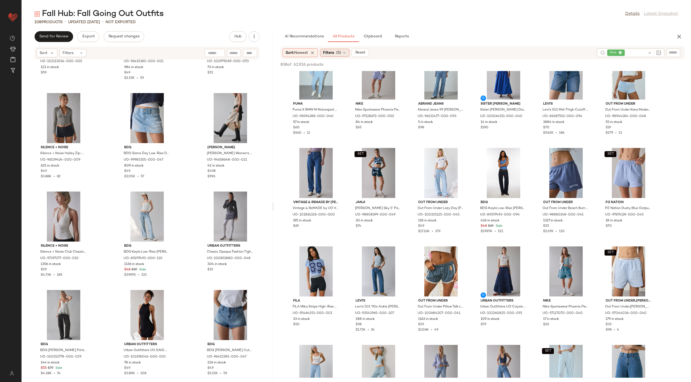
click at [330, 50] on span "Filters" at bounding box center [328, 53] width 11 height 6
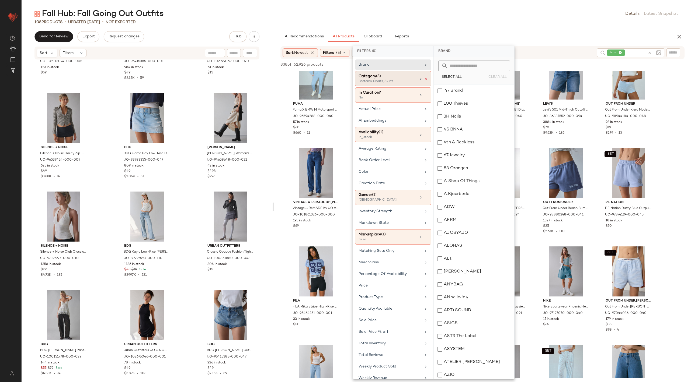
click at [424, 78] on icon at bounding box center [426, 79] width 4 height 4
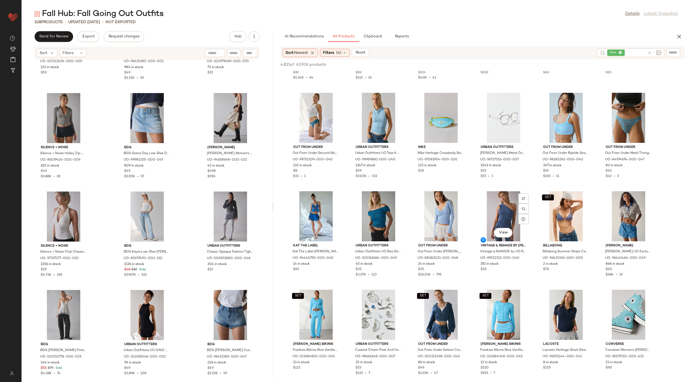
scroll to position [1359, 0]
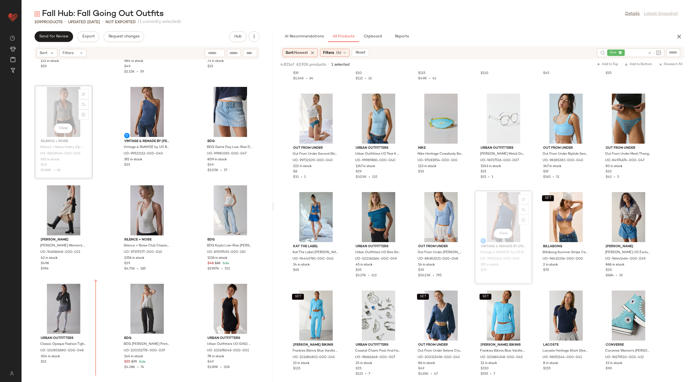
scroll to position [3236, 0]
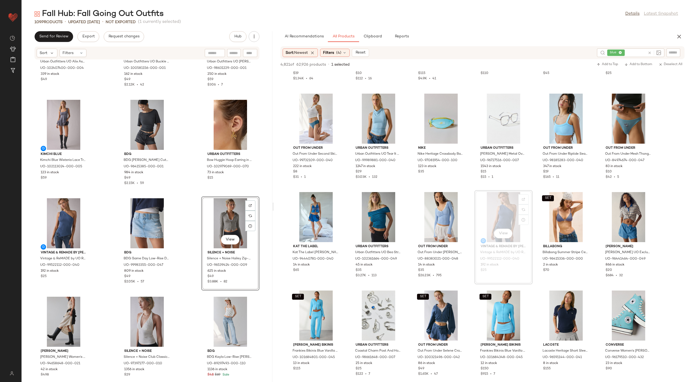
scroll to position [3117, 0]
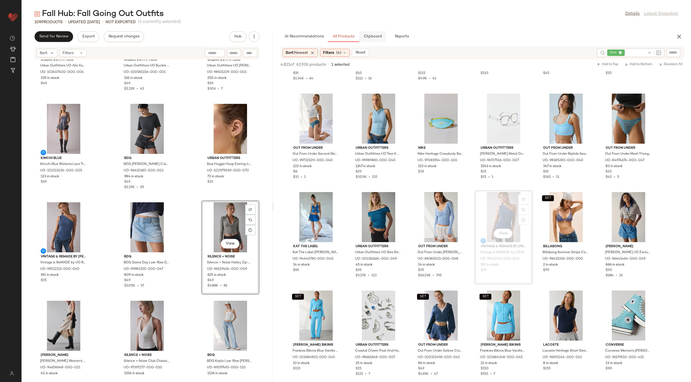
click at [373, 37] on span "Clipboard" at bounding box center [372, 36] width 19 height 4
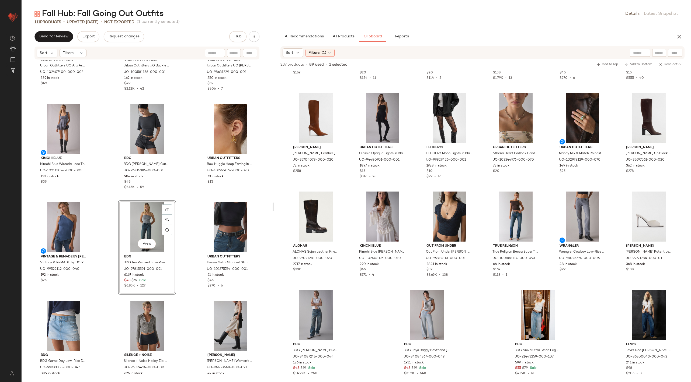
scroll to position [3128, 0]
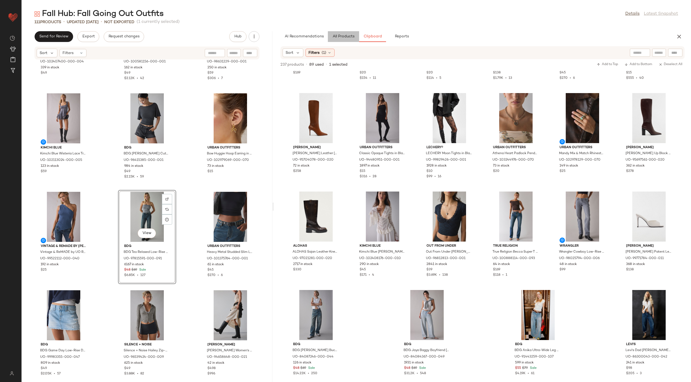
click at [351, 34] on span "All Products" at bounding box center [343, 36] width 22 height 4
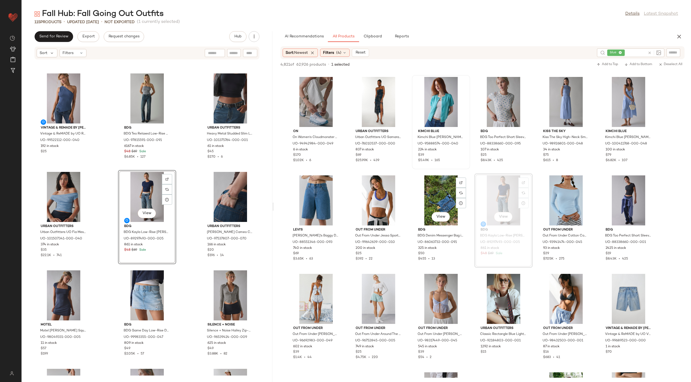
scroll to position [4038, 0]
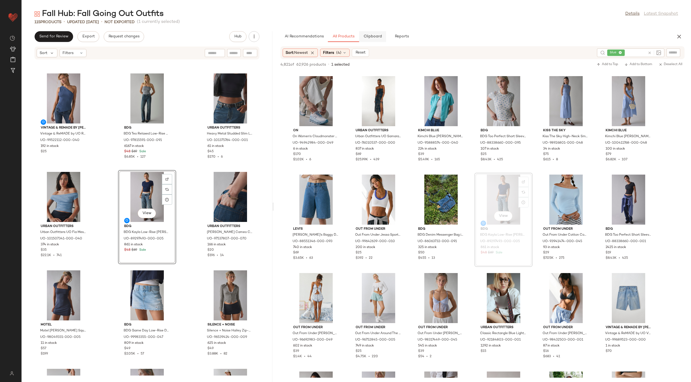
click at [374, 34] on button "Clipboard" at bounding box center [372, 36] width 27 height 11
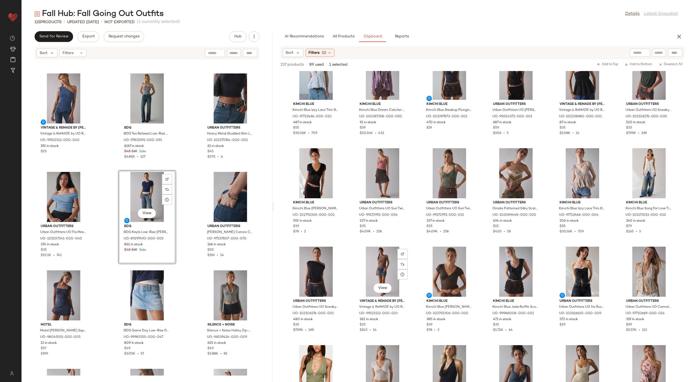
scroll to position [0, 0]
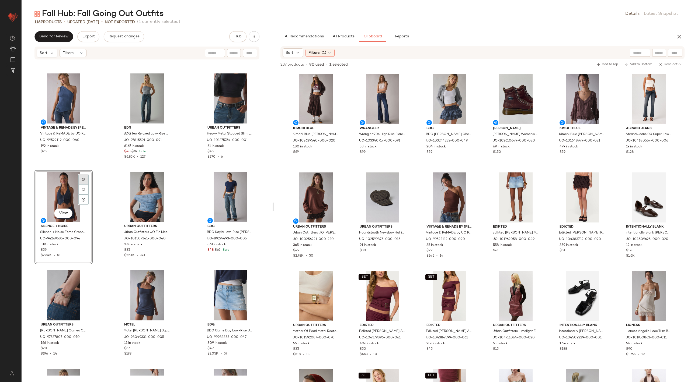
click at [82, 180] on img at bounding box center [83, 179] width 3 height 3
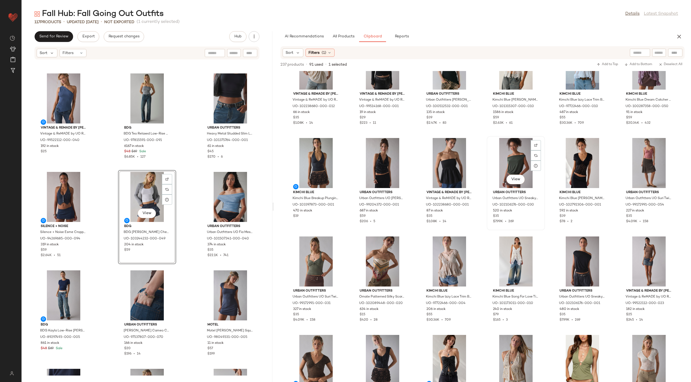
scroll to position [523, 0]
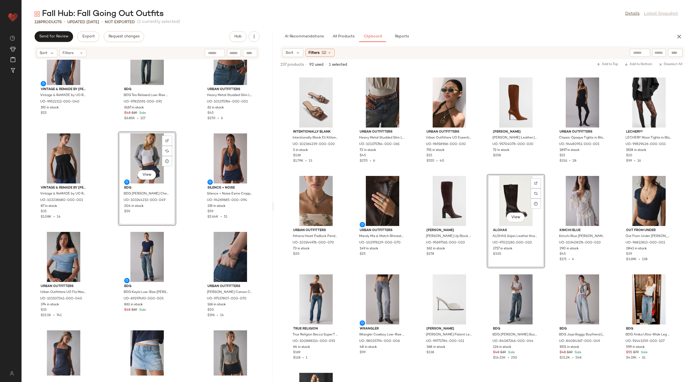
scroll to position [2055, 0]
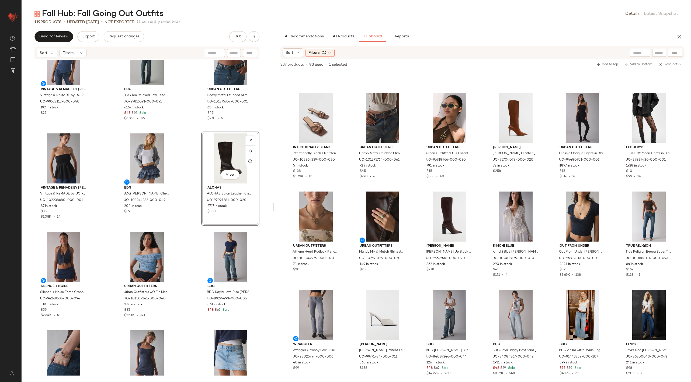
click at [189, 255] on div "Kimchi Blue Kimchi Blue Wisteria Lace Trim Tunic Babydoll Tank Top in Dark Grey…" at bounding box center [147, 218] width 251 height 316
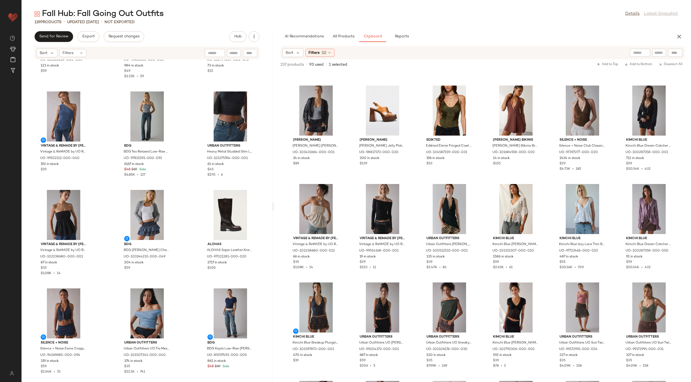
scroll to position [375, 0]
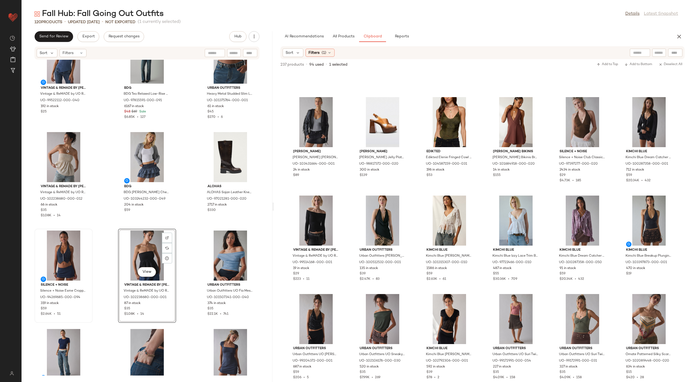
scroll to position [3290, 0]
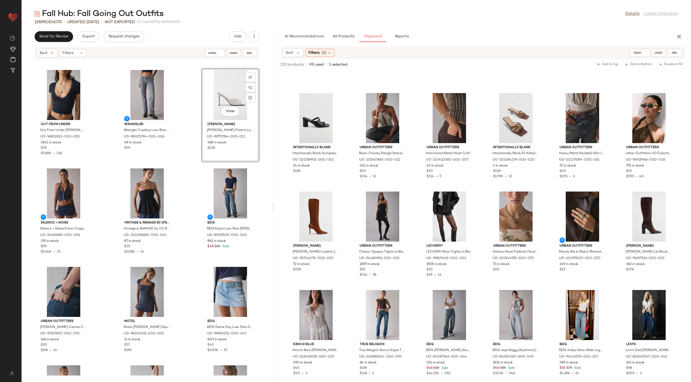
scroll to position [3545, 0]
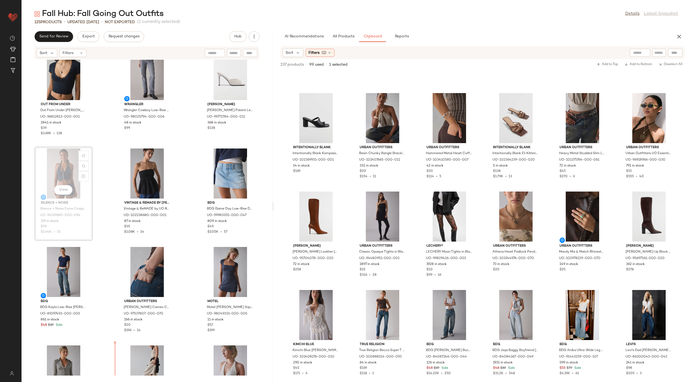
scroll to position [3566, 0]
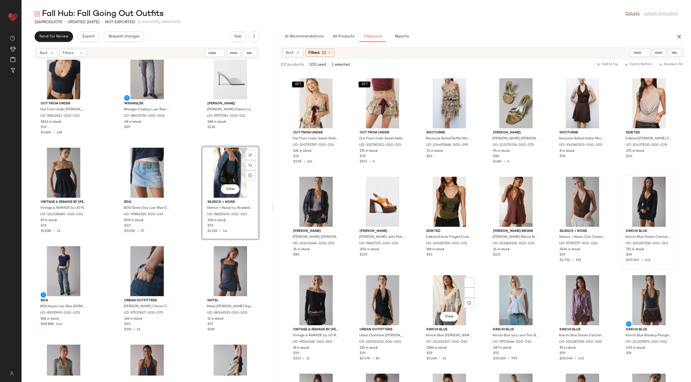
scroll to position [395, 0]
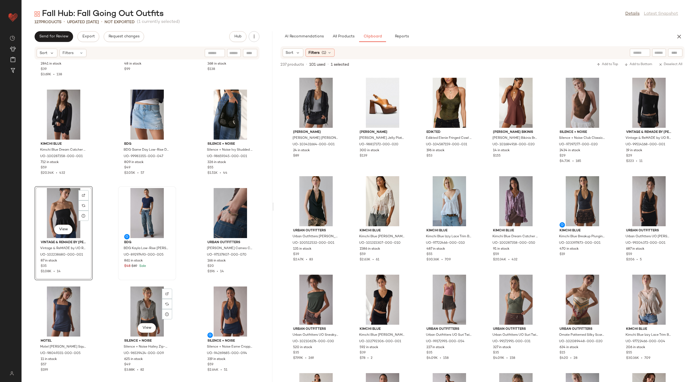
scroll to position [3619, 0]
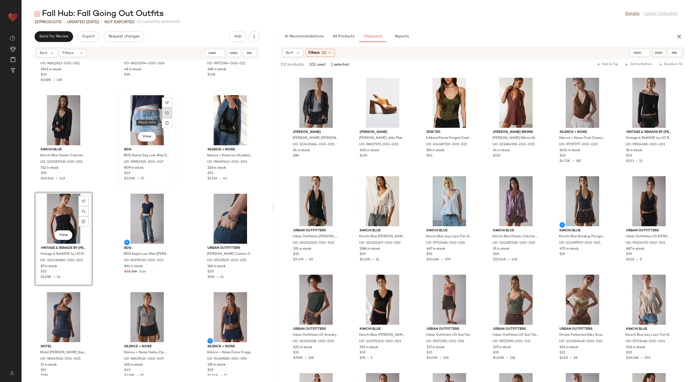
click at [165, 114] on img at bounding box center [166, 112] width 3 height 3
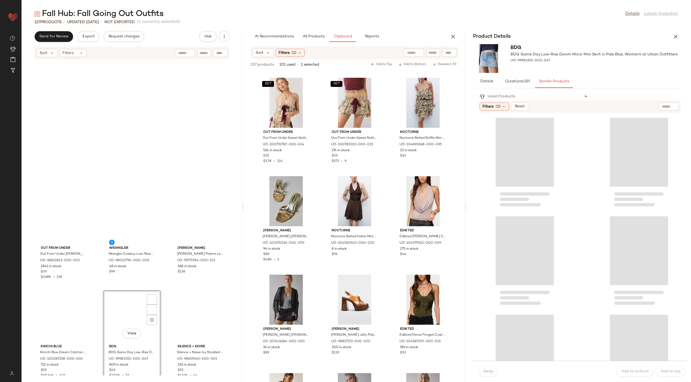
scroll to position [3549, 0]
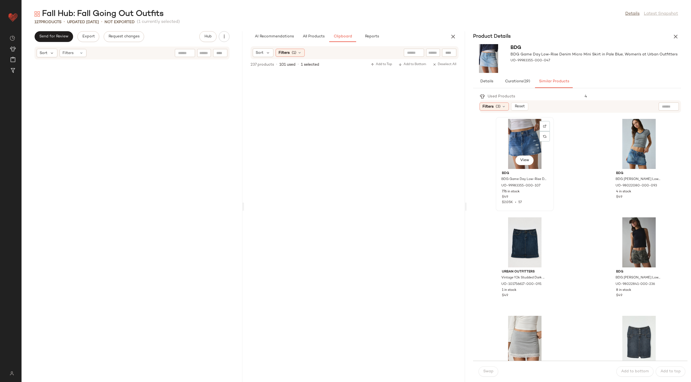
click at [529, 149] on div "View" at bounding box center [524, 144] width 54 height 50
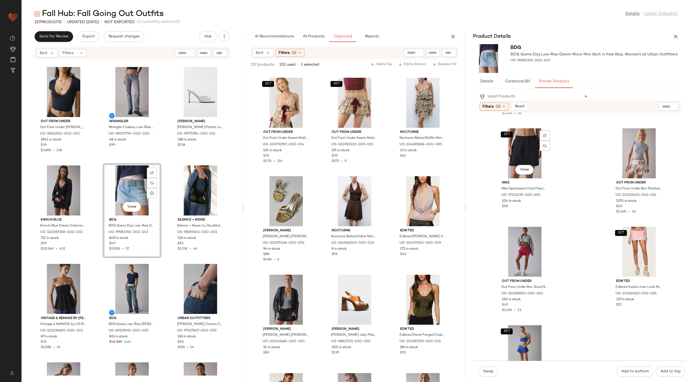
scroll to position [835, 0]
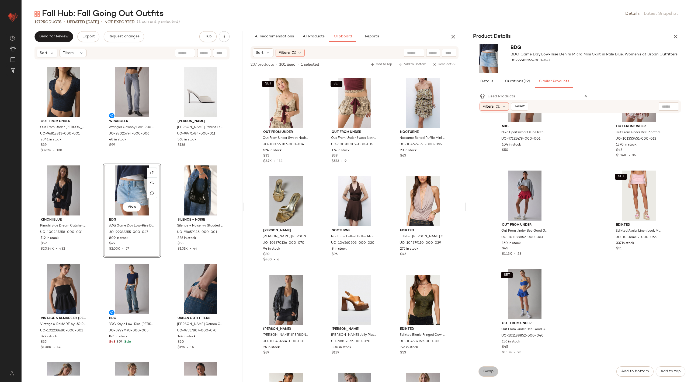
click at [483, 372] on span "Swap" at bounding box center [488, 372] width 11 height 4
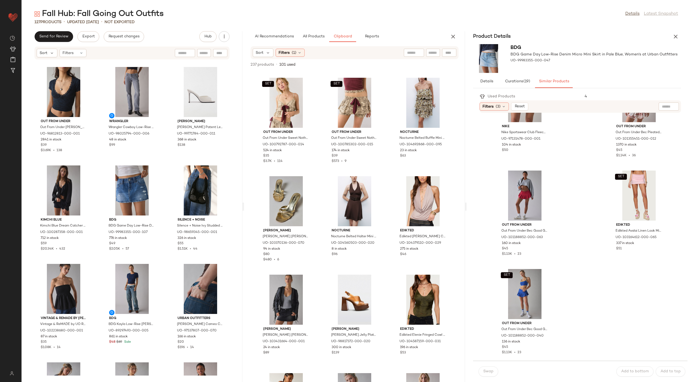
click at [670, 33] on div "Product Details" at bounding box center [576, 36] width 221 height 11
click at [674, 34] on icon "button" at bounding box center [675, 36] width 6 height 6
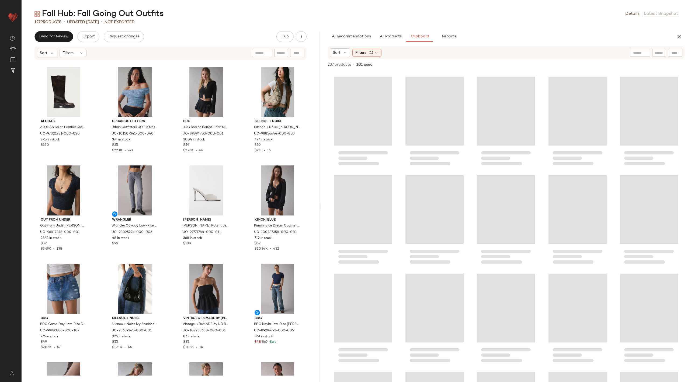
scroll to position [395, 0]
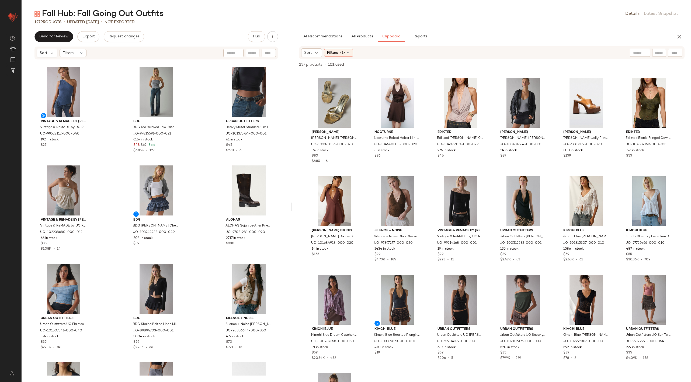
drag, startPoint x: 356, startPoint y: 205, endPoint x: 293, endPoint y: 204, distance: 62.8
click at [293, 204] on div "Fall Hub: Fall Going Out Outfits Details Latest Snapshot 127 Products • updated…" at bounding box center [356, 196] width 669 height 374
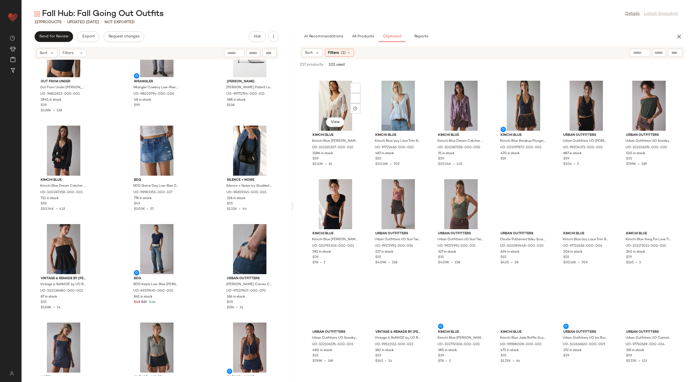
scroll to position [607, 0]
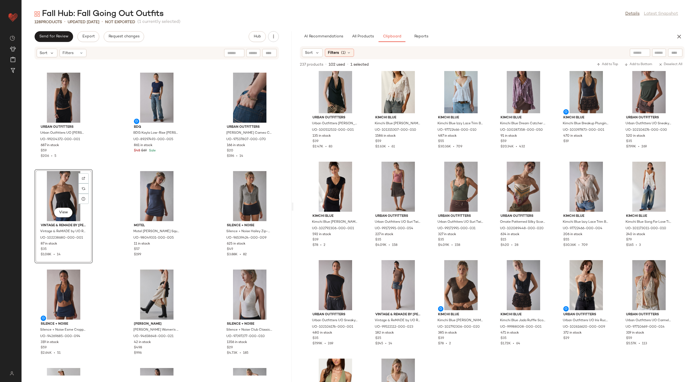
scroll to position [3755, 0]
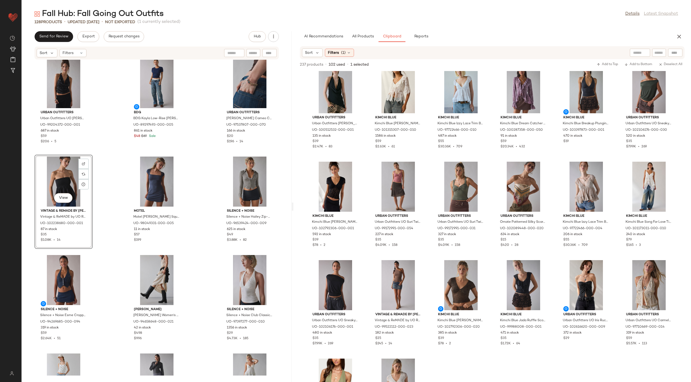
click at [63, 175] on div "View" at bounding box center [63, 182] width 54 height 50
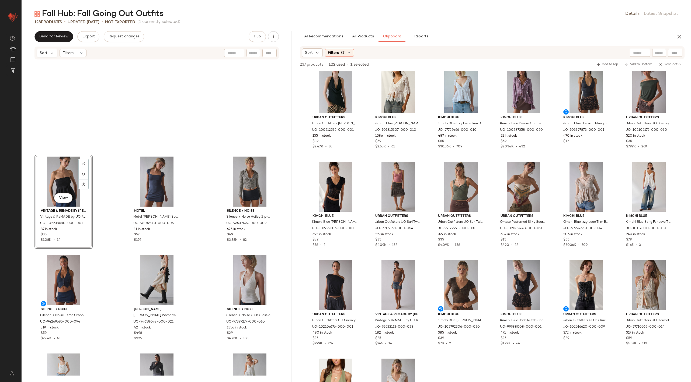
scroll to position [3923, 0]
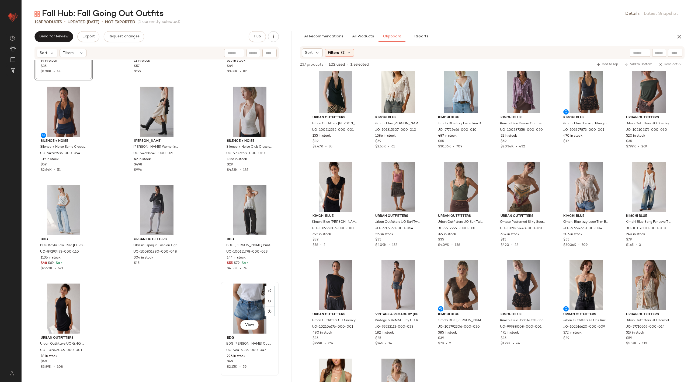
click at [231, 305] on div "View" at bounding box center [249, 309] width 54 height 50
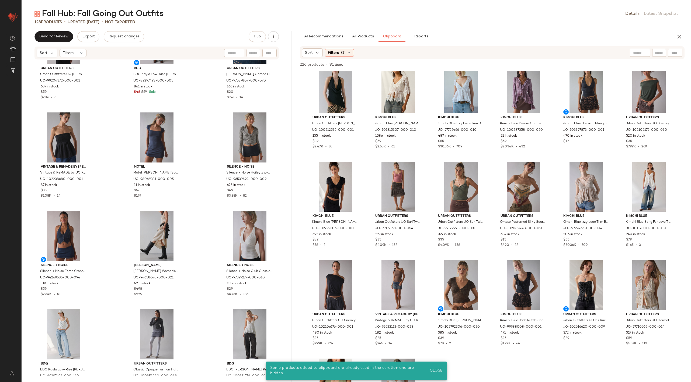
scroll to position [3923, 0]
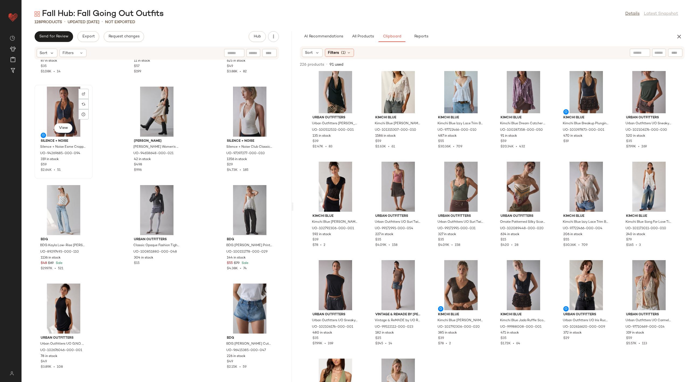
click at [72, 102] on div "View" at bounding box center [63, 112] width 54 height 50
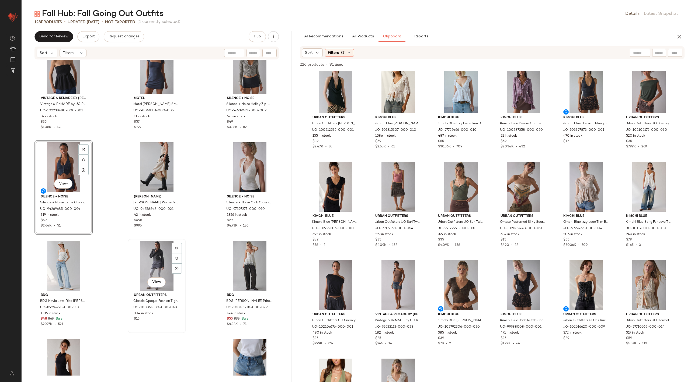
scroll to position [3852, 0]
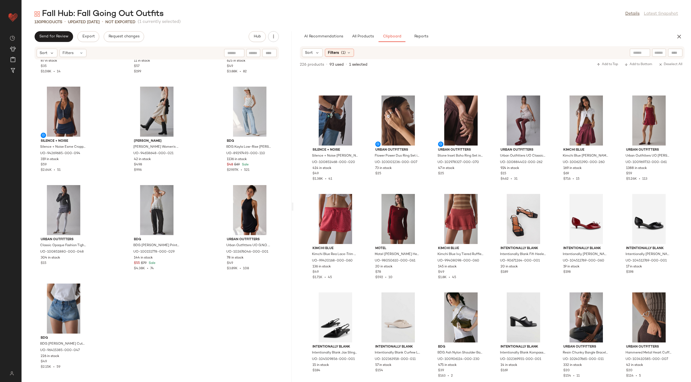
scroll to position [3820, 0]
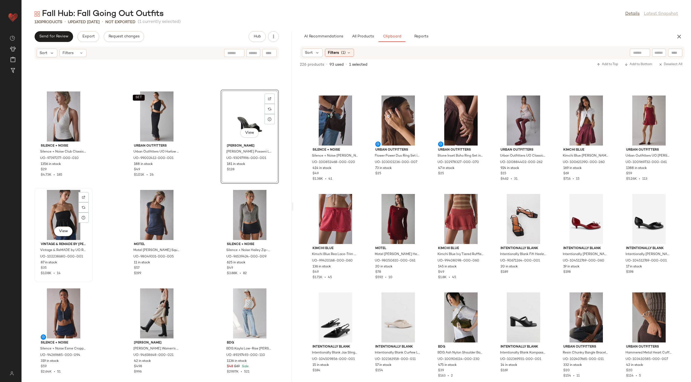
click at [67, 203] on div "View" at bounding box center [63, 215] width 54 height 50
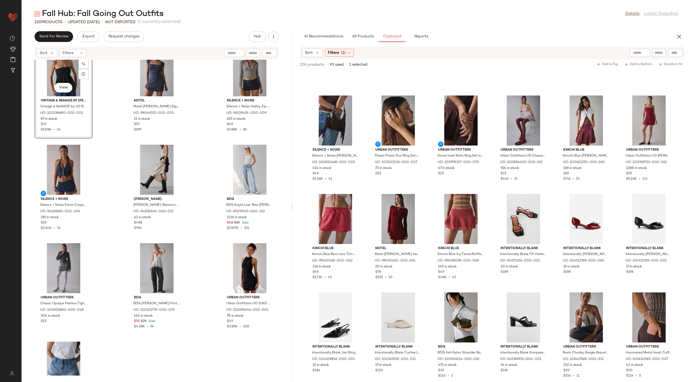
scroll to position [4022, 0]
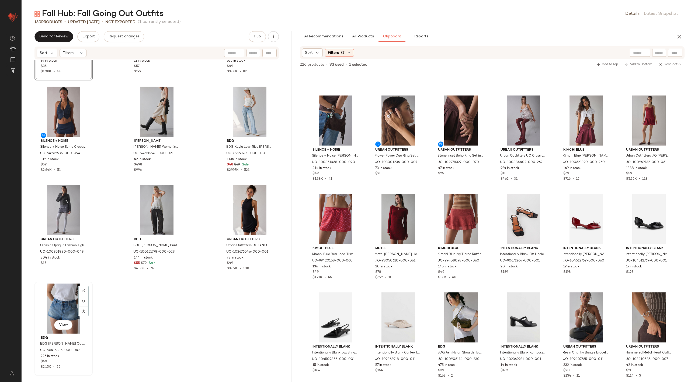
click at [55, 293] on div "View" at bounding box center [63, 309] width 54 height 50
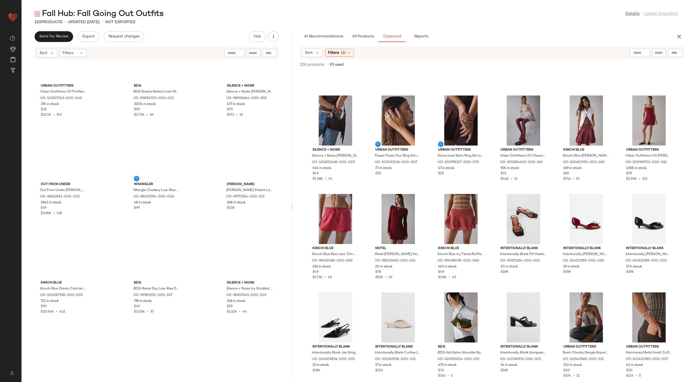
scroll to position [3628, 0]
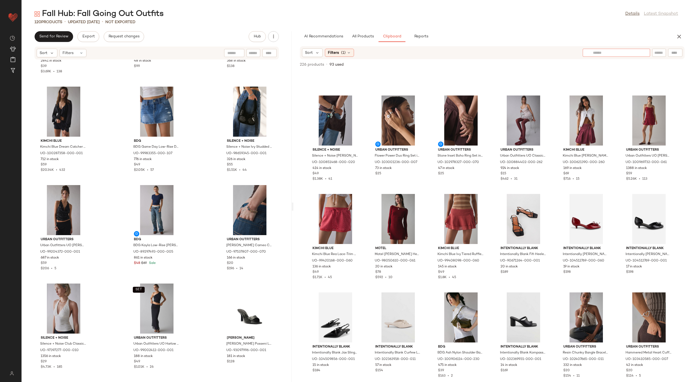
click at [642, 53] on div at bounding box center [616, 53] width 67 height 8
type input "*****"
click at [356, 42] on button "All Products" at bounding box center [362, 36] width 31 height 11
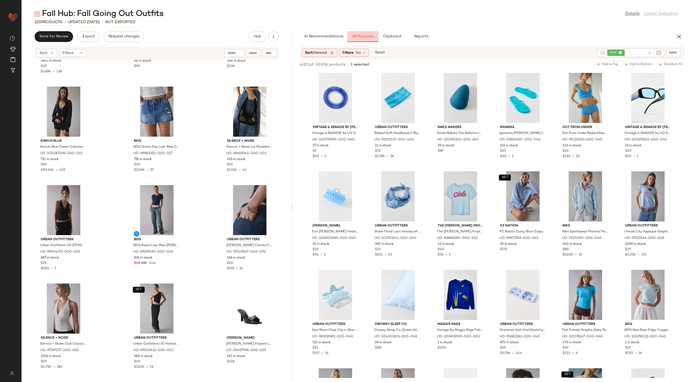
scroll to position [4827, 0]
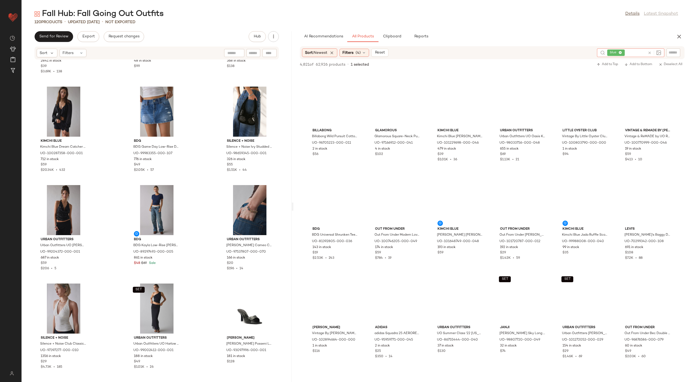
click at [650, 51] on icon at bounding box center [649, 53] width 4 height 4
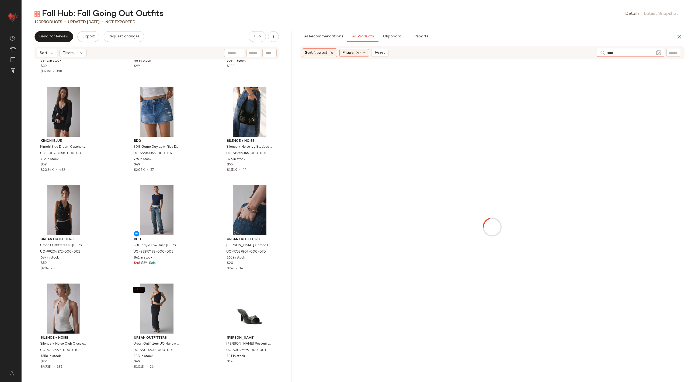
type input "*****"
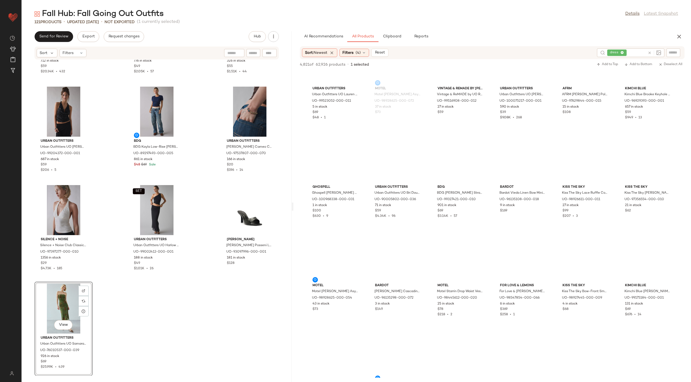
scroll to position [2810, 0]
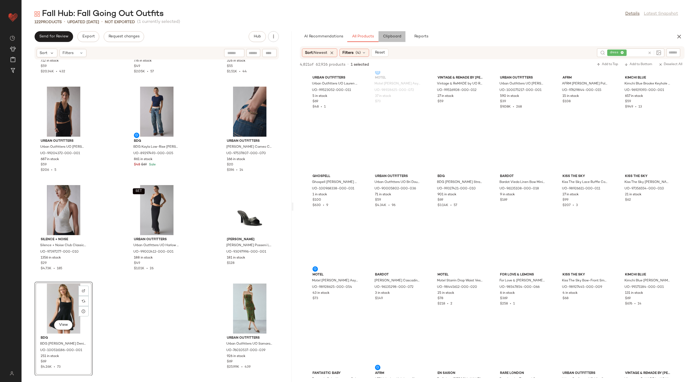
click at [400, 32] on button "Clipboard" at bounding box center [391, 36] width 27 height 11
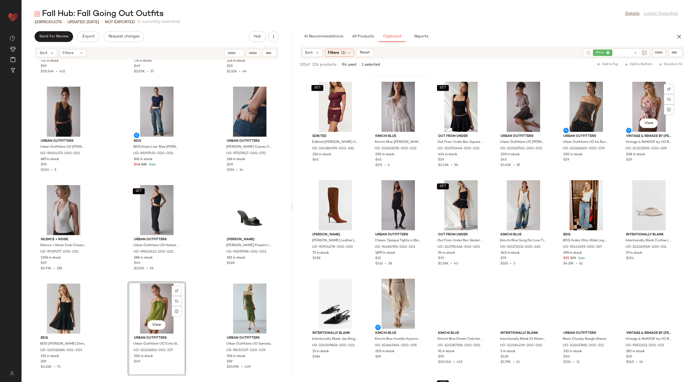
scroll to position [293, 0]
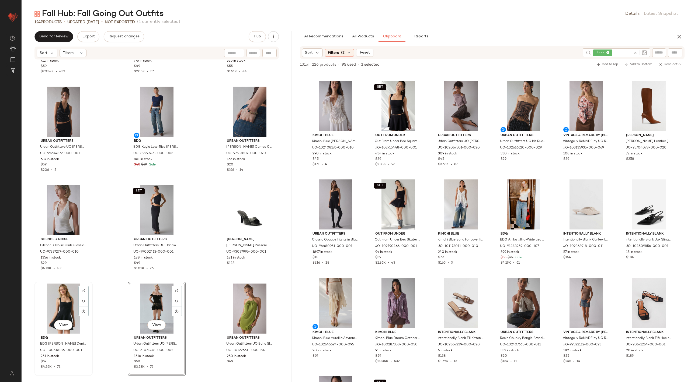
click at [59, 304] on div "View" at bounding box center [63, 309] width 54 height 50
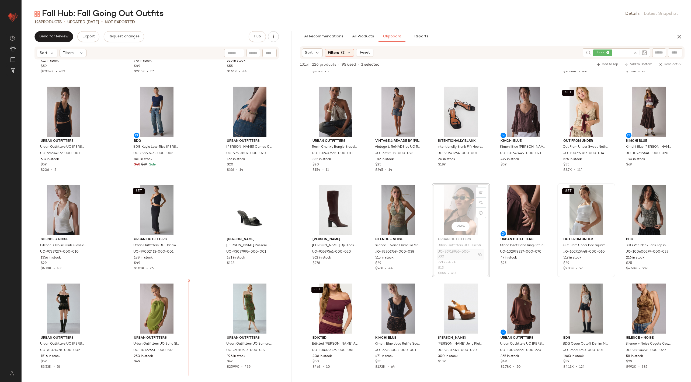
scroll to position [583, 0]
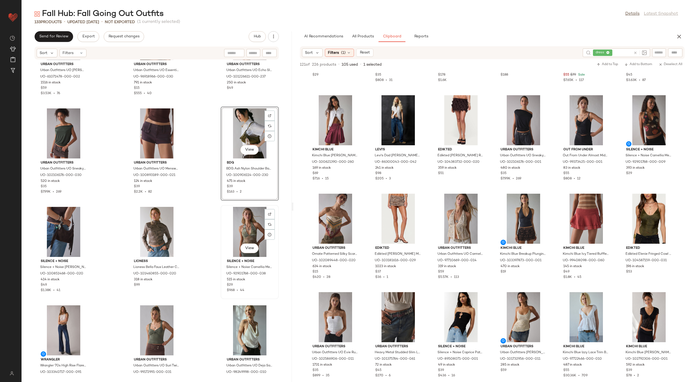
scroll to position [4011, 0]
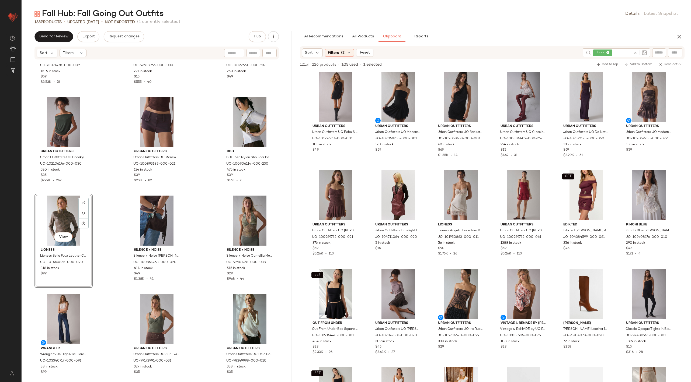
scroll to position [147, 0]
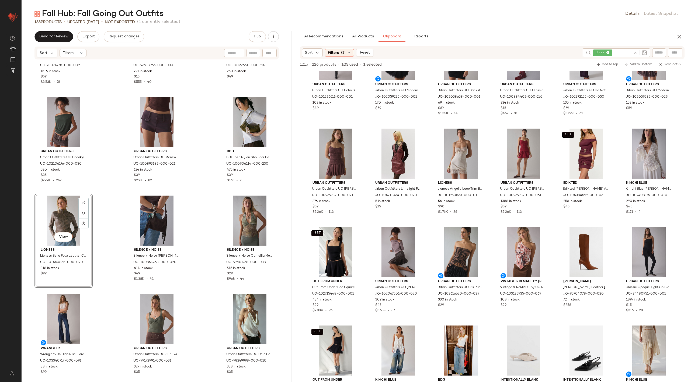
click at [636, 53] on icon at bounding box center [635, 53] width 4 height 4
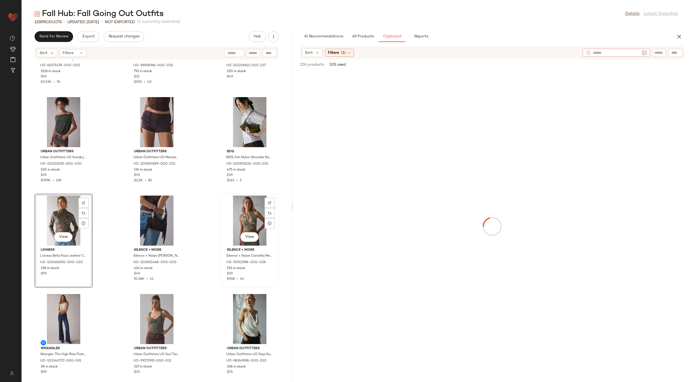
scroll to position [4120, 0]
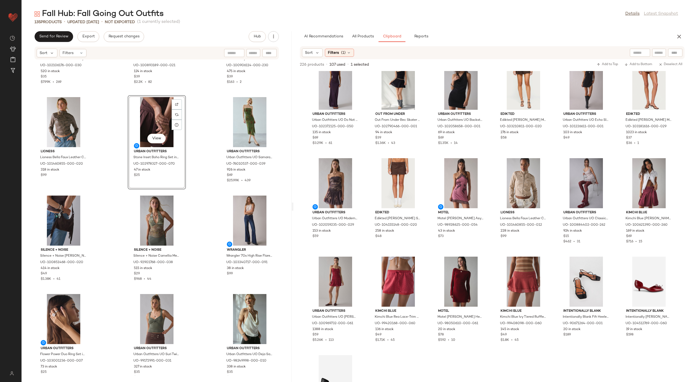
scroll to position [4114, 0]
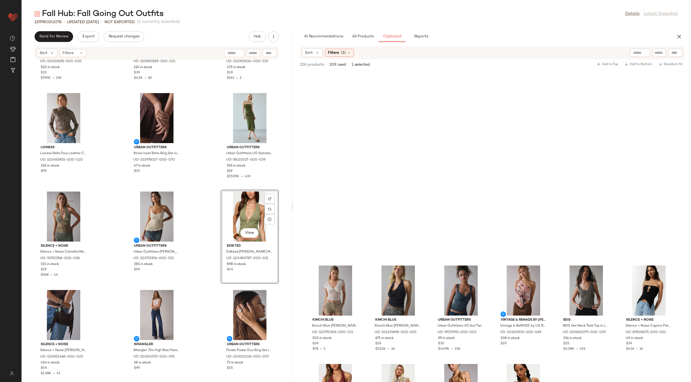
scroll to position [1667, 0]
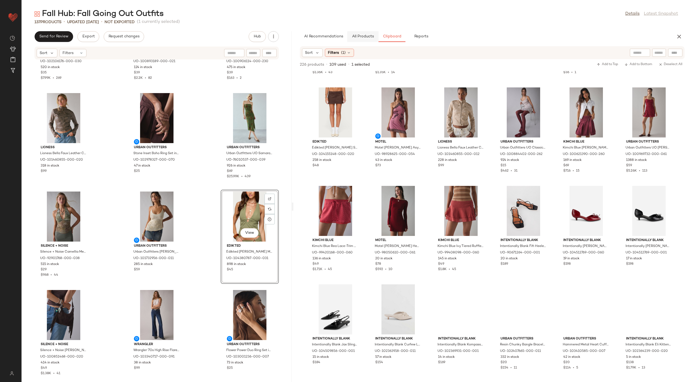
click at [368, 36] on span "All Products" at bounding box center [363, 36] width 22 height 4
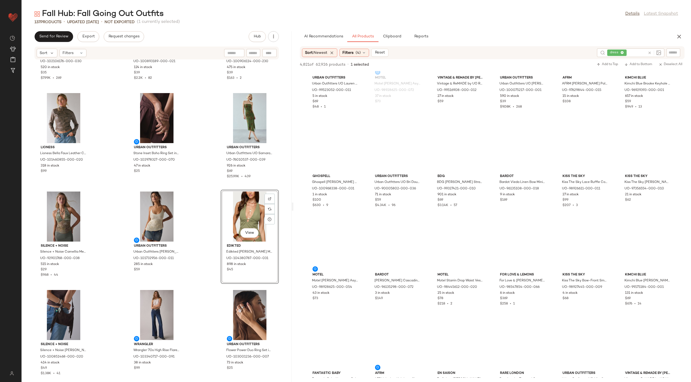
scroll to position [3302, 0]
click at [653, 55] on div at bounding box center [653, 52] width 13 height 5
click at [648, 53] on icon at bounding box center [649, 53] width 4 height 4
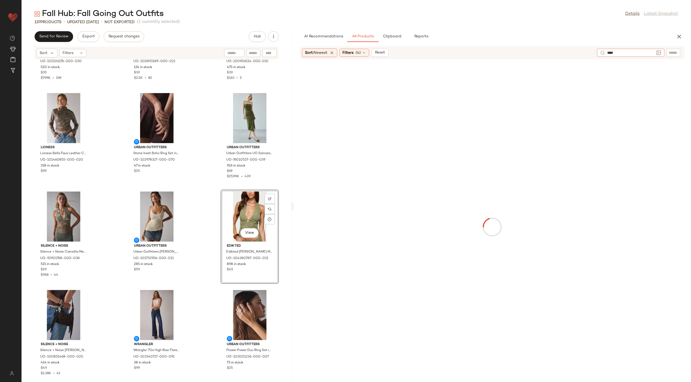
type input "*****"
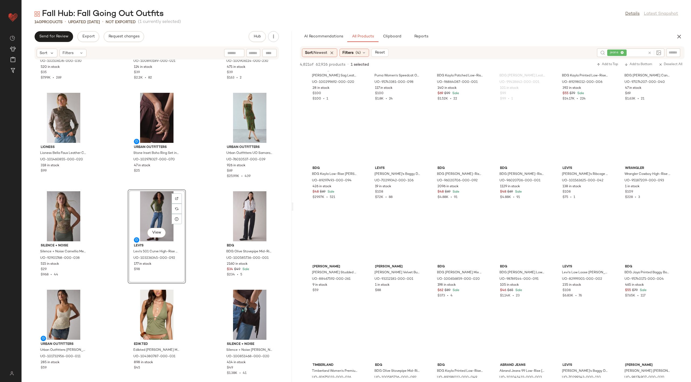
scroll to position [2149, 0]
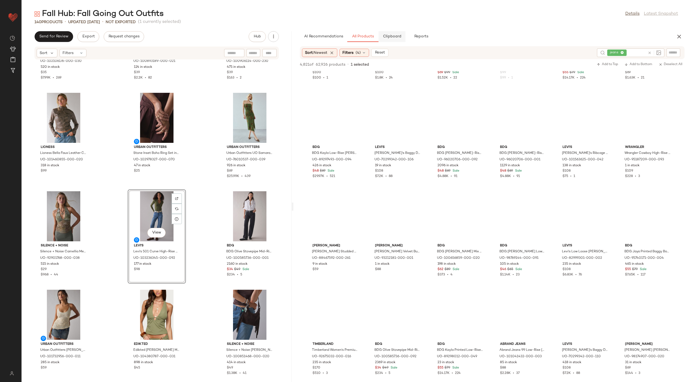
click at [391, 33] on button "Clipboard" at bounding box center [391, 36] width 27 height 11
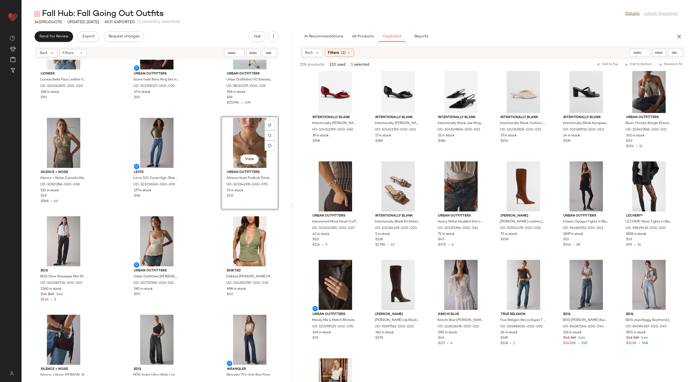
scroll to position [4188, 0]
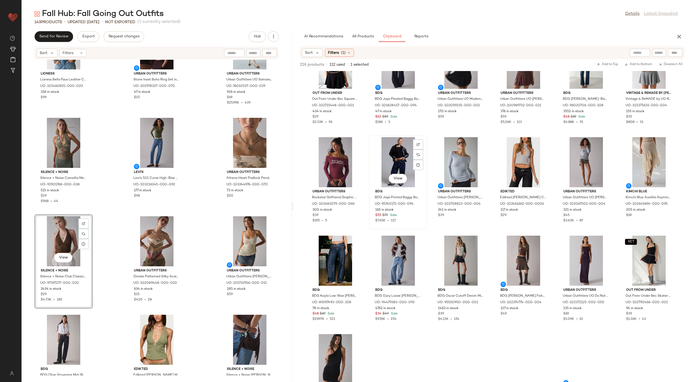
scroll to position [1219, 0]
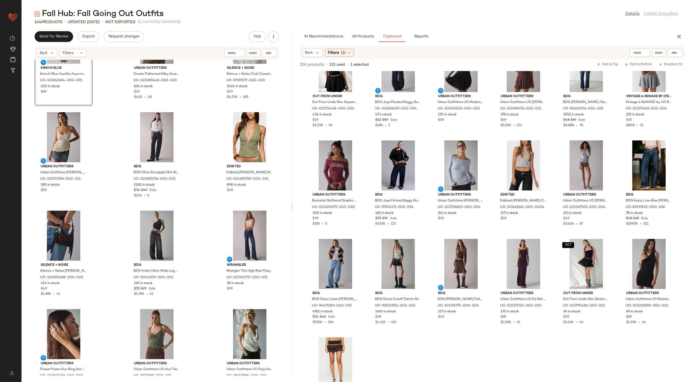
scroll to position [4416, 0]
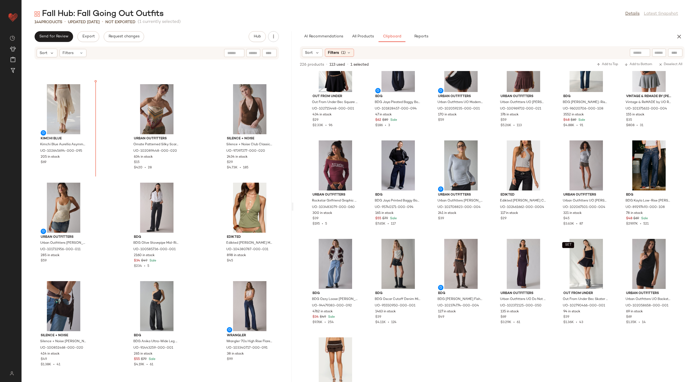
scroll to position [4319, 0]
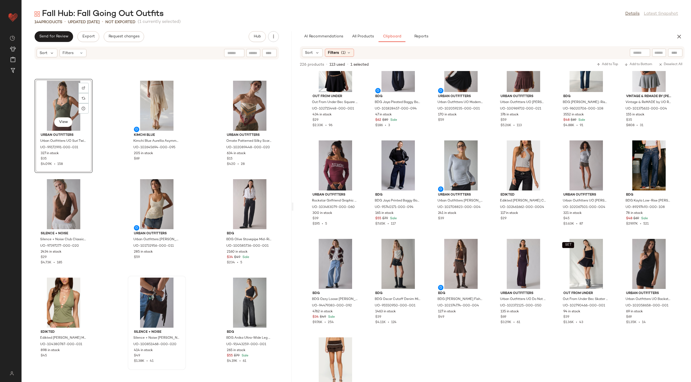
scroll to position [4321, 0]
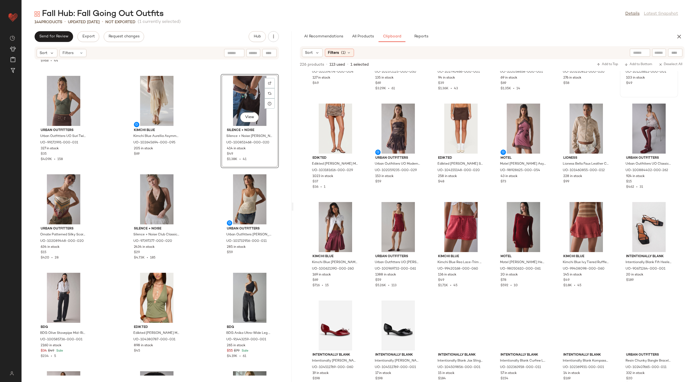
scroll to position [1552, 0]
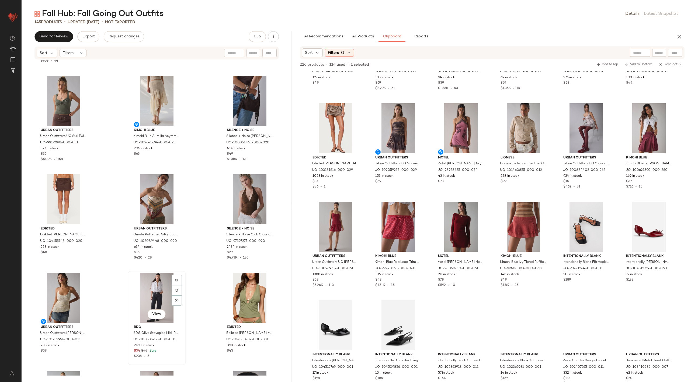
scroll to position [4329, 0]
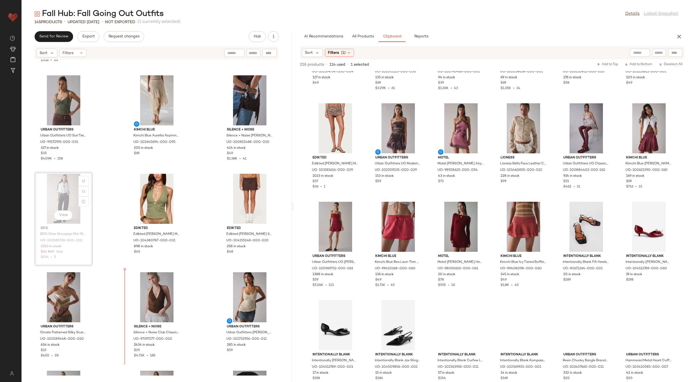
scroll to position [4329, 0]
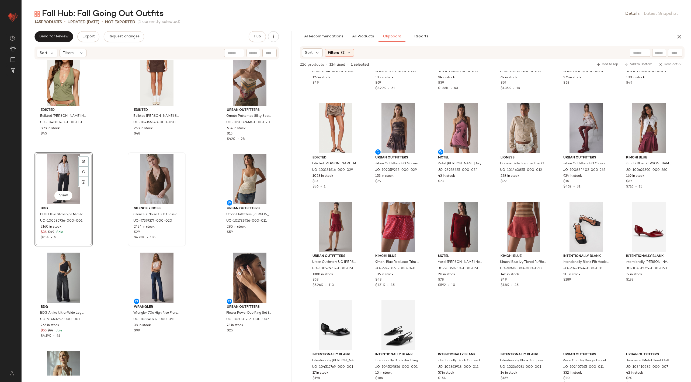
scroll to position [4444, 0]
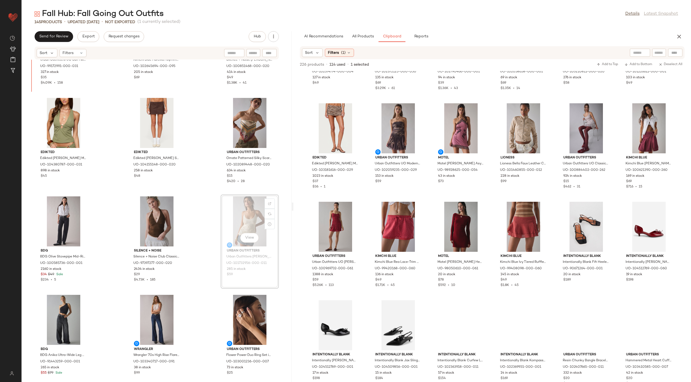
scroll to position [4399, 0]
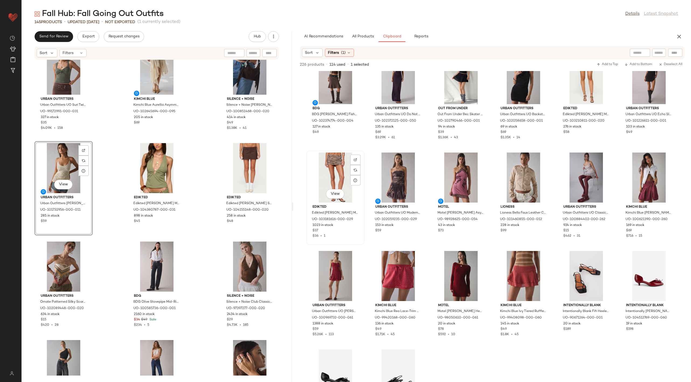
scroll to position [1500, 0]
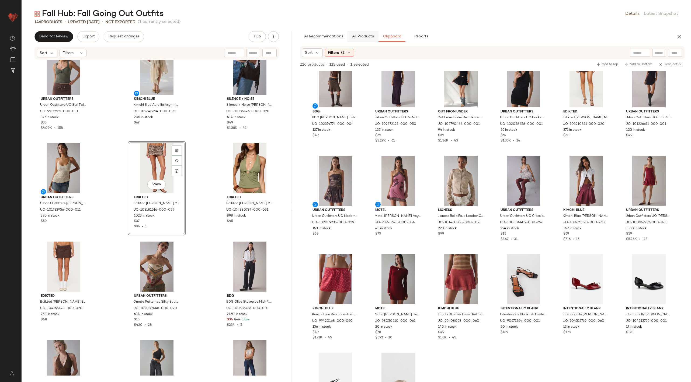
click at [362, 35] on span "All Products" at bounding box center [363, 36] width 22 height 4
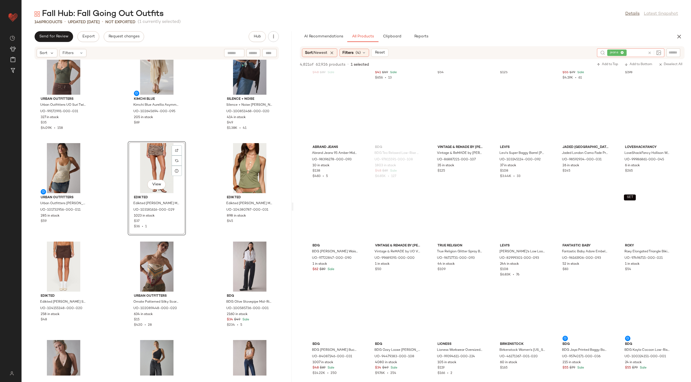
click at [650, 50] on div at bounding box center [653, 52] width 13 height 5
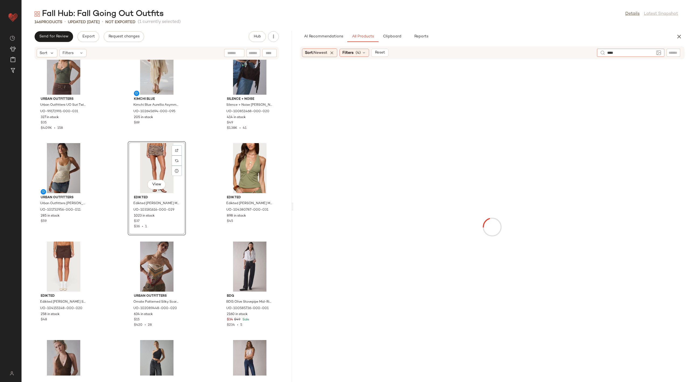
type input "*****"
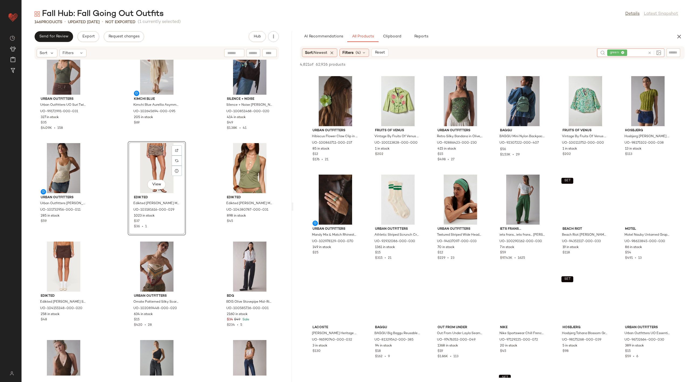
scroll to position [673, 0]
